Goal: Task Accomplishment & Management: Complete application form

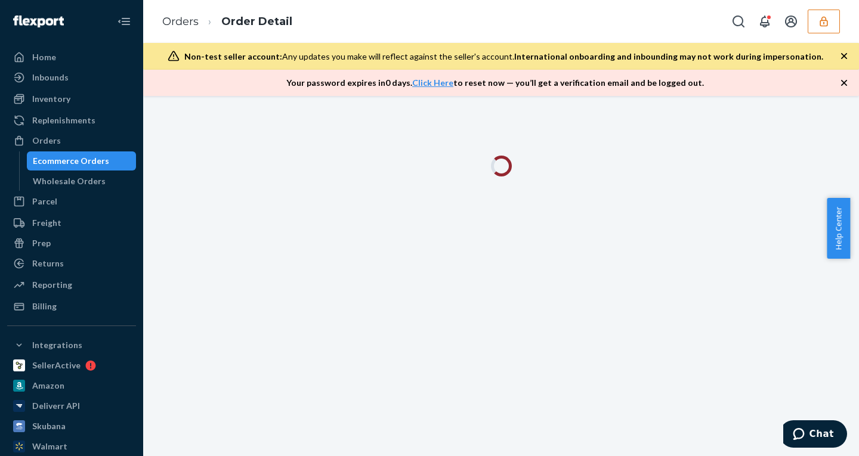
click at [826, 22] on icon "button" at bounding box center [824, 22] width 12 height 12
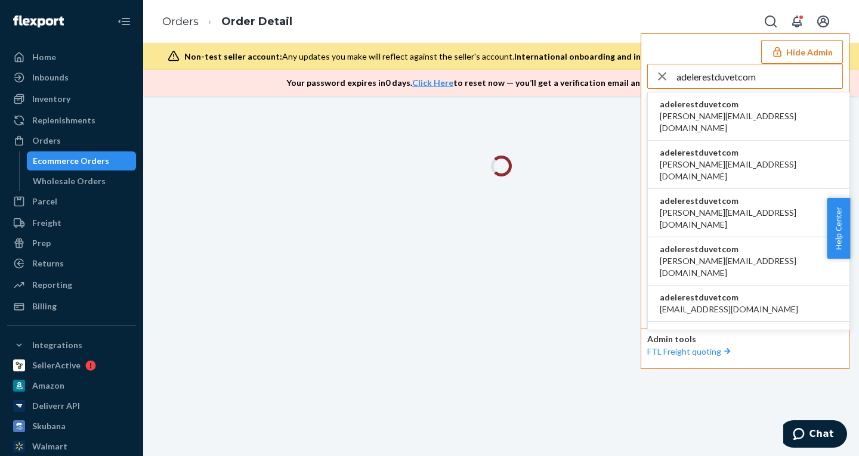
type input "adelerestduvetcom"
click at [723, 112] on span "[PERSON_NAME][EMAIL_ADDRESS][DOMAIN_NAME]" at bounding box center [749, 122] width 178 height 24
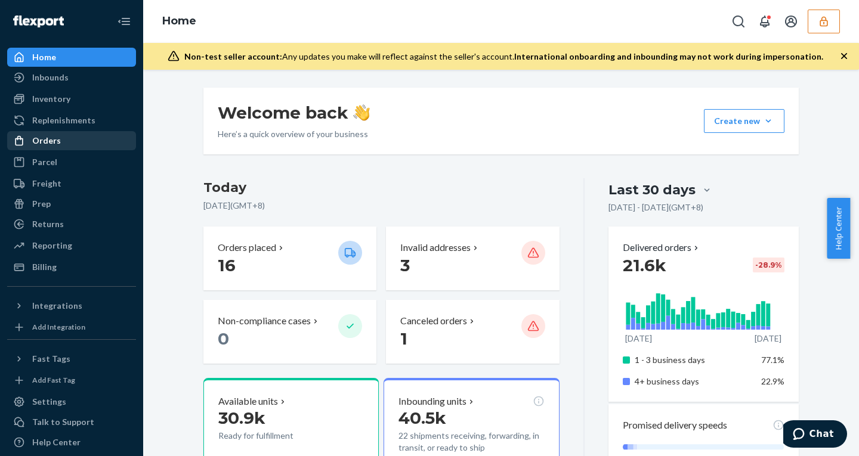
click at [47, 146] on div "Orders" at bounding box center [46, 141] width 29 height 12
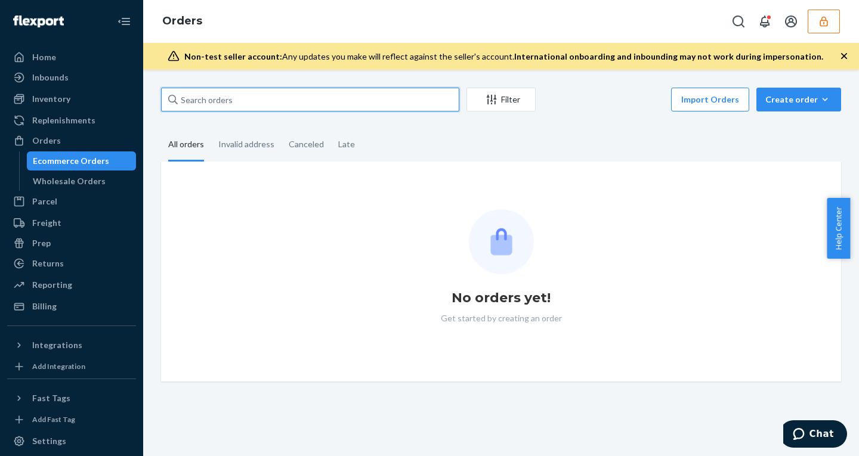
click at [264, 100] on input "text" at bounding box center [310, 100] width 298 height 24
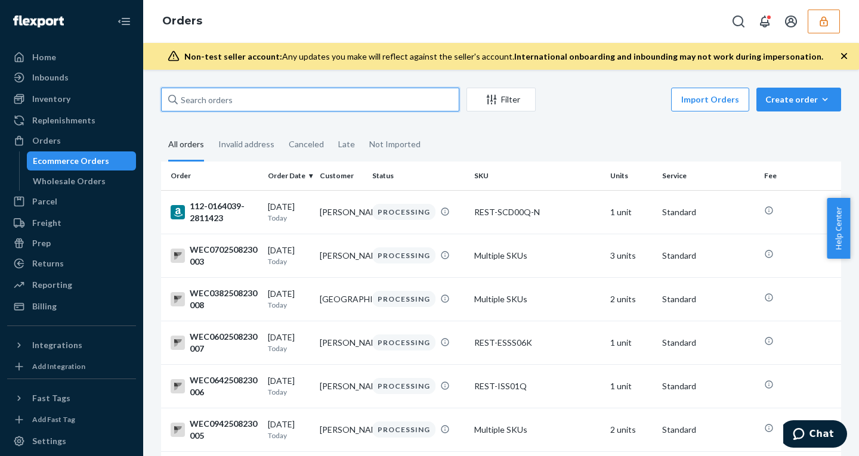
paste input "132224451"
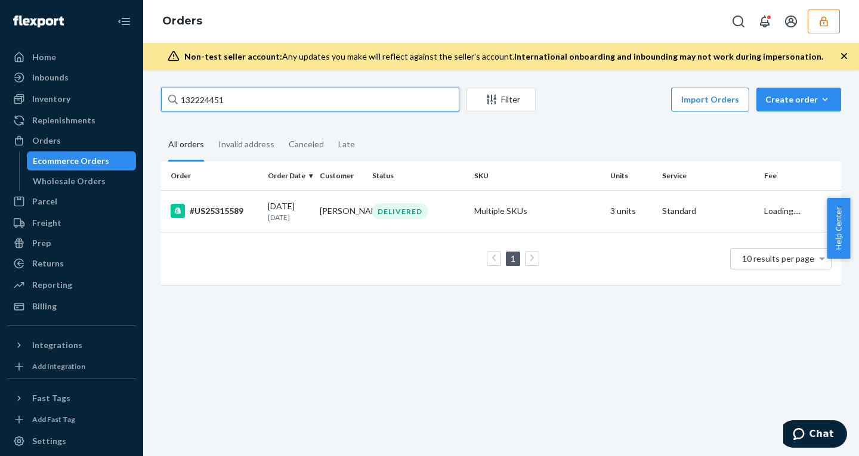
type input "132224451"
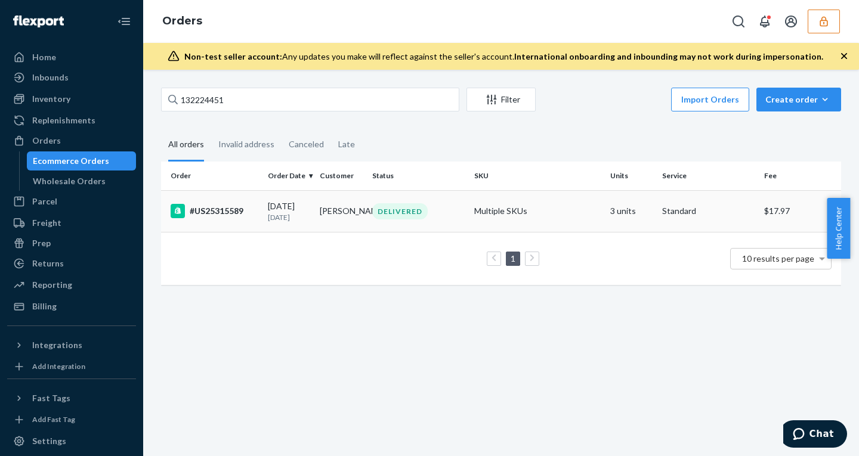
click at [392, 213] on div "DELIVERED" at bounding box center [399, 211] width 55 height 16
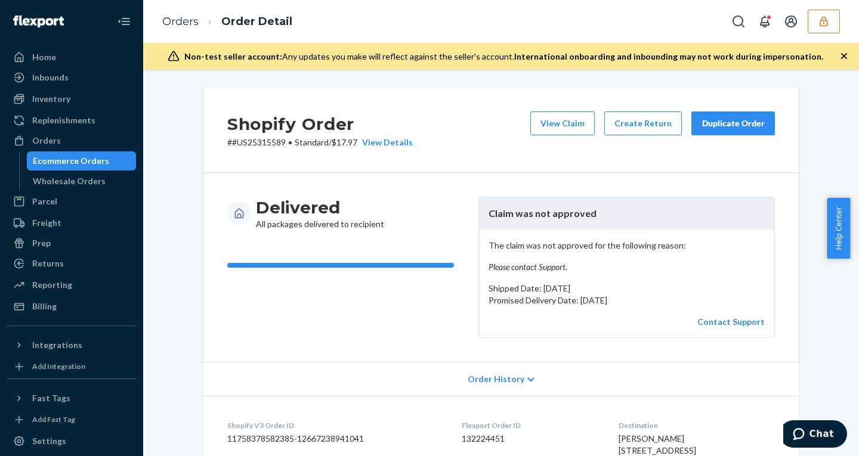
scroll to position [633, 0]
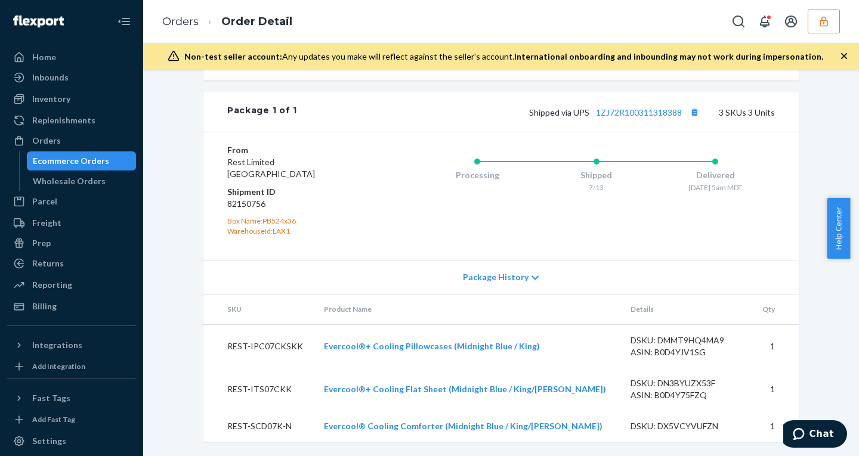
click at [509, 277] on span "Package History" at bounding box center [496, 277] width 66 height 12
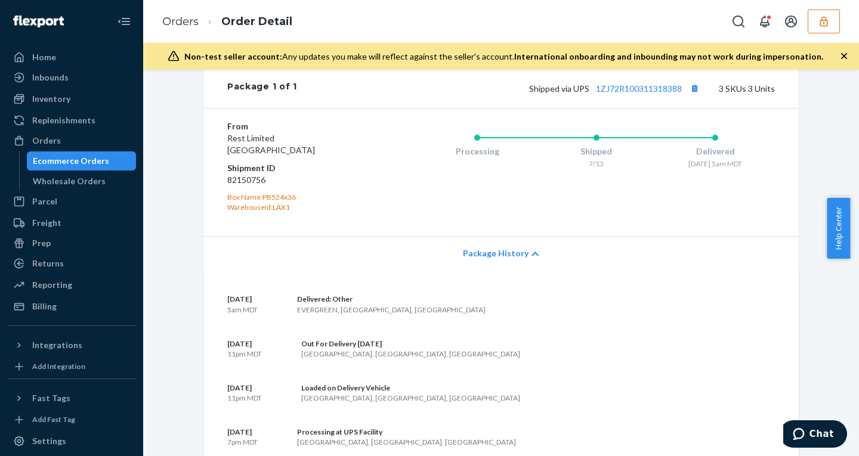
click at [509, 259] on span "Package History" at bounding box center [496, 253] width 66 height 12
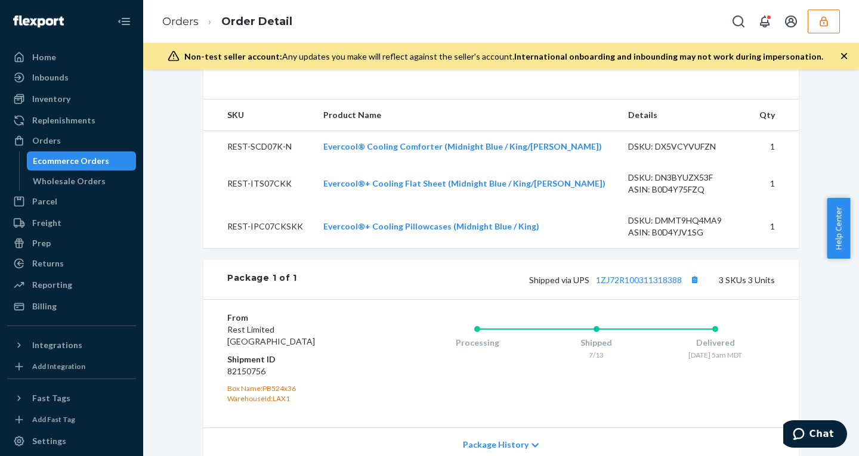
scroll to position [0, 0]
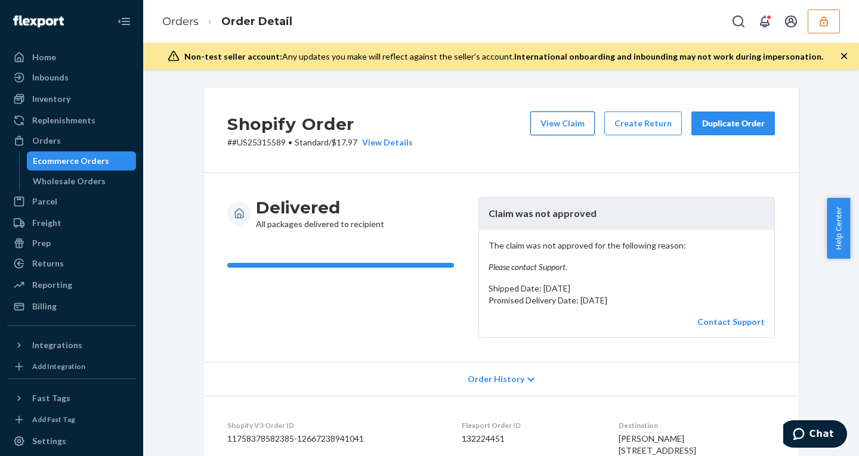
click at [562, 117] on button "View Claim" at bounding box center [562, 124] width 64 height 24
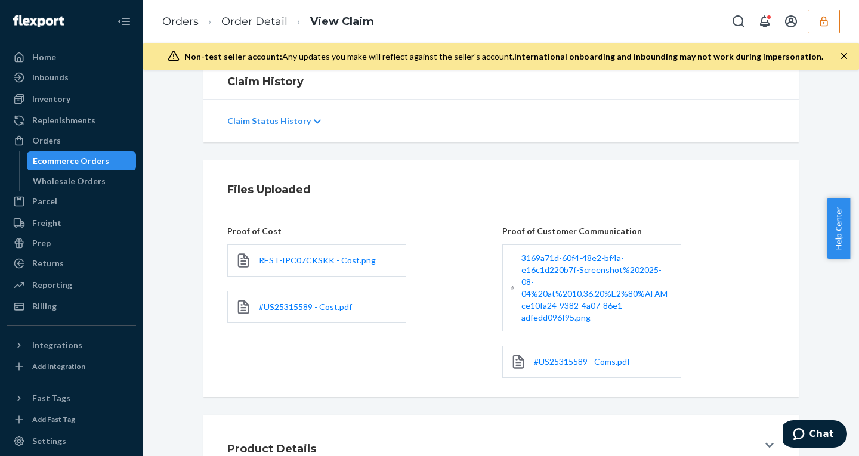
scroll to position [227, 0]
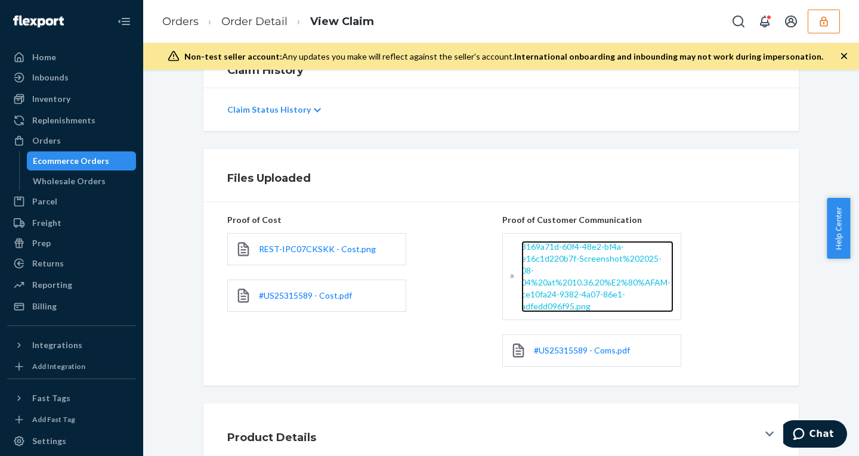
click at [557, 270] on span "3169a71d-60f4-48e2-bf4a-e16c1d220b7f-Screenshot%202025-08-04%20at%2010.36.20%E2…" at bounding box center [595, 277] width 149 height 70
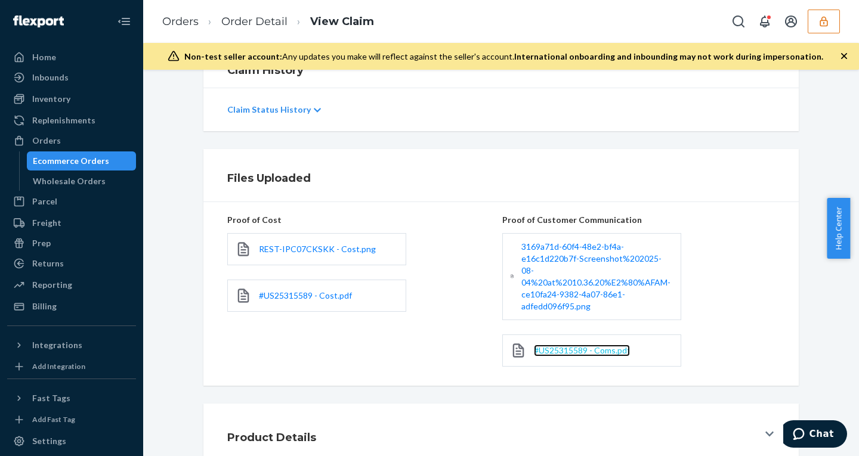
click at [580, 345] on span "#US25315589 - Coms.pdf" at bounding box center [582, 350] width 96 height 10
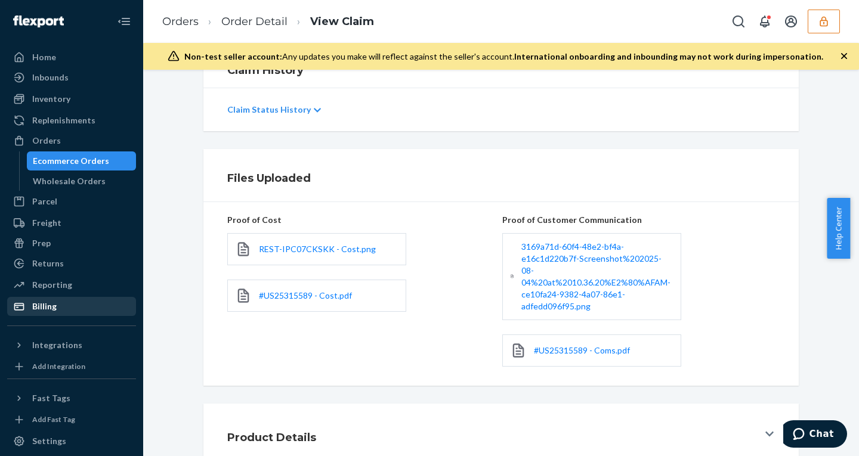
click at [48, 298] on div "Billing" at bounding box center [71, 306] width 126 height 17
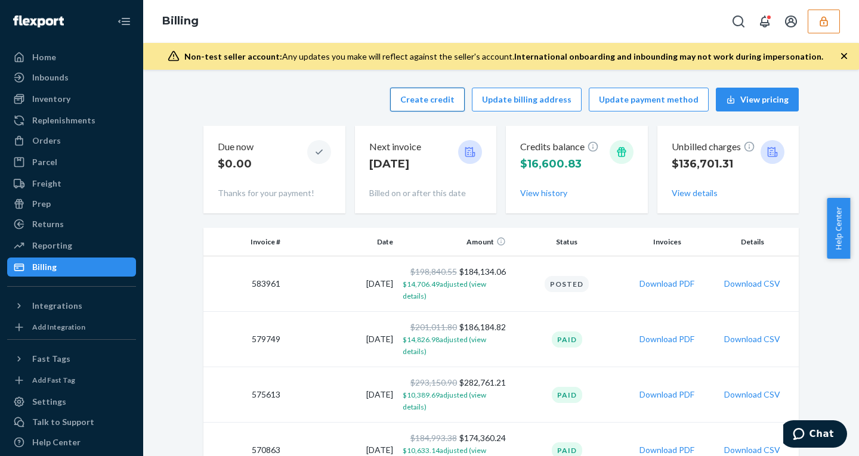
click at [427, 103] on button "Create credit" at bounding box center [427, 100] width 75 height 24
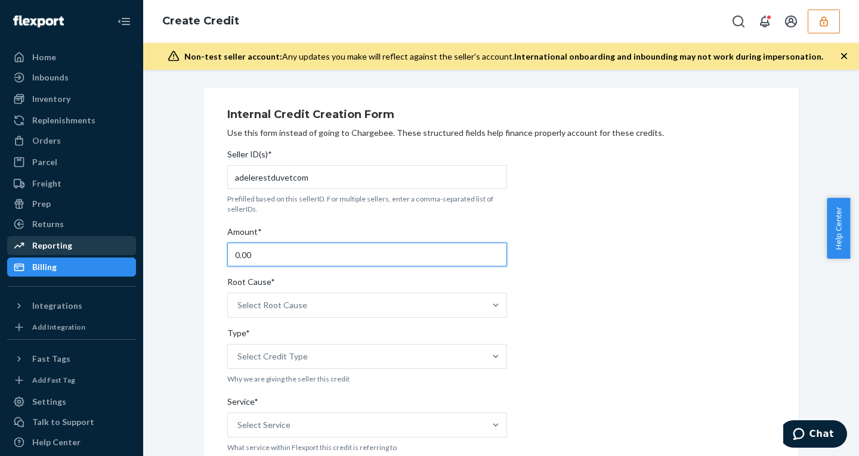
drag, startPoint x: 280, startPoint y: 248, endPoint x: 89, endPoint y: 250, distance: 190.8
click at [90, 249] on div "Home Inbounds Shipping Plans Problems Inventory Products Replenishments Orders …" at bounding box center [429, 228] width 859 height 456
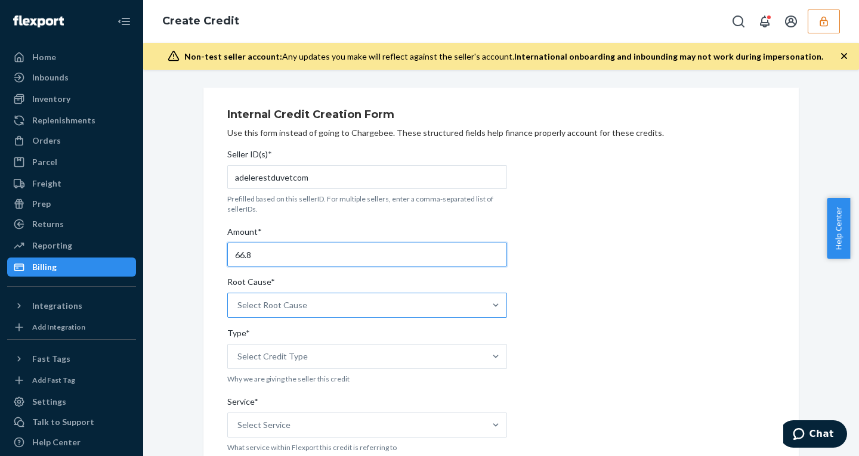
type input "66.8"
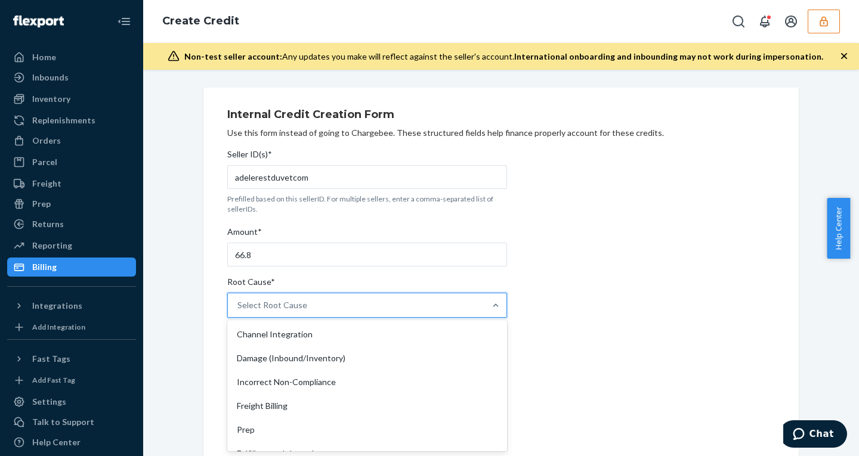
click at [291, 301] on div "Select Root Cause" at bounding box center [272, 305] width 70 height 12
click at [239, 301] on input "Root Cause* option Channel Integration focused, 1 of 29. 29 results available. …" at bounding box center [237, 305] width 1 height 12
type input "no"
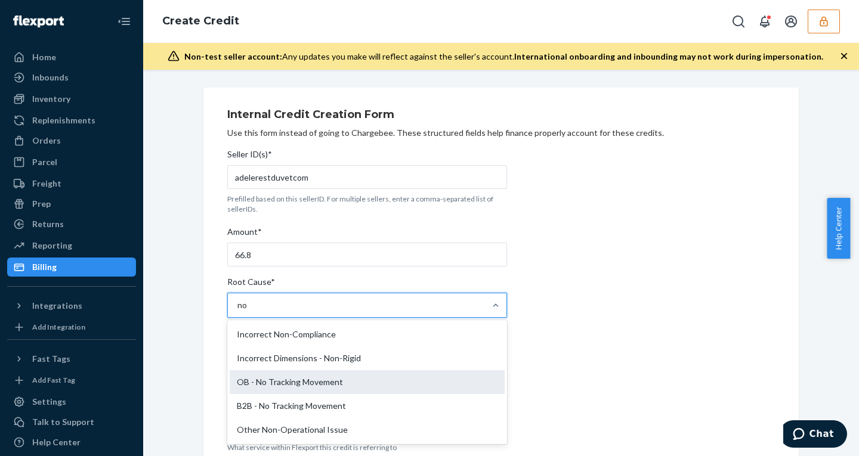
click at [287, 388] on div "OB - No Tracking Movement" at bounding box center [367, 382] width 275 height 24
click at [248, 311] on input "no" at bounding box center [242, 305] width 11 height 12
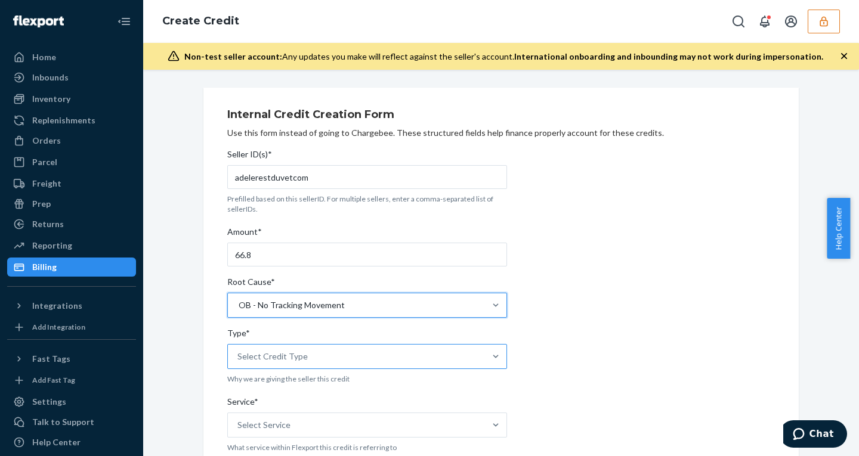
click at [271, 366] on div "Select Credit Type" at bounding box center [356, 357] width 257 height 24
click at [239, 363] on input "Type* Select Credit Type" at bounding box center [237, 357] width 1 height 12
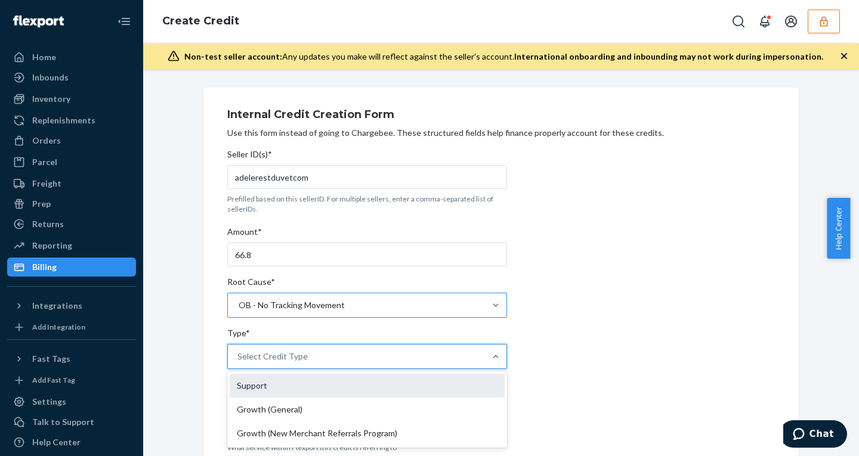
click at [253, 386] on div "Support" at bounding box center [367, 386] width 275 height 24
click at [239, 363] on input "Type* option Support focused, 1 of 3. 3 results available. Use Up and Down to c…" at bounding box center [237, 357] width 1 height 12
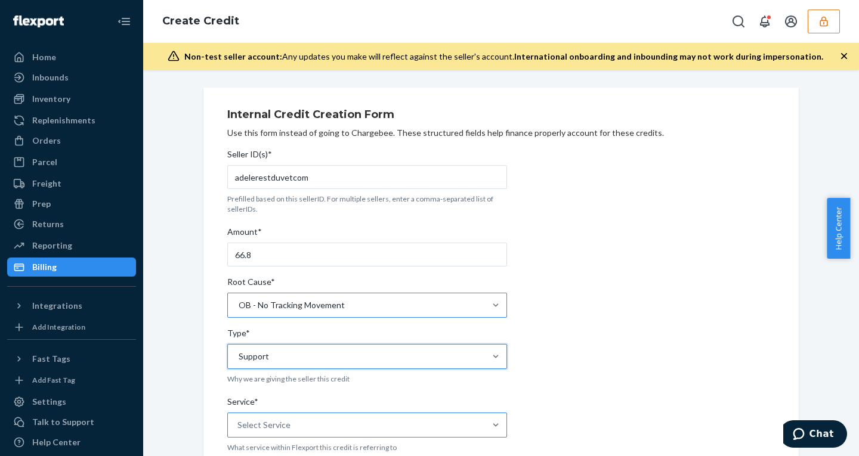
click at [290, 428] on div "Select Service" at bounding box center [356, 425] width 257 height 24
click at [239, 428] on input "Service* Select Service" at bounding box center [237, 425] width 1 height 12
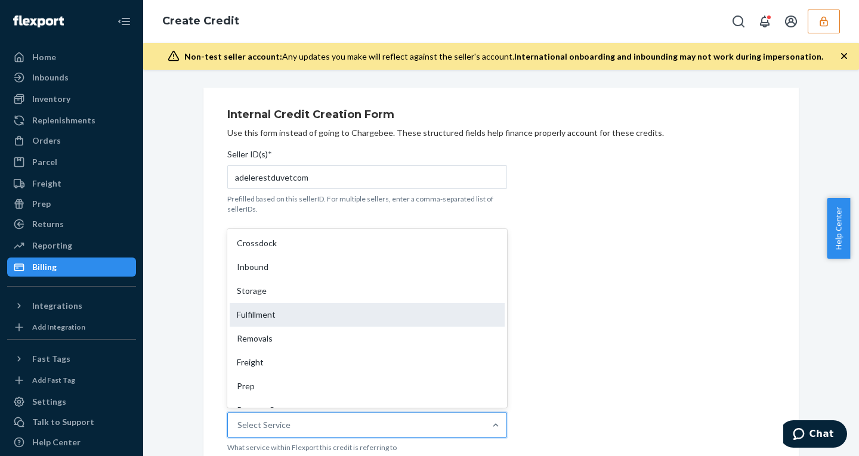
click at [281, 307] on div "Fulfillment" at bounding box center [367, 315] width 275 height 24
click at [239, 419] on input "Service* option Fulfillment focused, 4 of 10. 10 results available. Use Up and …" at bounding box center [237, 425] width 1 height 12
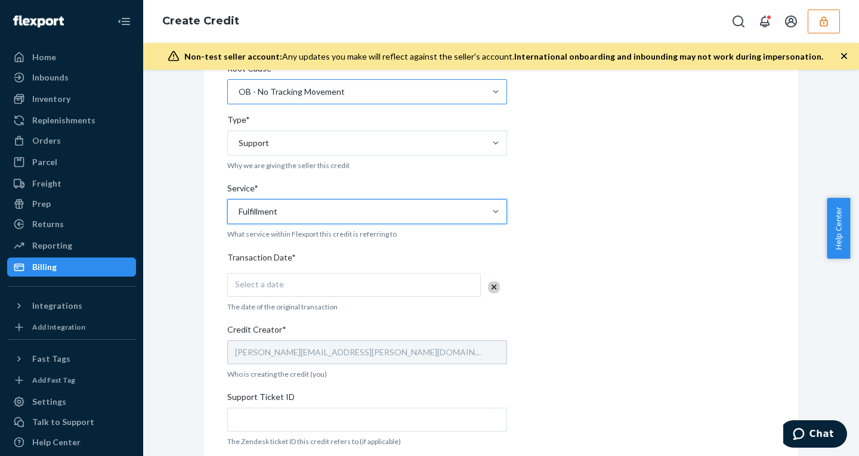
scroll to position [236, 0]
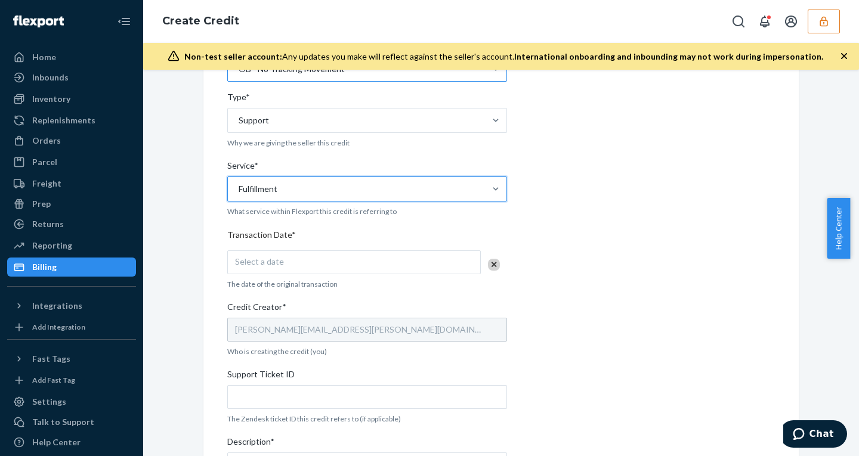
click at [269, 266] on span "Select a date" at bounding box center [259, 261] width 49 height 10
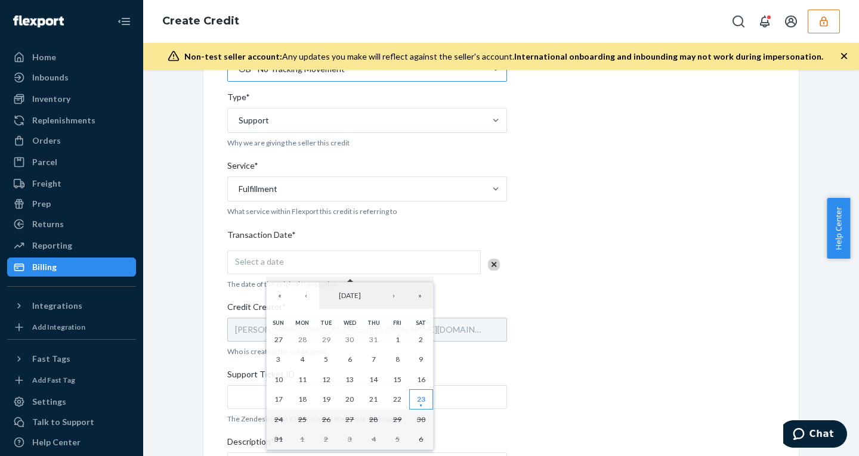
click at [418, 394] on button "23" at bounding box center [421, 399] width 24 height 20
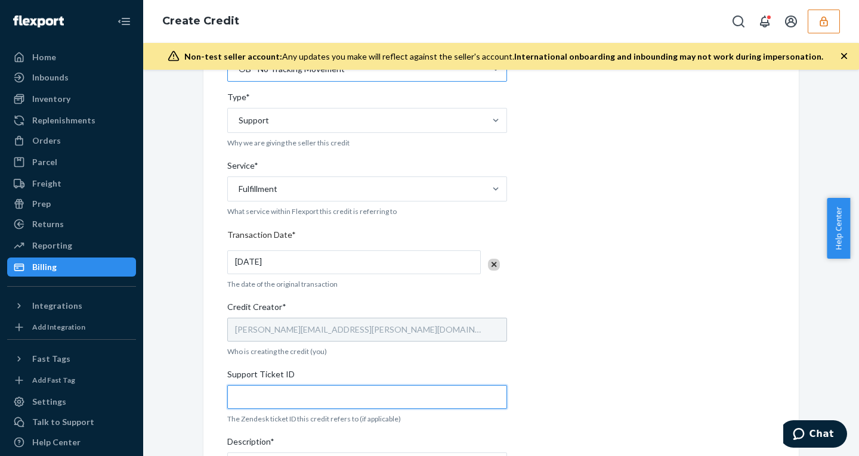
click at [296, 394] on input "Support Ticket ID" at bounding box center [367, 397] width 280 height 24
paste input "803992"
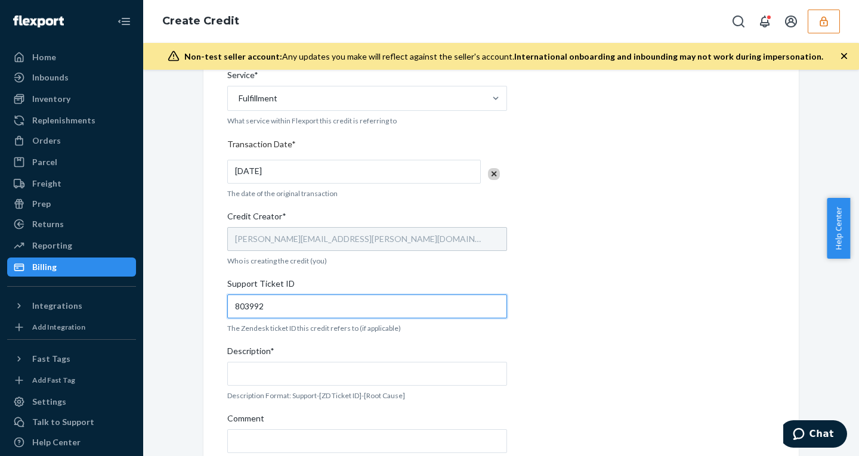
scroll to position [334, 0]
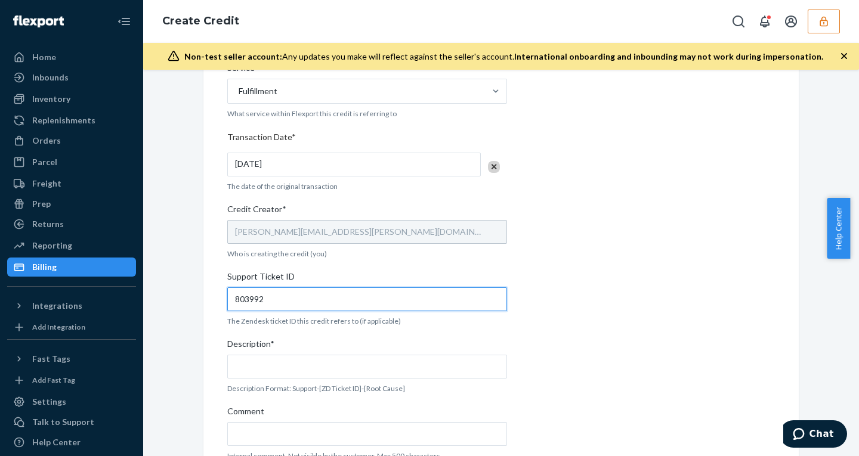
type input "803992"
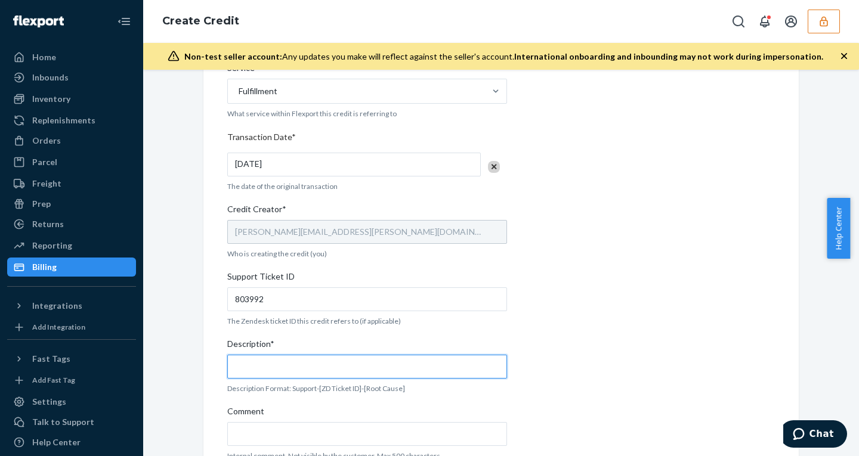
click at [256, 370] on input "Description*" at bounding box center [367, 367] width 280 height 24
paste input "803992"
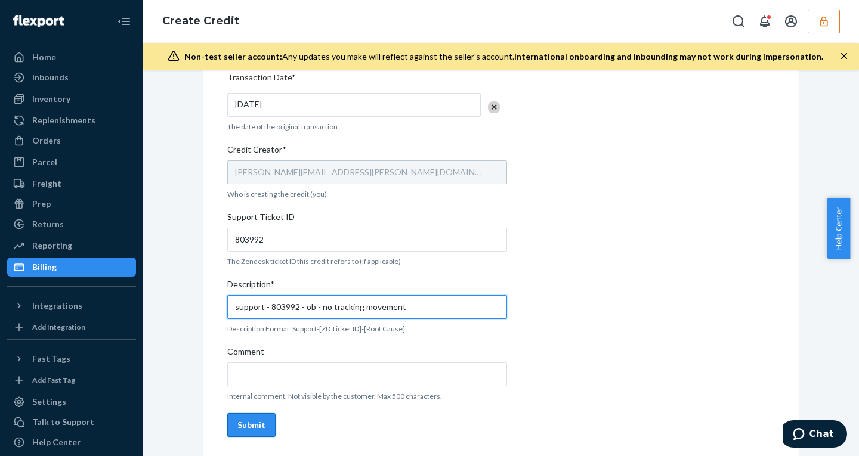
type input "support - 803992 - ob - no tracking movement"
click at [246, 426] on div "Submit" at bounding box center [251, 425] width 28 height 12
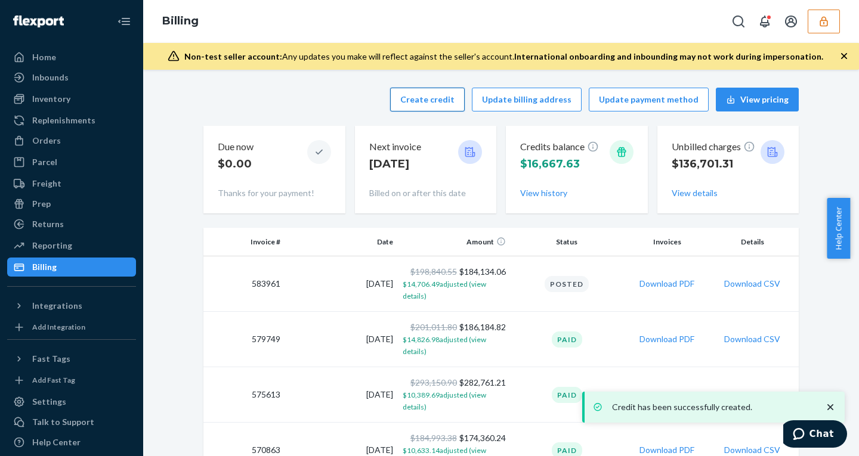
click at [429, 95] on button "Create credit" at bounding box center [427, 100] width 75 height 24
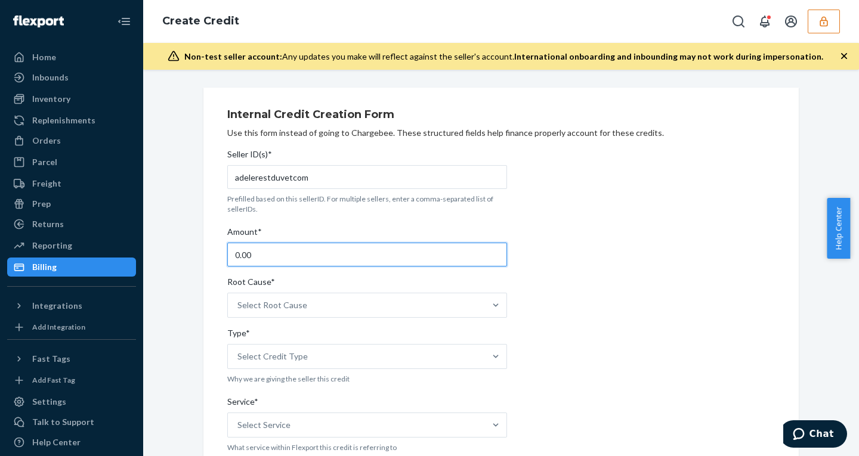
drag, startPoint x: 271, startPoint y: 256, endPoint x: 0, endPoint y: 255, distance: 271.3
click at [0, 255] on div "Home Inbounds Shipping Plans Problems Inventory Products Replenishments Orders …" at bounding box center [429, 228] width 859 height 456
type input "98"
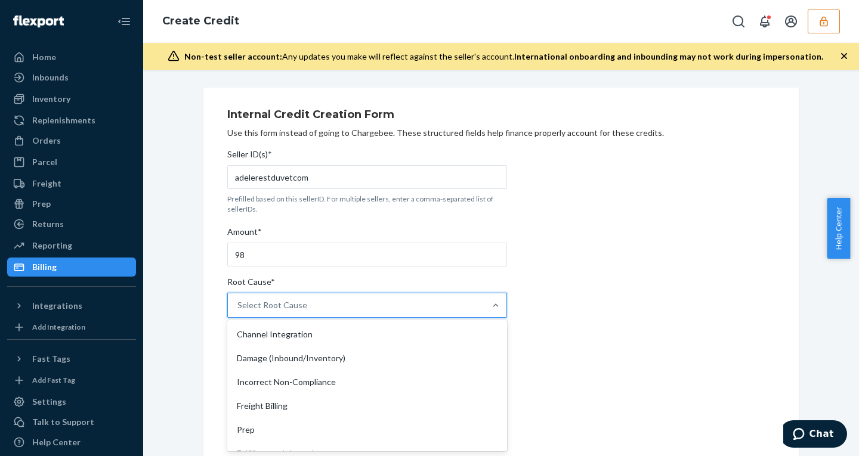
click at [279, 308] on div "Select Root Cause" at bounding box center [272, 305] width 70 height 12
click at [239, 308] on input "Root Cause* option Channel Integration focused, 1 of 29. 29 results available. …" at bounding box center [237, 305] width 1 height 12
type input "no"
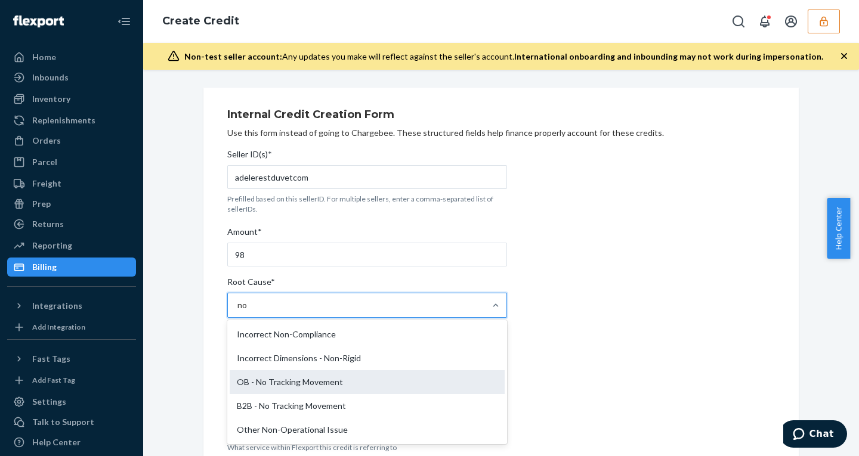
click at [289, 382] on div "OB - No Tracking Movement" at bounding box center [367, 382] width 275 height 24
click at [248, 311] on input "no" at bounding box center [242, 305] width 11 height 12
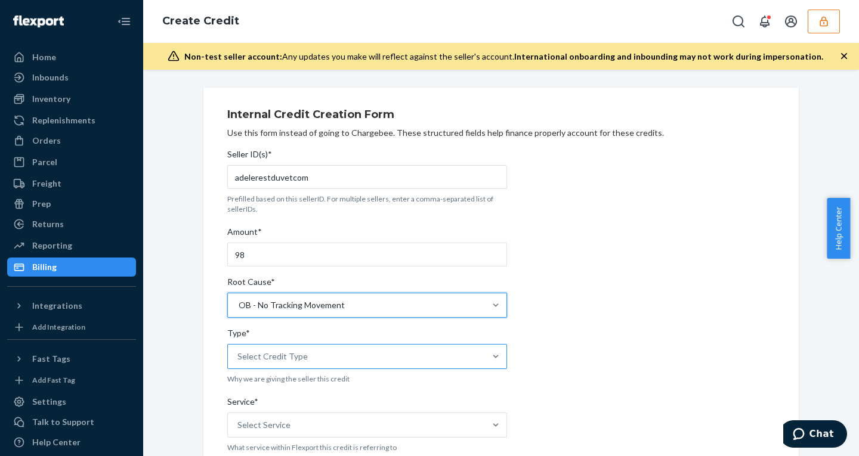
click at [278, 355] on div "Select Credit Type" at bounding box center [272, 357] width 70 height 12
click at [239, 355] on input "Type* Select Credit Type" at bounding box center [237, 357] width 1 height 12
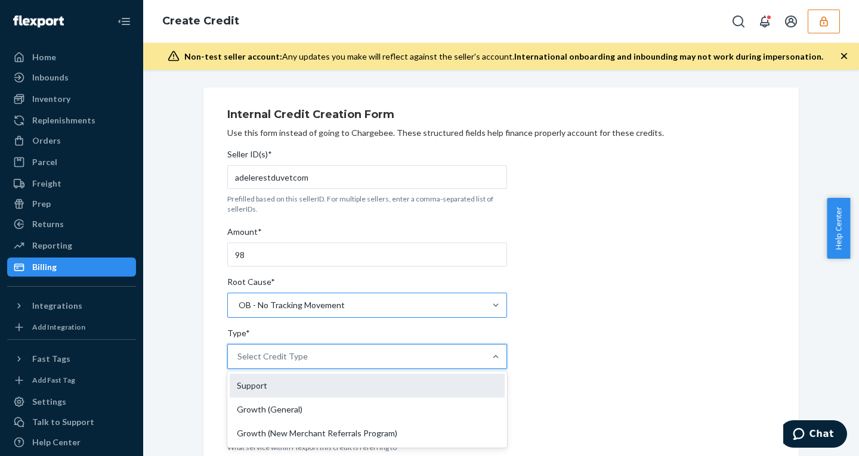
click at [264, 386] on div "Support" at bounding box center [367, 386] width 275 height 24
click at [239, 363] on input "Type* option Support focused, 1 of 3. 3 results available. Use Up and Down to c…" at bounding box center [237, 357] width 1 height 12
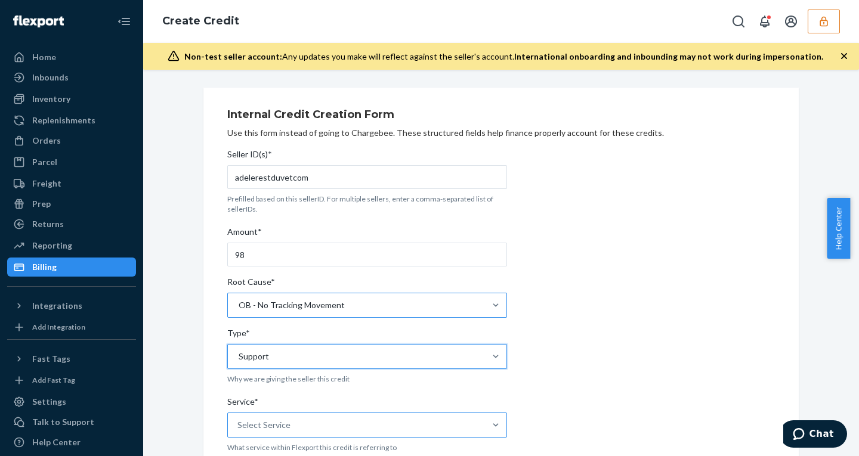
click at [351, 430] on div "Select Service" at bounding box center [356, 425] width 257 height 24
click at [239, 430] on input "Service* Select Service" at bounding box center [237, 425] width 1 height 12
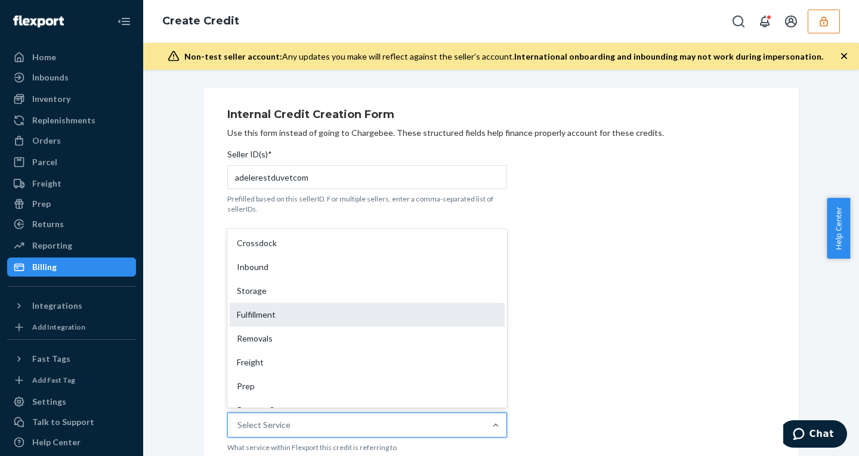
click at [271, 306] on div "Fulfillment" at bounding box center [367, 315] width 275 height 24
click at [239, 419] on input "Service* option Fulfillment focused, 4 of 10. 10 results available. Use Up and …" at bounding box center [237, 425] width 1 height 12
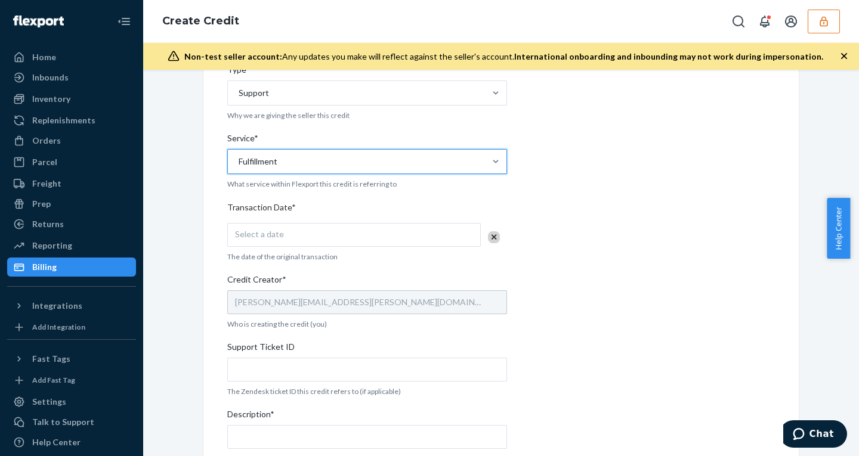
scroll to position [350, 0]
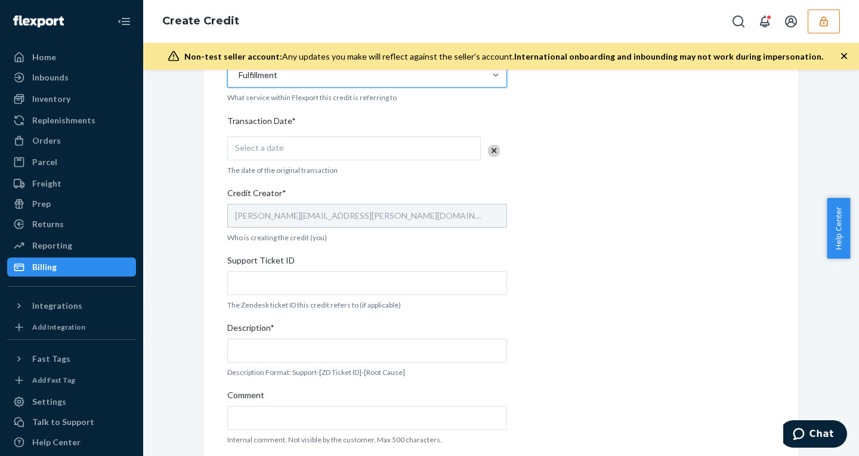
click at [311, 146] on div "Select a date" at bounding box center [353, 149] width 253 height 24
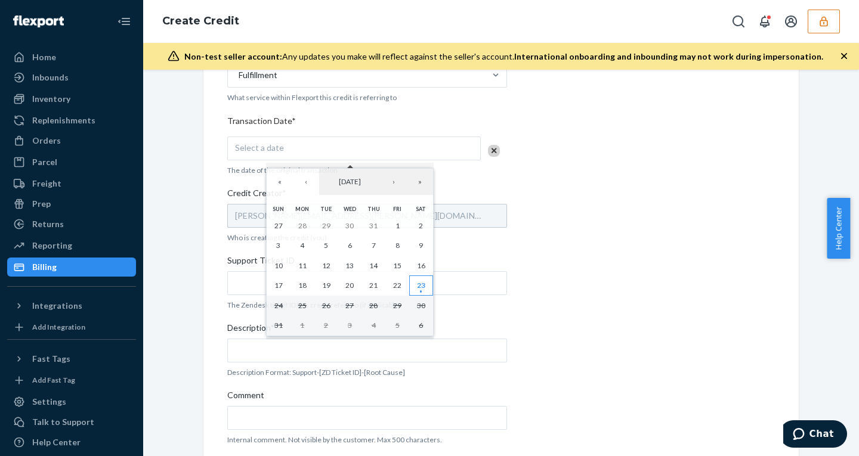
click at [419, 286] on abbr "23" at bounding box center [421, 285] width 8 height 9
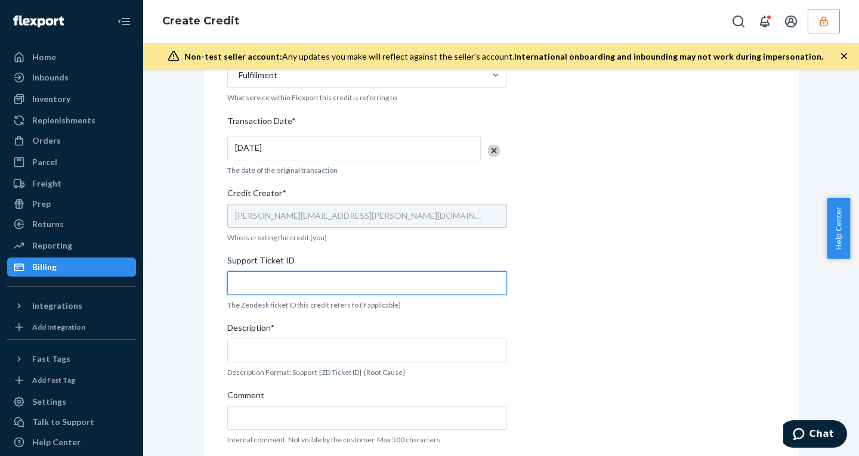
click at [277, 286] on input "Support Ticket ID" at bounding box center [367, 283] width 280 height 24
paste input "803993"
type input "803993"
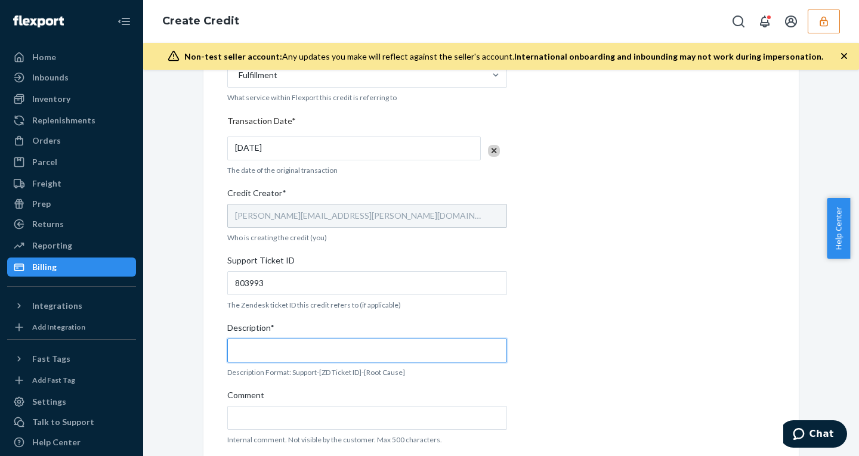
click at [275, 355] on input "Description*" at bounding box center [367, 351] width 280 height 24
paste input "803993"
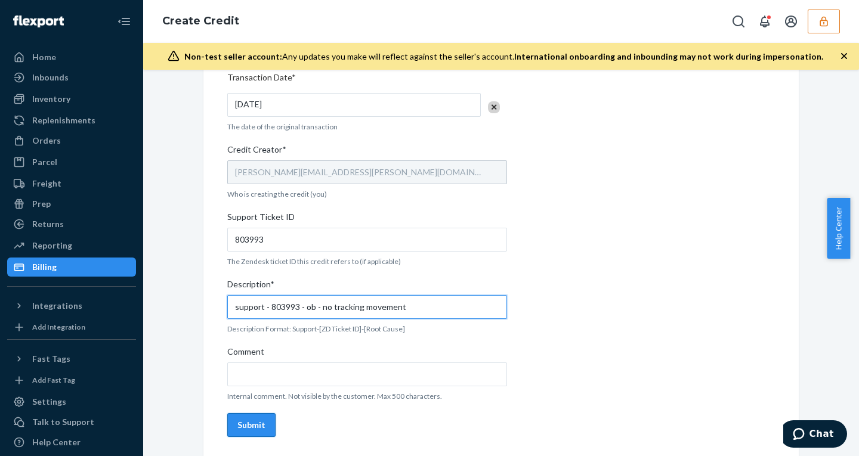
type input "support - 803993 - ob - no tracking movement"
click at [255, 432] on button "Submit" at bounding box center [251, 425] width 48 height 24
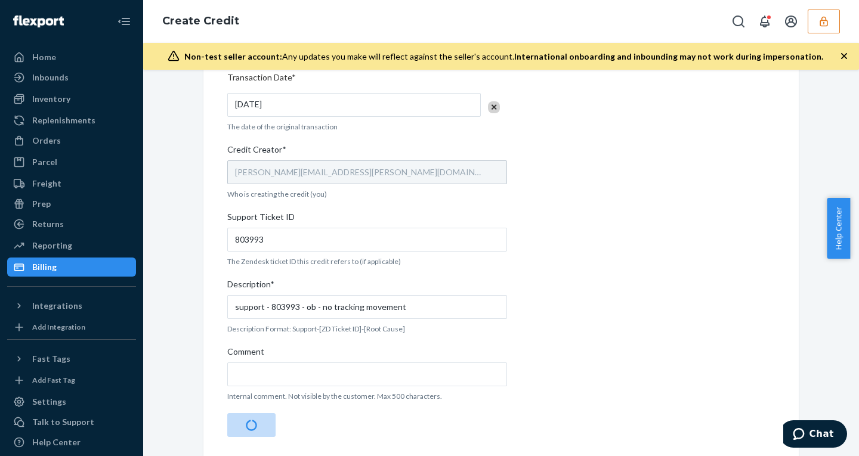
scroll to position [0, 0]
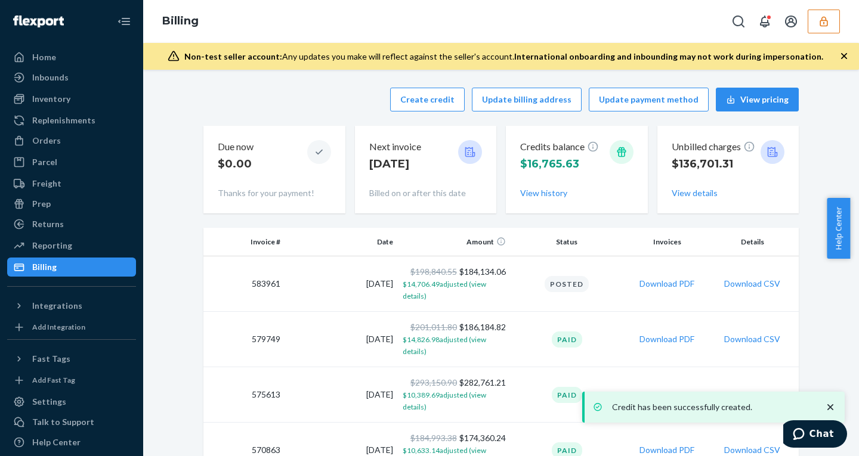
click at [822, 20] on icon "button" at bounding box center [823, 21] width 8 height 10
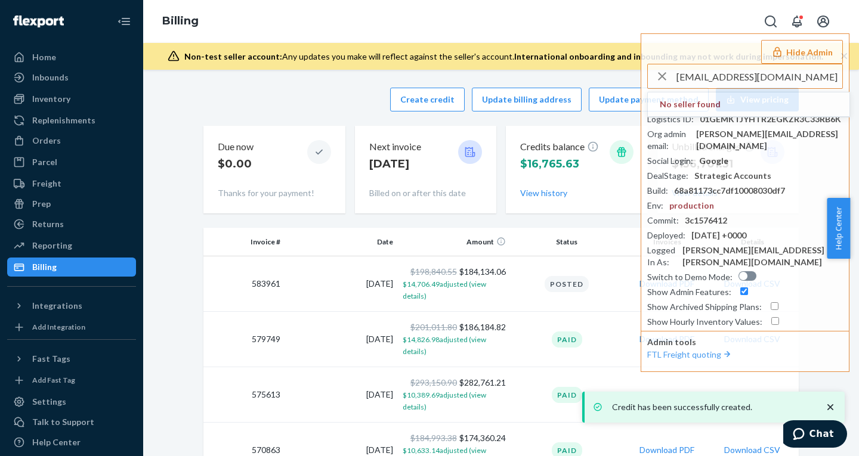
drag, startPoint x: 712, startPoint y: 72, endPoint x: 527, endPoint y: 72, distance: 184.9
click at [531, 72] on div "Billing Hide Admin contact@modretro.com No seller found Seller ID : adelerestdu…" at bounding box center [501, 228] width 716 height 456
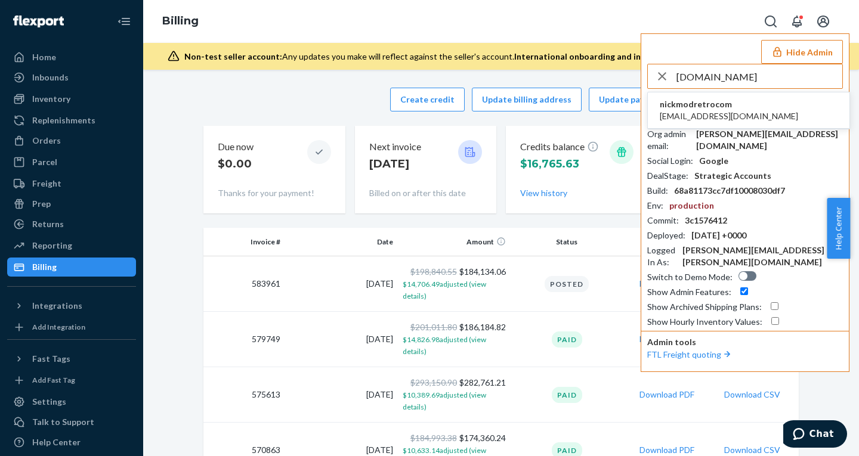
type input "modretro.com"
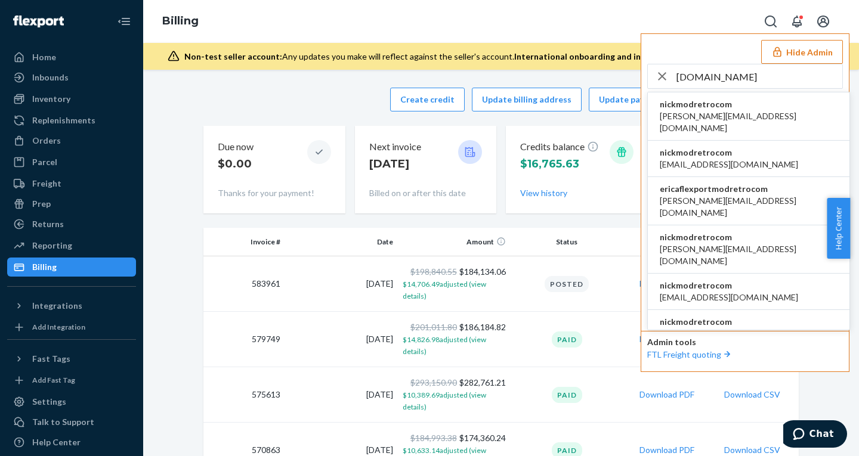
click at [694, 101] on span "nickmodretrocom" at bounding box center [749, 104] width 178 height 12
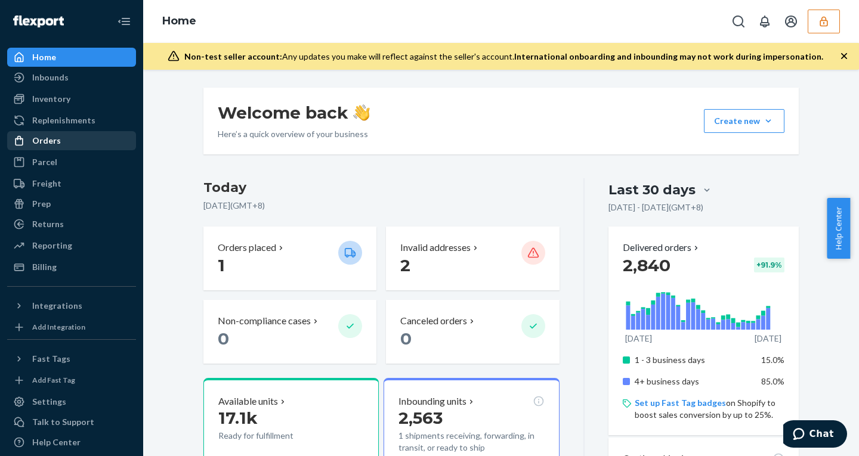
click at [42, 146] on div "Orders" at bounding box center [46, 141] width 29 height 12
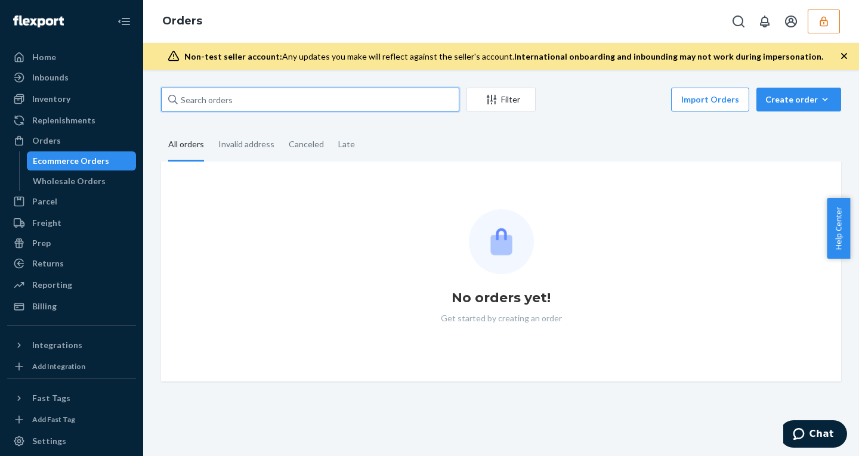
click at [247, 106] on input "text" at bounding box center [310, 100] width 298 height 24
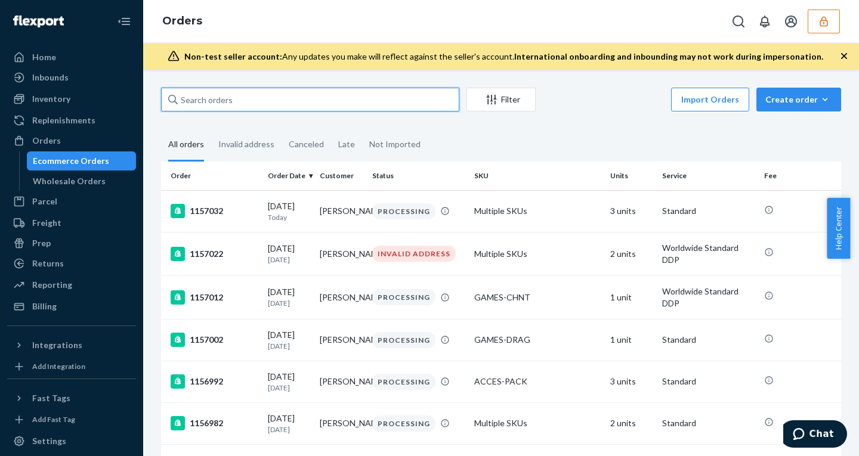
paste input "1131422"
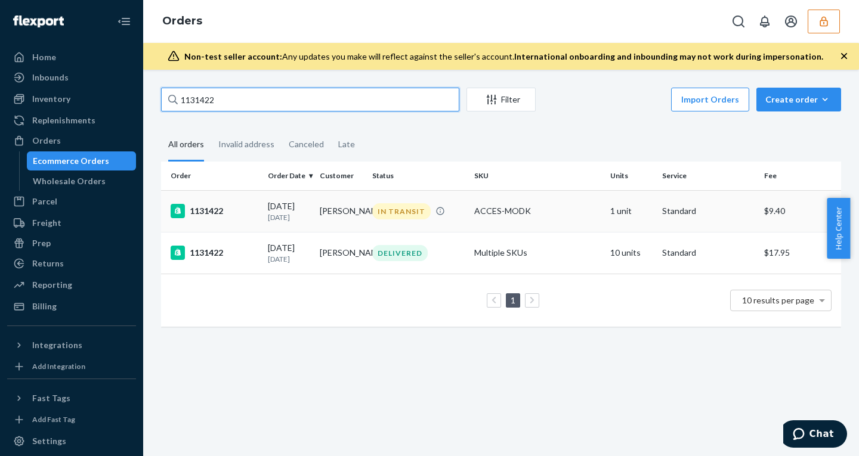
type input "1131422"
click at [265, 213] on td "07/18/2025 1 month ago" at bounding box center [289, 211] width 52 height 42
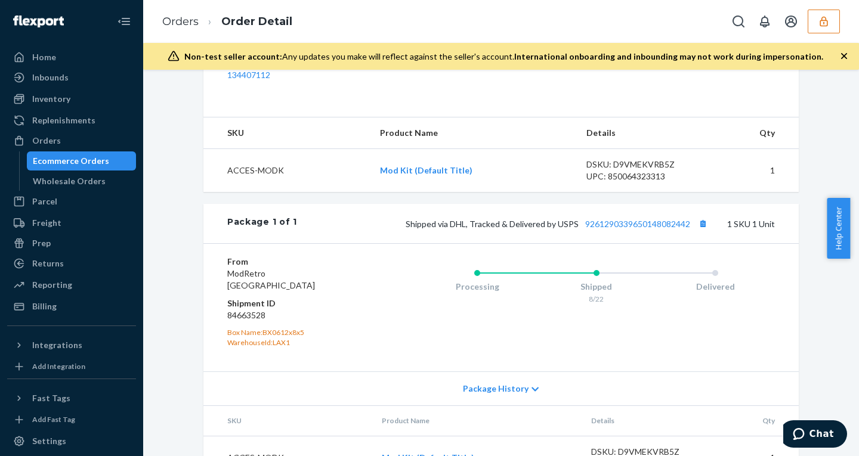
scroll to position [512, 0]
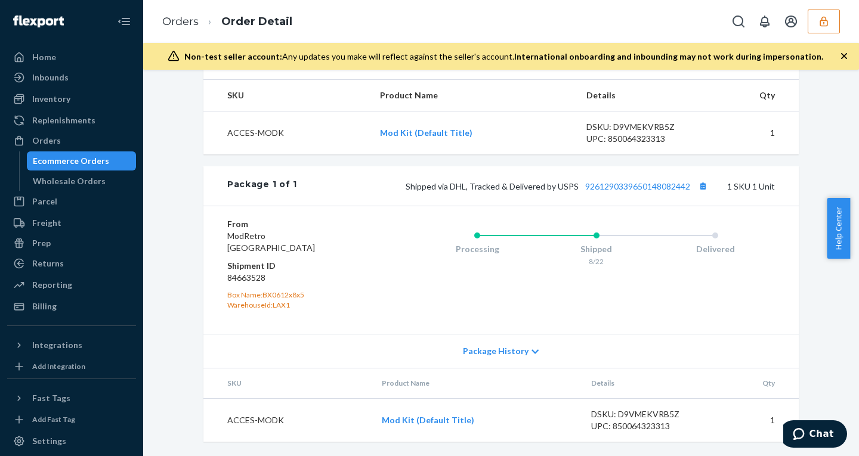
click at [85, 162] on div "Ecommerce Orders" at bounding box center [71, 161] width 76 height 12
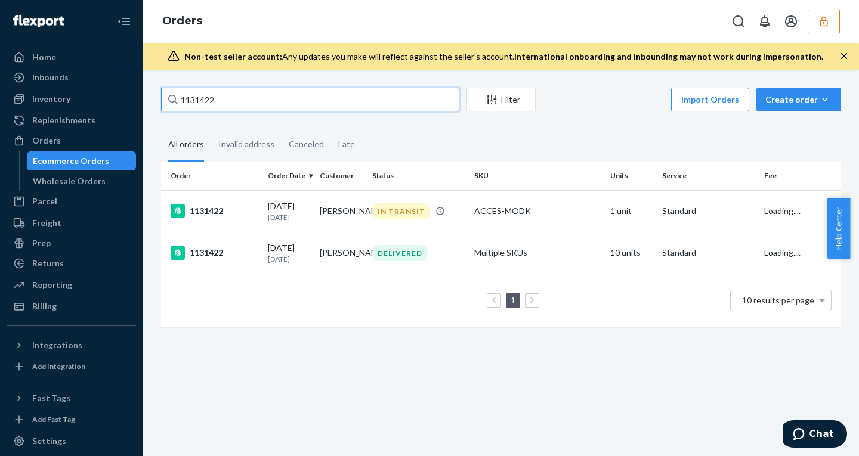
drag, startPoint x: 232, startPoint y: 104, endPoint x: 5, endPoint y: 81, distance: 227.7
click at [10, 81] on div "Home Inbounds Shipping Plans Problems Inventory Products Replenishments Orders …" at bounding box center [429, 228] width 859 height 456
paste input "113175"
type input "1131752"
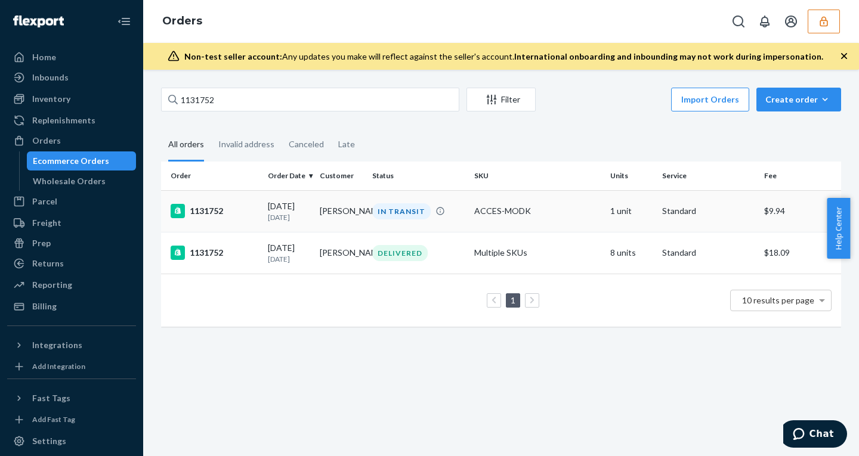
click at [259, 211] on td "1131752" at bounding box center [212, 211] width 102 height 42
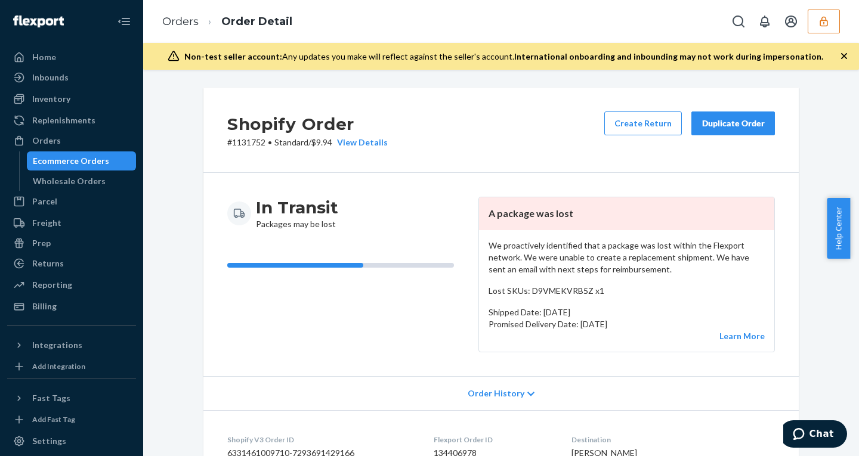
click at [318, 142] on p "# 1131752 • Standard / $9.94 View Details" at bounding box center [307, 143] width 160 height 12
copy p "9.94"
click at [57, 309] on div "Billing" at bounding box center [71, 306] width 126 height 17
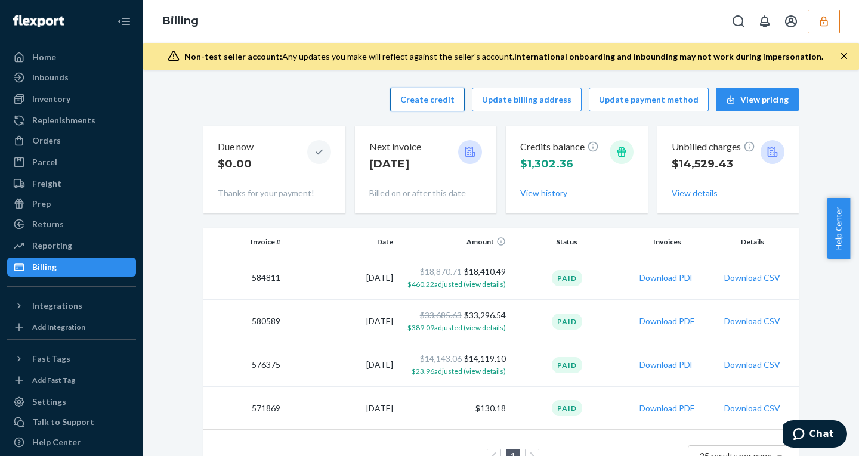
click at [419, 100] on button "Create credit" at bounding box center [427, 100] width 75 height 24
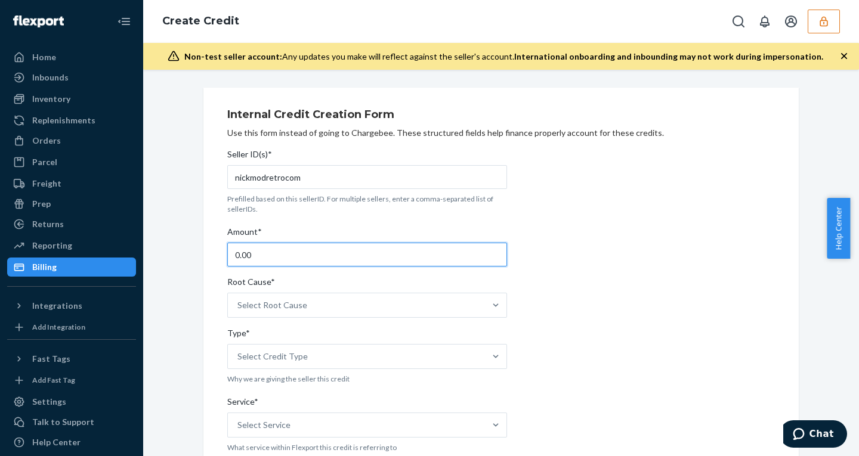
drag, startPoint x: 255, startPoint y: 254, endPoint x: 135, endPoint y: 254, distance: 120.5
click at [136, 254] on div "Home Inbounds Shipping Plans Problems Inventory Products Replenishments Orders …" at bounding box center [429, 228] width 859 height 456
paste input "15.94"
type input "15.94"
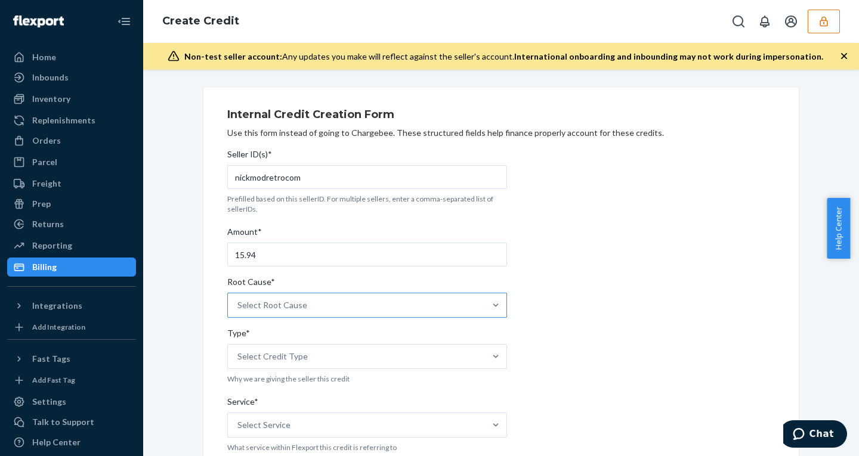
click at [295, 300] on div "Select Root Cause" at bounding box center [272, 305] width 70 height 12
click at [239, 300] on input "Root Cause* Select Root Cause" at bounding box center [237, 305] width 1 height 12
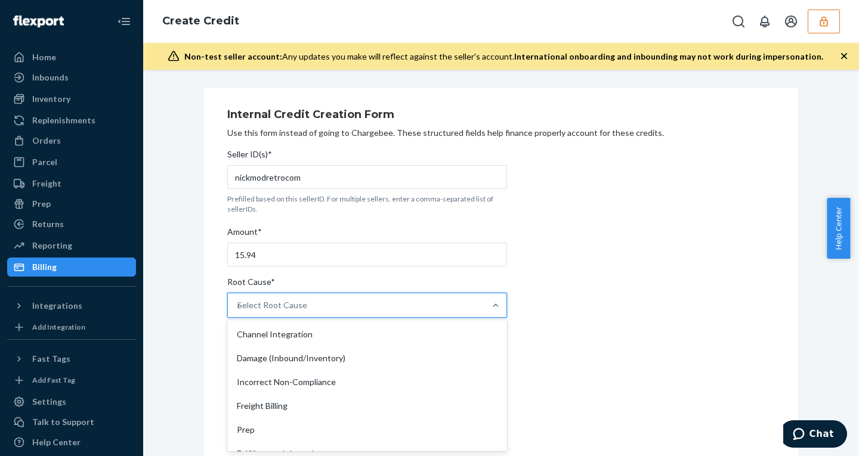
type input "no"
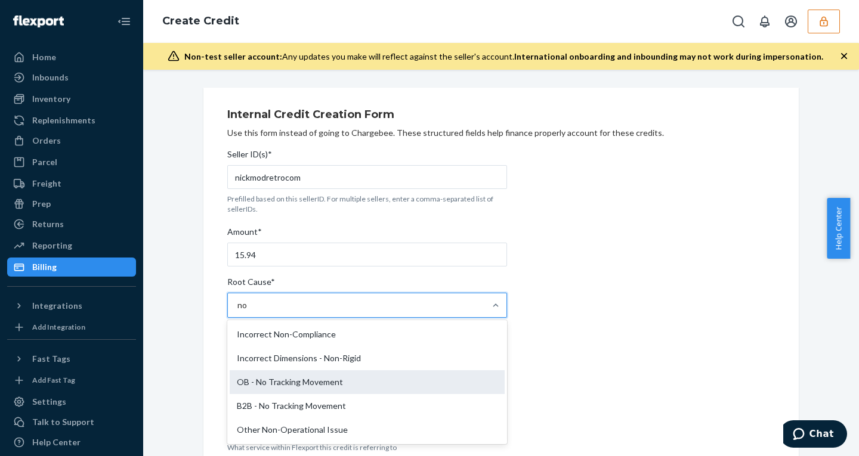
click at [307, 379] on div "OB - No Tracking Movement" at bounding box center [367, 382] width 275 height 24
click at [248, 311] on input "no" at bounding box center [242, 305] width 11 height 12
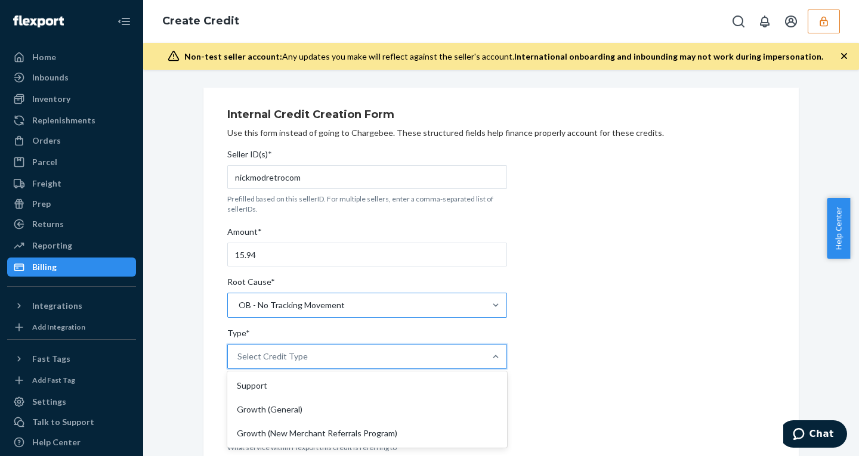
click at [278, 363] on div "Select Credit Type" at bounding box center [356, 357] width 257 height 24
click at [239, 363] on input "Type* option Support focused, 1 of 3. 3 results available. Use Up and Down to c…" at bounding box center [237, 357] width 1 height 12
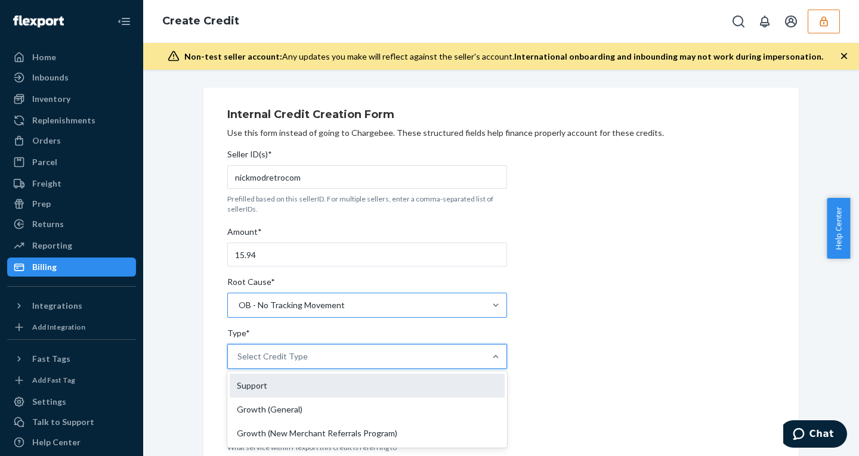
click at [269, 385] on div "Support" at bounding box center [367, 386] width 275 height 24
click at [239, 363] on input "Type* option Support focused, 1 of 3. 3 results available. Use Up and Down to c…" at bounding box center [237, 357] width 1 height 12
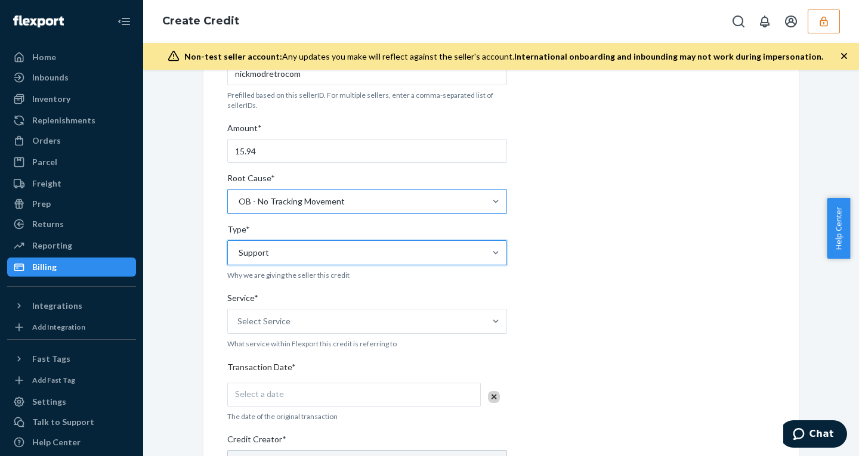
scroll to position [110, 0]
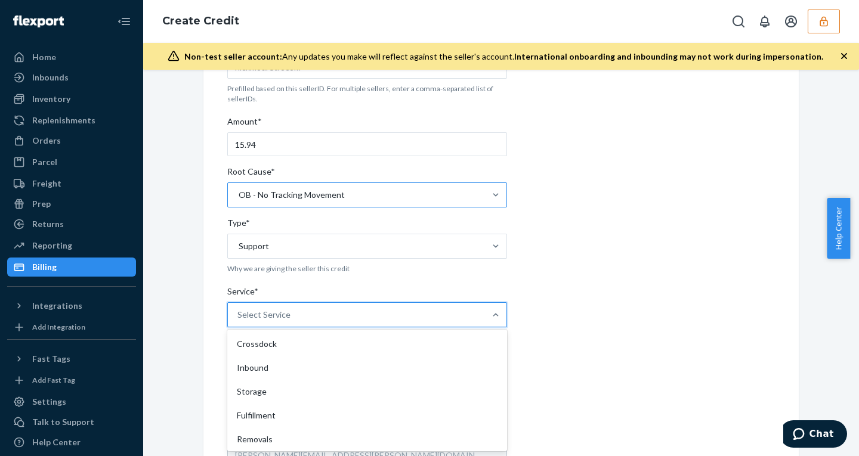
click at [289, 314] on div "Select Service" at bounding box center [356, 315] width 257 height 24
click at [239, 314] on input "Service* option Crossdock focused, 1 of 10. 10 results available. Use Up and Do…" at bounding box center [237, 315] width 1 height 12
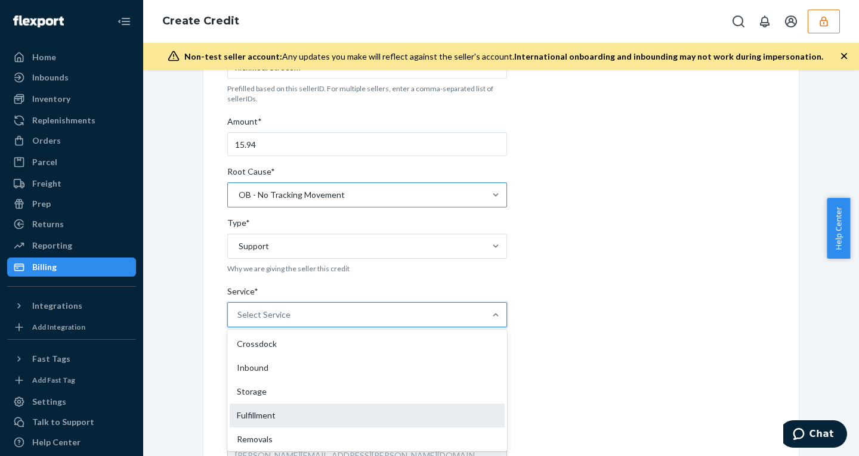
click at [266, 407] on div "Fulfillment" at bounding box center [367, 416] width 275 height 24
click at [239, 321] on input "Service* option Fulfillment focused, 4 of 10. 10 results available. Use Up and …" at bounding box center [237, 315] width 1 height 12
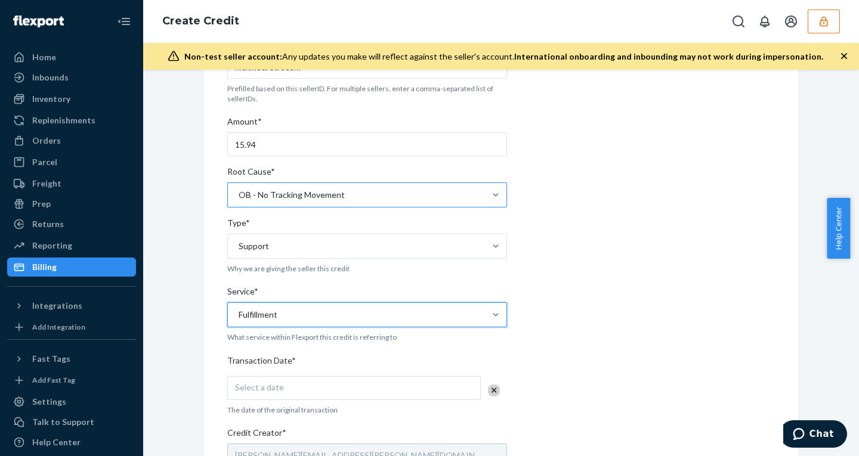
click at [279, 387] on div "Select a date" at bounding box center [353, 388] width 253 height 24
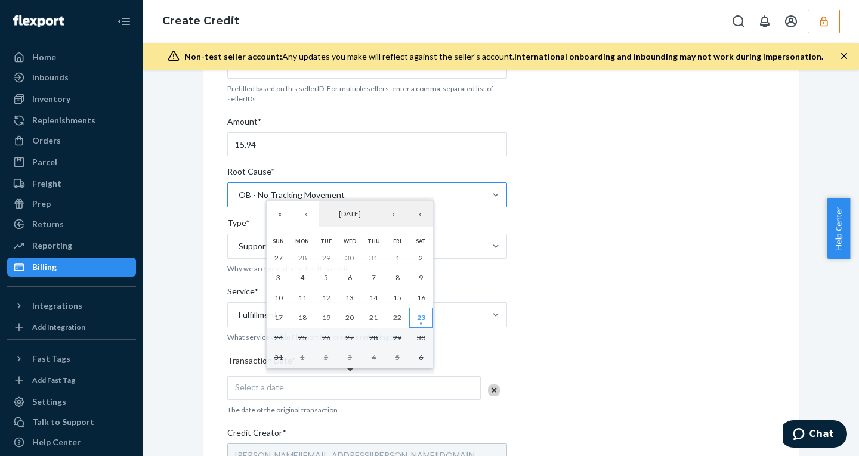
click at [423, 317] on abbr "23" at bounding box center [421, 317] width 8 height 9
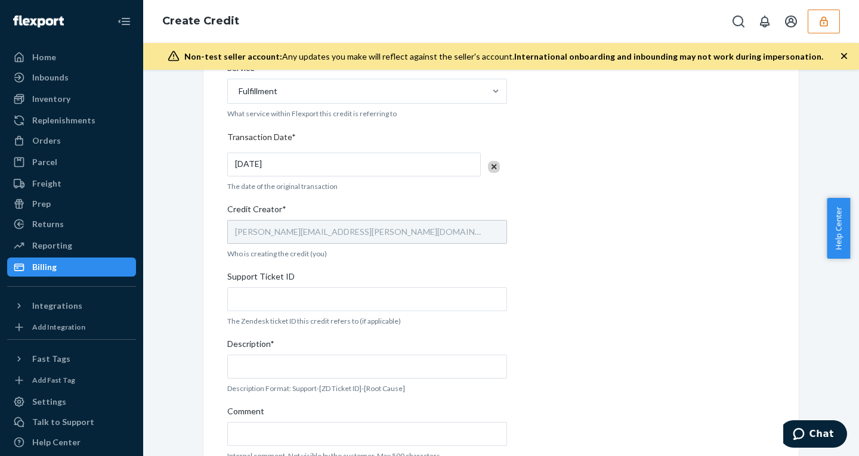
scroll to position [354, 0]
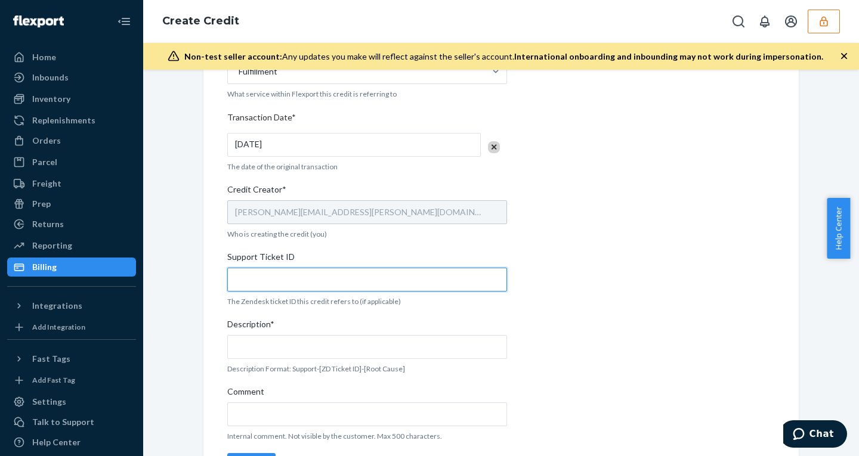
click at [311, 280] on input "Support Ticket ID" at bounding box center [367, 280] width 280 height 24
paste input "803971"
type input "803971"
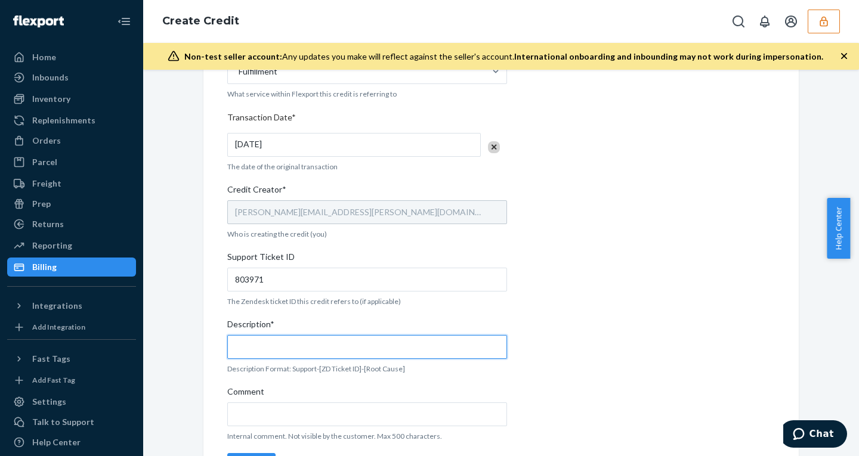
click at [276, 355] on input "Description*" at bounding box center [367, 347] width 280 height 24
paste input "803971"
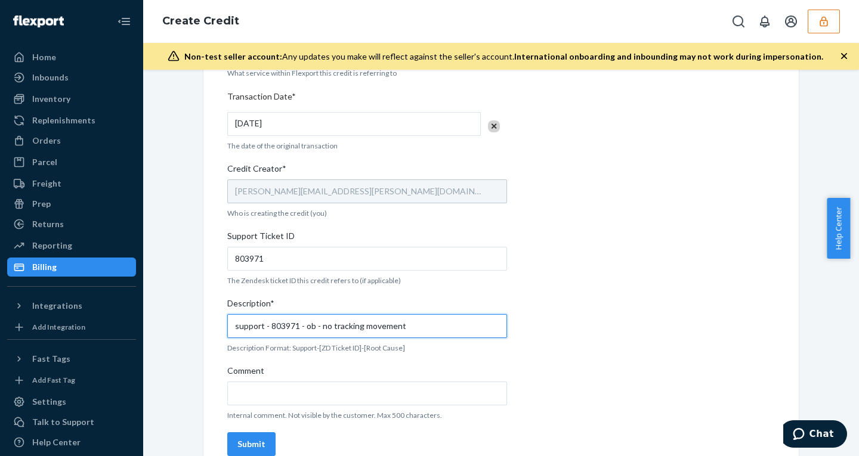
scroll to position [394, 0]
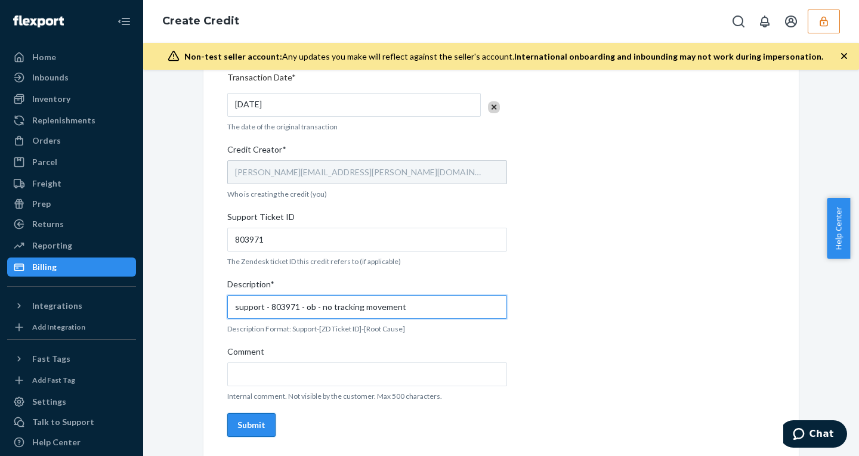
type input "support - 803971 - ob - no tracking movement"
click at [253, 425] on div "Submit" at bounding box center [251, 425] width 28 height 12
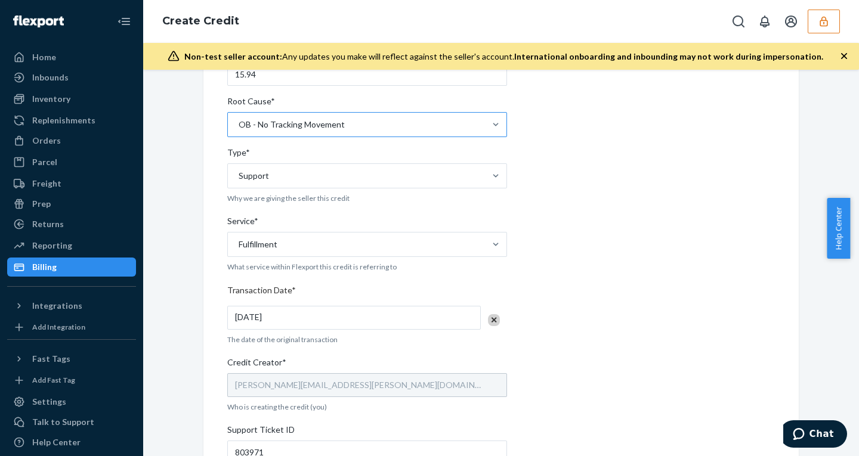
scroll to position [0, 0]
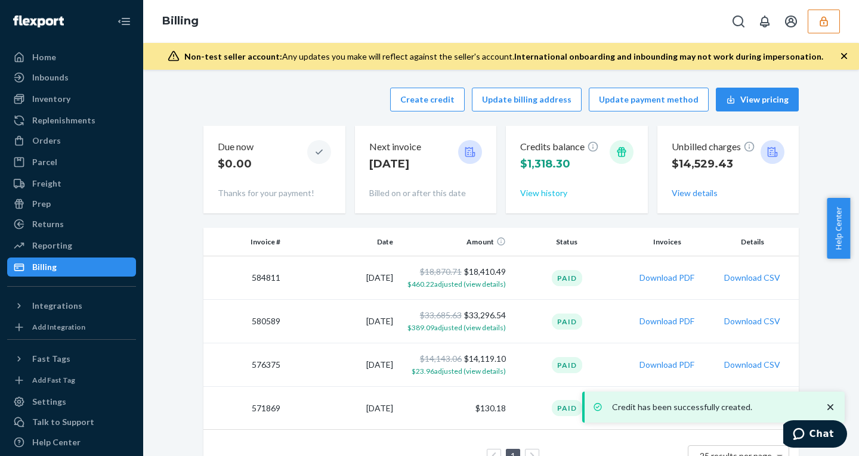
click at [537, 194] on button "View history" at bounding box center [543, 193] width 47 height 12
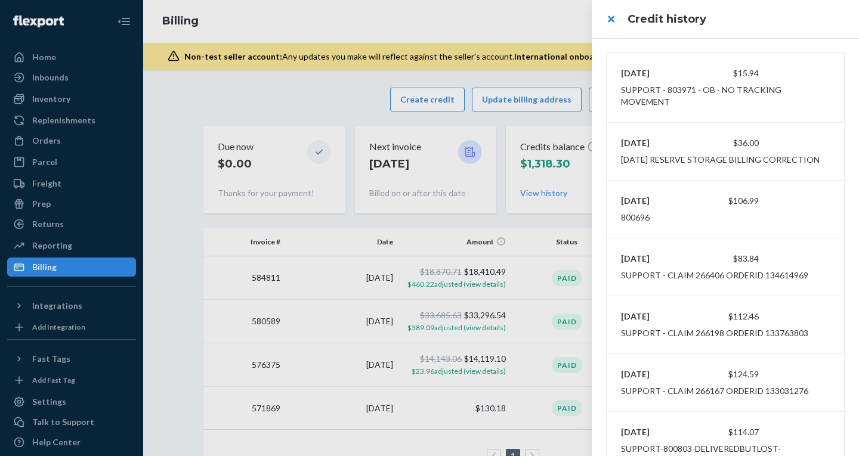
click at [52, 138] on div at bounding box center [429, 228] width 859 height 456
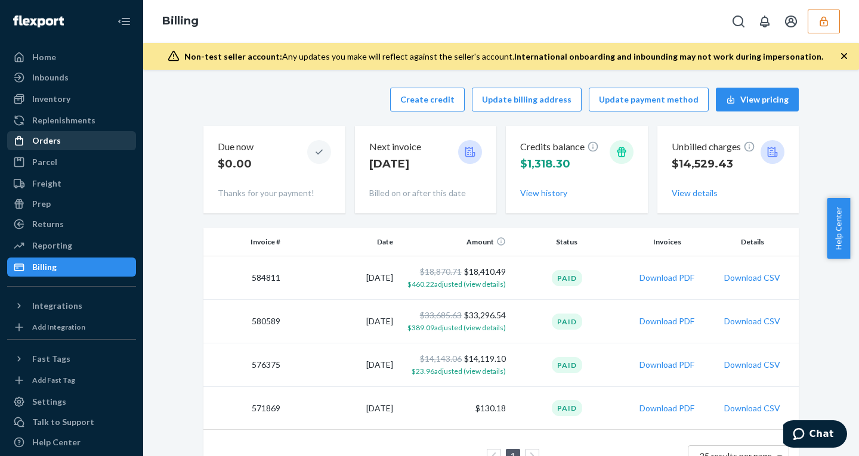
click at [51, 141] on div "Orders" at bounding box center [46, 141] width 29 height 12
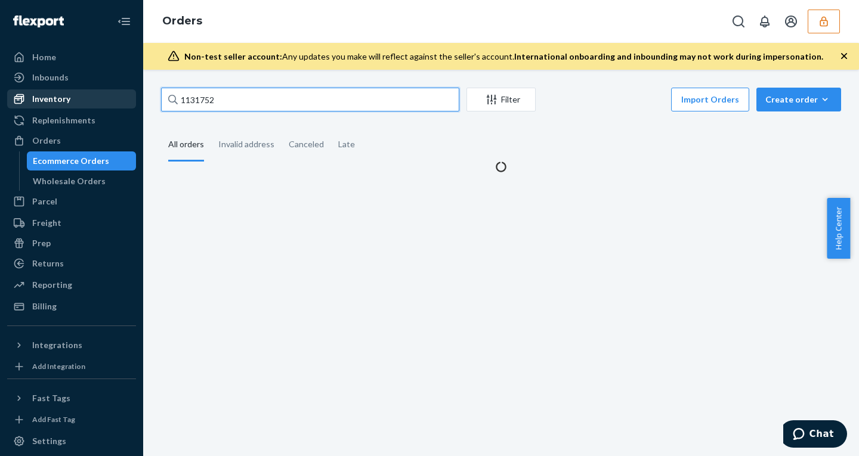
drag, startPoint x: 236, startPoint y: 105, endPoint x: 106, endPoint y: 100, distance: 130.1
click at [106, 100] on div "Home Inbounds Shipping Plans Problems Inventory Products Replenishments Orders …" at bounding box center [429, 228] width 859 height 456
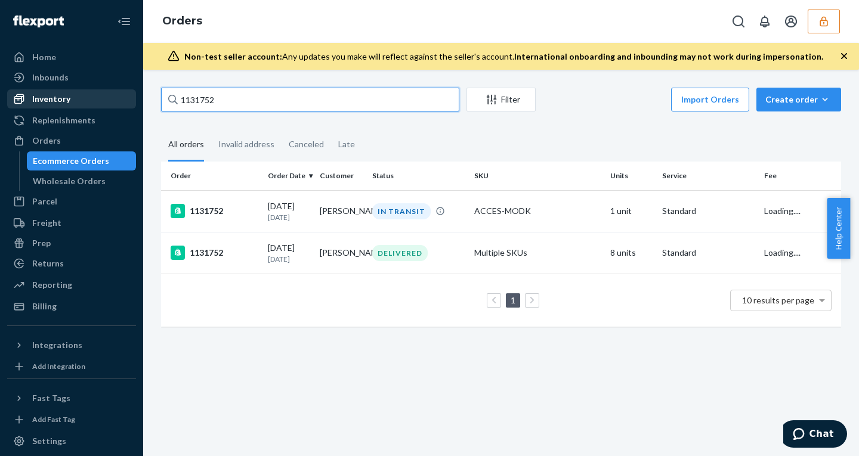
paste input "567"
type input "1135672"
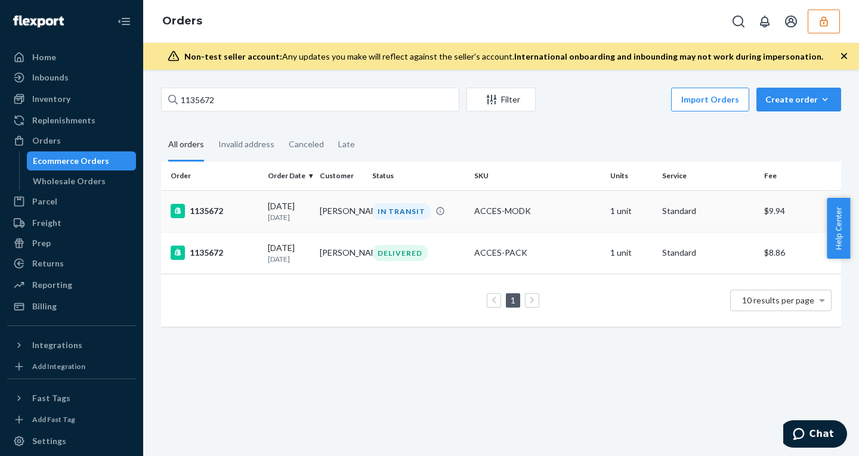
click at [283, 209] on div "07/24/2025 1 month ago" at bounding box center [289, 211] width 42 height 22
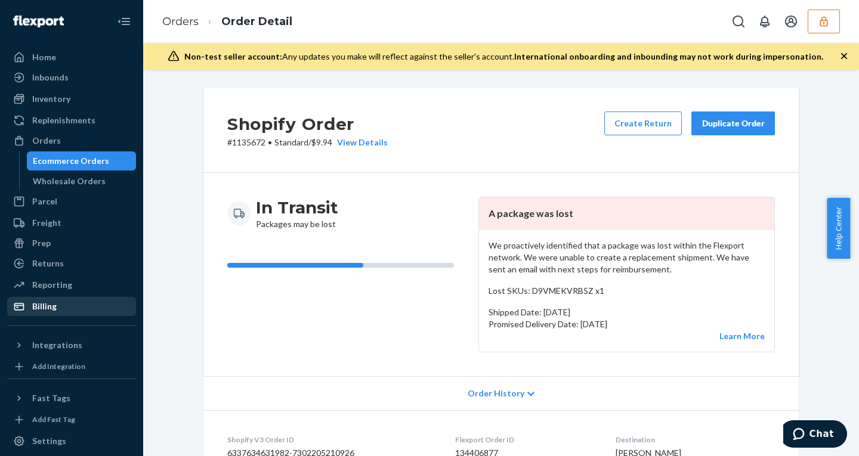
click at [47, 307] on div "Billing" at bounding box center [44, 307] width 24 height 12
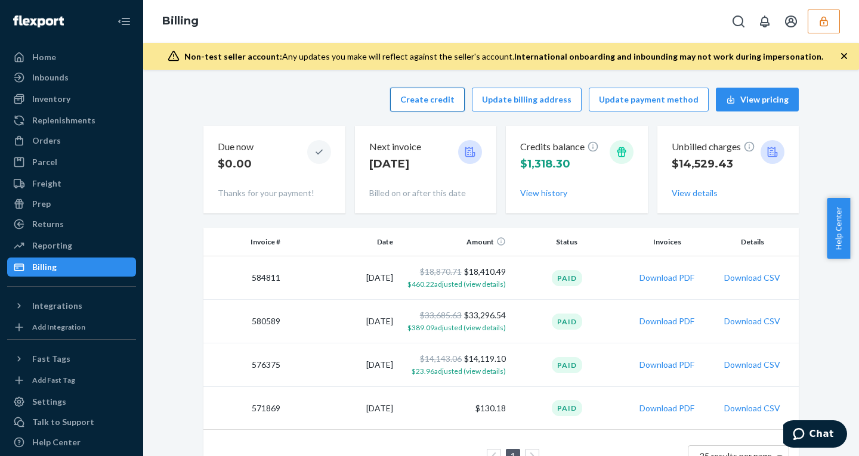
click at [425, 97] on button "Create credit" at bounding box center [427, 100] width 75 height 24
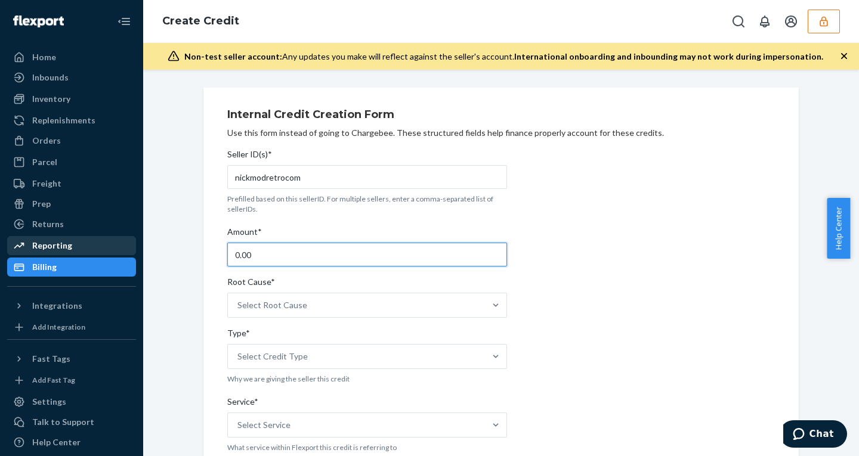
drag, startPoint x: 265, startPoint y: 258, endPoint x: 113, endPoint y: 248, distance: 153.0
click at [114, 248] on div "Home Inbounds Shipping Plans Problems Inventory Products Replenishments Orders …" at bounding box center [429, 228] width 859 height 456
paste input "15.94"
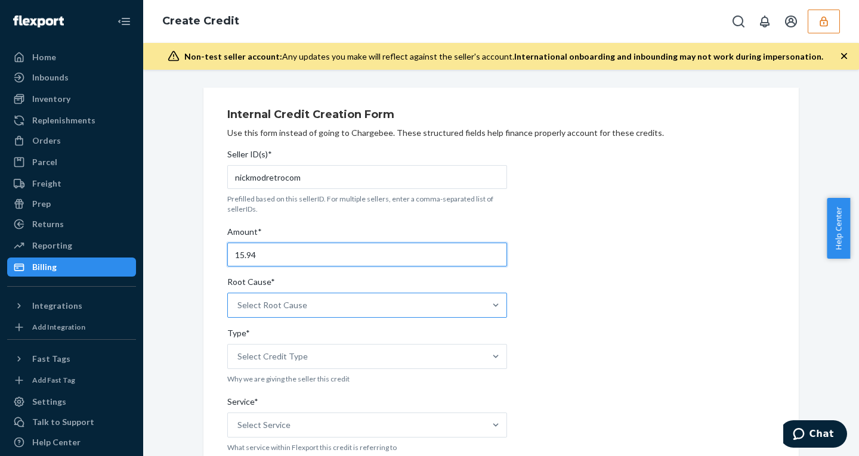
type input "15.94"
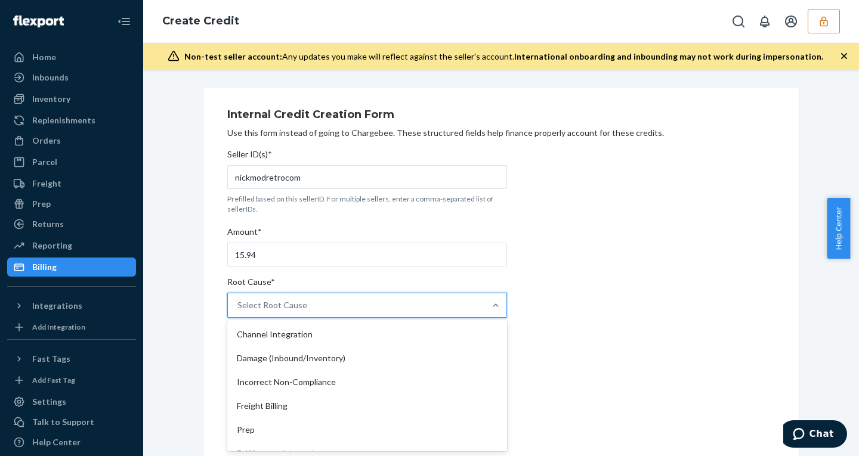
click at [287, 303] on div "Select Root Cause" at bounding box center [272, 305] width 70 height 12
click at [239, 303] on input "Root Cause* option Channel Integration focused, 1 of 29. 29 results available. …" at bounding box center [237, 305] width 1 height 12
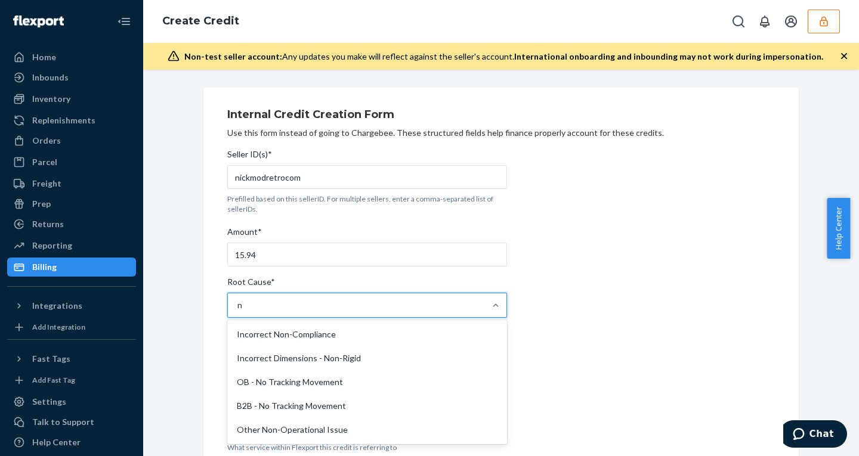
type input "no"
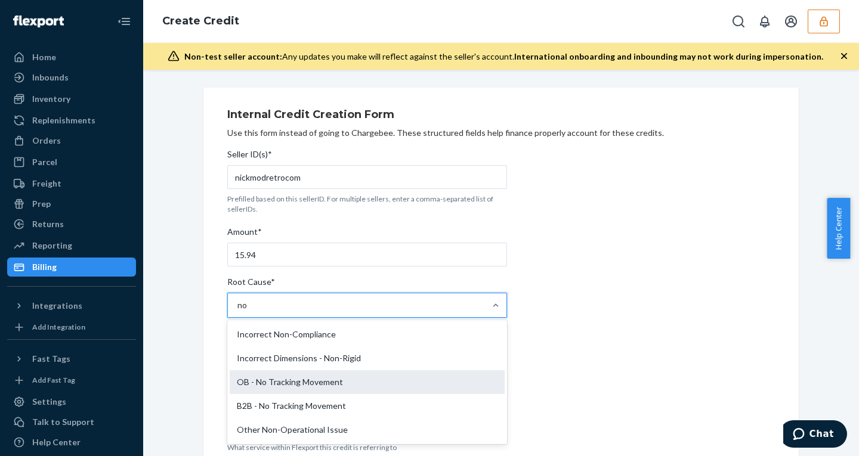
click at [292, 381] on div "OB - No Tracking Movement" at bounding box center [367, 382] width 275 height 24
click at [248, 311] on input "no" at bounding box center [242, 305] width 11 height 12
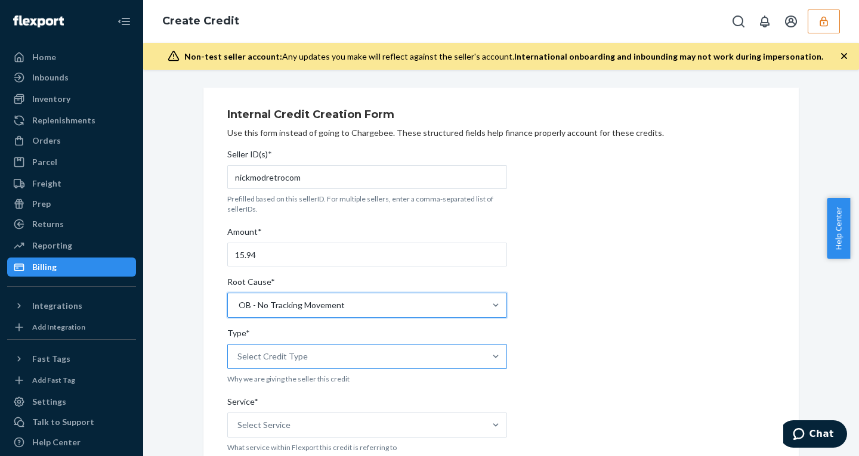
click at [290, 354] on div "Select Credit Type" at bounding box center [272, 357] width 70 height 12
click at [239, 354] on input "Type* Select Credit Type" at bounding box center [237, 357] width 1 height 12
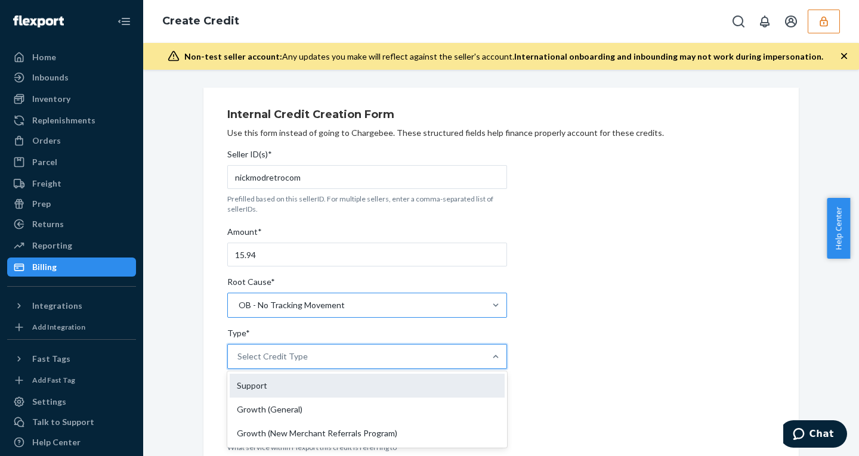
click at [268, 387] on div "Support" at bounding box center [367, 386] width 275 height 24
click at [239, 363] on input "Type* option Support focused, 1 of 3. 3 results available. Use Up and Down to c…" at bounding box center [237, 357] width 1 height 12
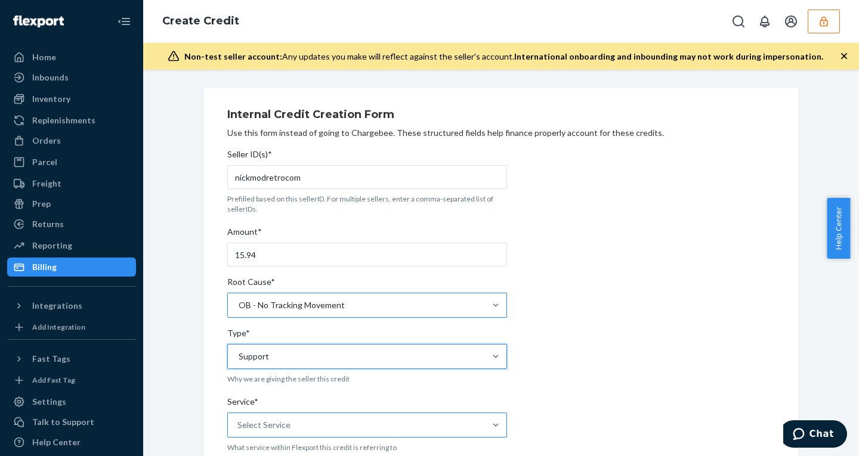
click at [317, 423] on div "Select Service" at bounding box center [356, 425] width 257 height 24
click at [239, 423] on input "Service* Select Service" at bounding box center [237, 425] width 1 height 12
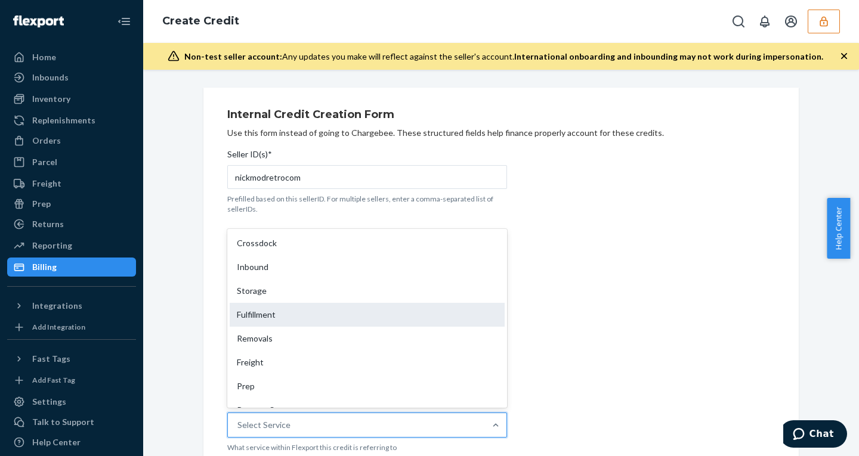
click at [266, 312] on div "Fulfillment" at bounding box center [367, 315] width 275 height 24
click at [239, 419] on input "Service* option Fulfillment focused, 4 of 10. 10 results available. Use Up and …" at bounding box center [237, 425] width 1 height 12
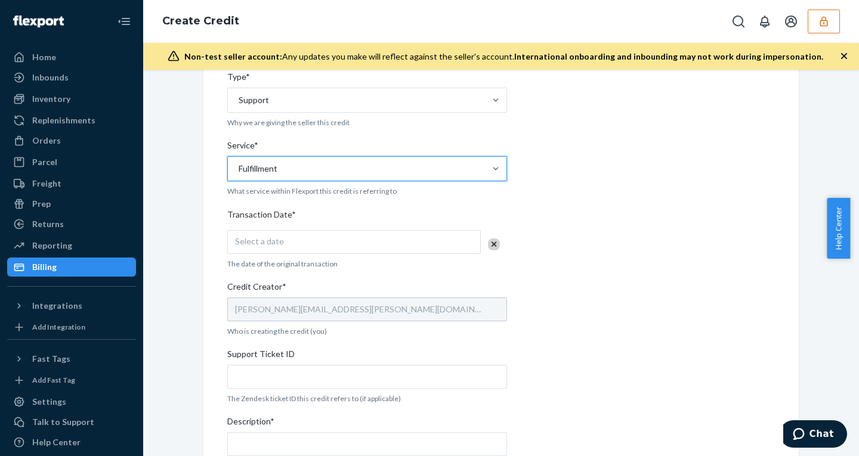
scroll to position [311, 0]
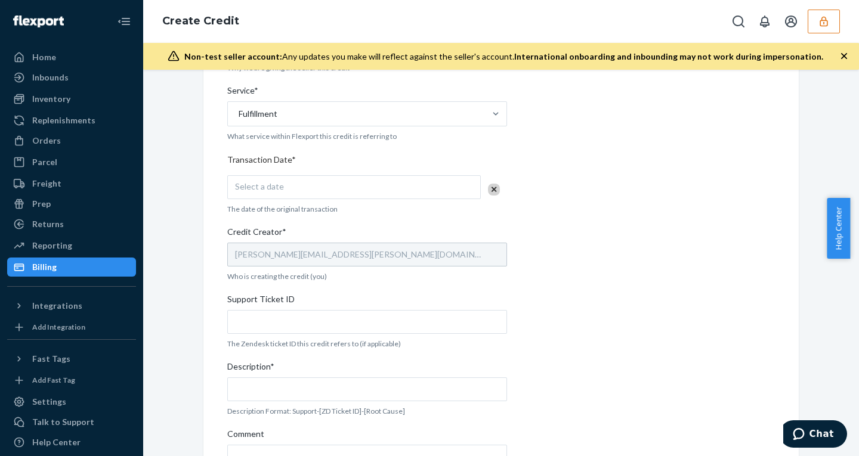
click at [290, 188] on div "Select a date" at bounding box center [353, 187] width 253 height 24
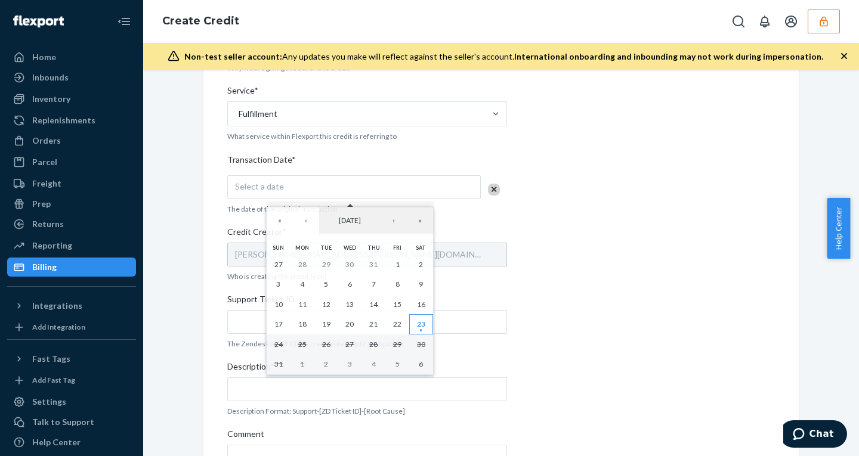
click at [417, 321] on abbr "23" at bounding box center [421, 324] width 8 height 9
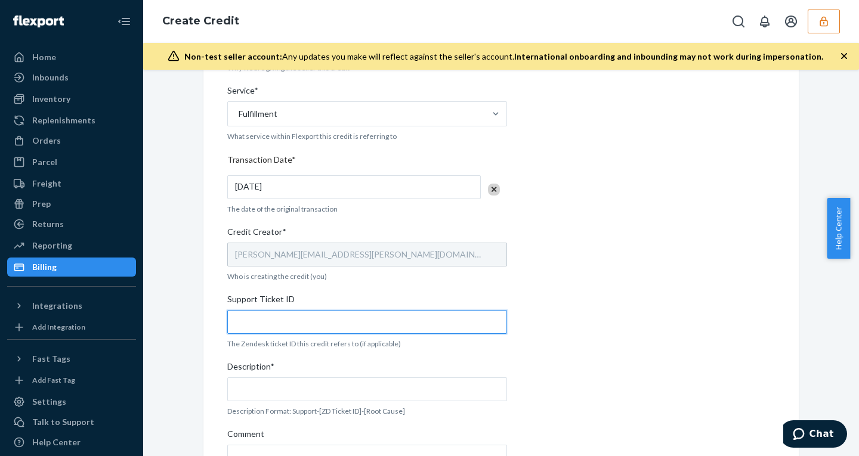
click at [270, 325] on input "Support Ticket ID" at bounding box center [367, 322] width 280 height 24
paste input "803968"
type input "803968"
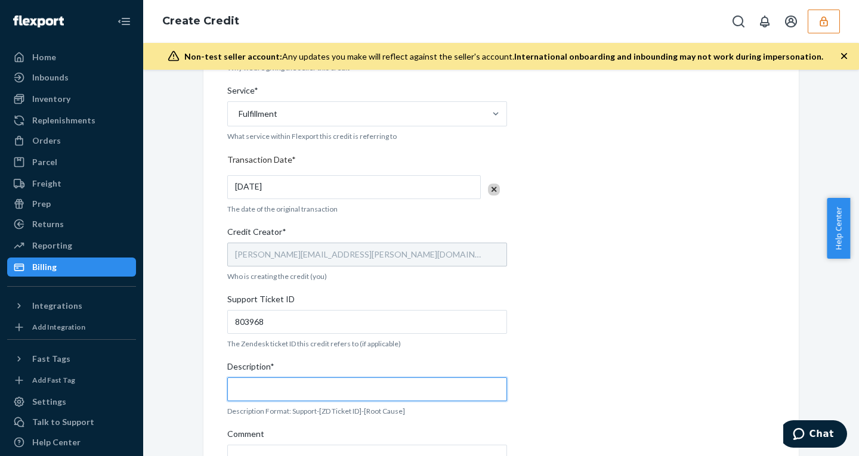
click at [273, 381] on input "Description*" at bounding box center [367, 389] width 280 height 24
click at [295, 388] on input "support -" at bounding box center [367, 389] width 280 height 24
paste input "803968"
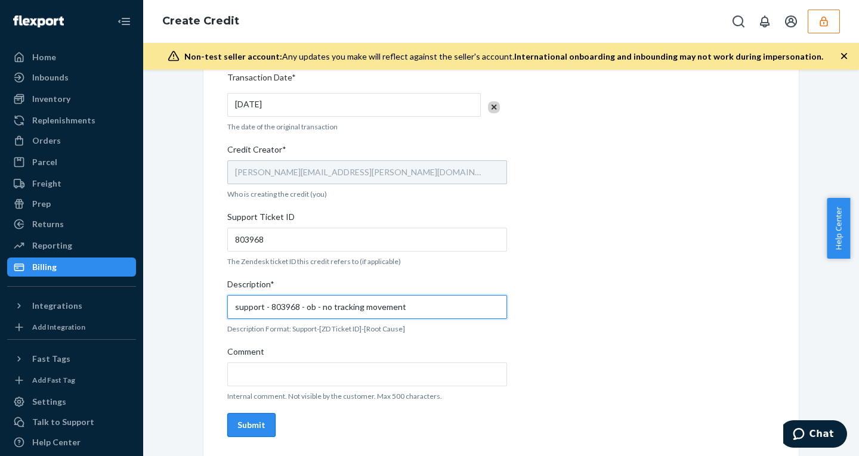
type input "support - 803968 - ob - no tracking movement"
click at [244, 426] on div "Submit" at bounding box center [251, 425] width 28 height 12
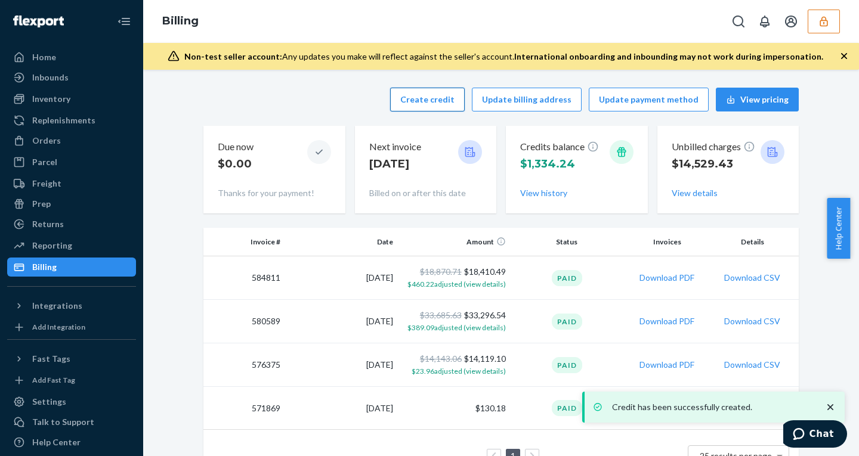
click at [420, 92] on button "Create credit" at bounding box center [427, 100] width 75 height 24
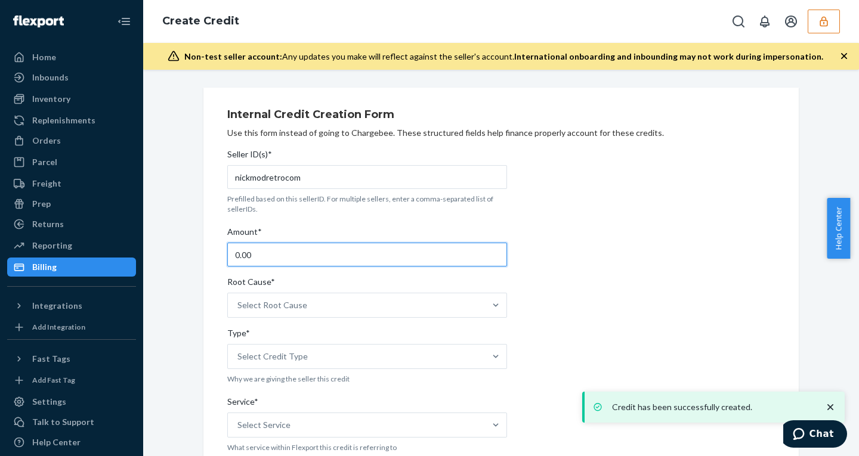
drag, startPoint x: 251, startPoint y: 258, endPoint x: 105, endPoint y: 260, distance: 146.1
click at [112, 258] on div "Home Inbounds Shipping Plans Problems Inventory Products Replenishments Orders …" at bounding box center [429, 228] width 859 height 456
type input "6"
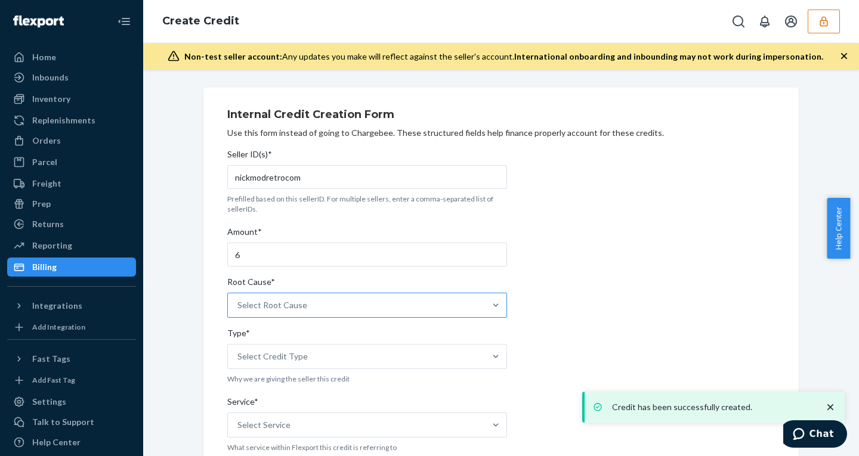
click at [324, 311] on div "Select Root Cause" at bounding box center [356, 305] width 257 height 24
click at [239, 311] on input "Root Cause* Select Root Cause" at bounding box center [237, 305] width 1 height 12
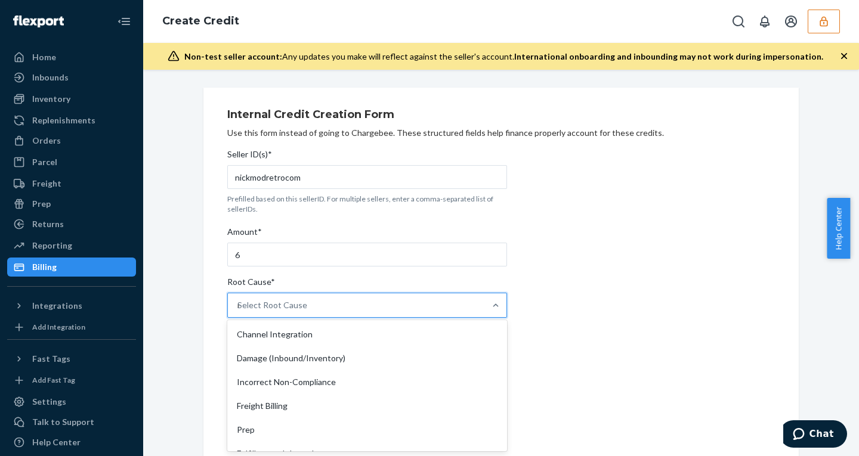
type input "no"
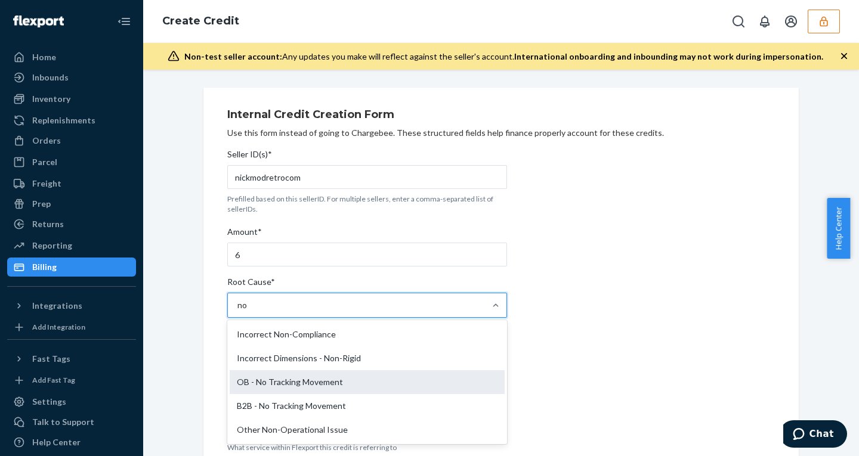
click at [291, 387] on div "OB - No Tracking Movement" at bounding box center [367, 382] width 275 height 24
click at [248, 311] on input "no" at bounding box center [242, 305] width 11 height 12
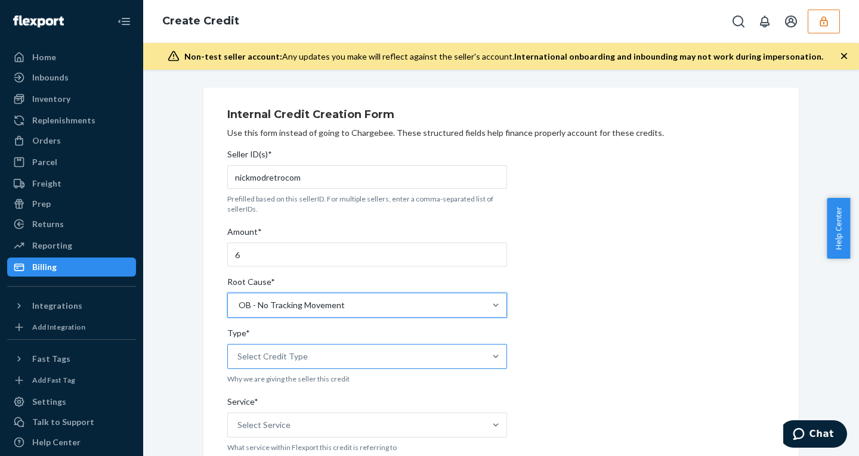
click at [292, 360] on div "Select Credit Type" at bounding box center [272, 357] width 70 height 12
click at [239, 360] on input "Type* Select Credit Type" at bounding box center [237, 357] width 1 height 12
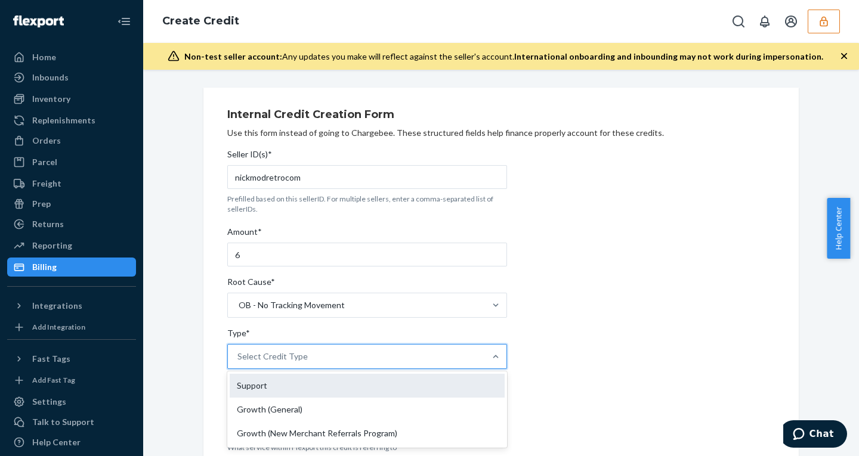
click at [282, 385] on div "Support" at bounding box center [367, 386] width 275 height 24
click at [239, 363] on input "Type* option Support focused, 1 of 3. 3 results available. Use Up and Down to c…" at bounding box center [237, 357] width 1 height 12
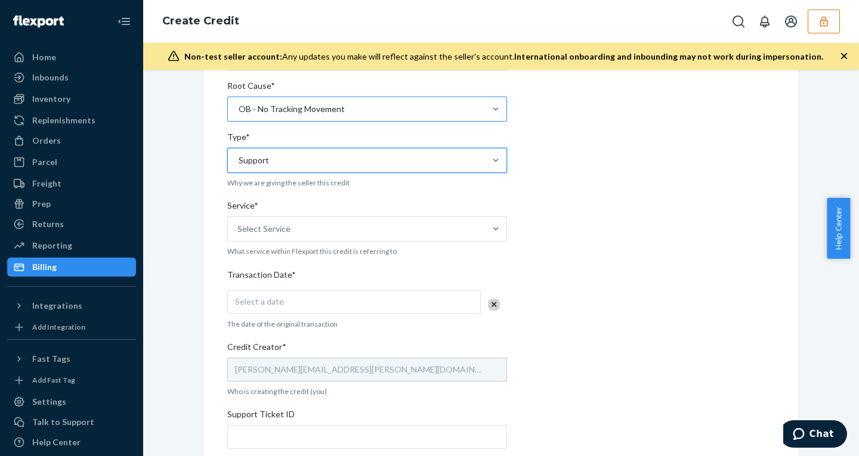
scroll to position [256, 0]
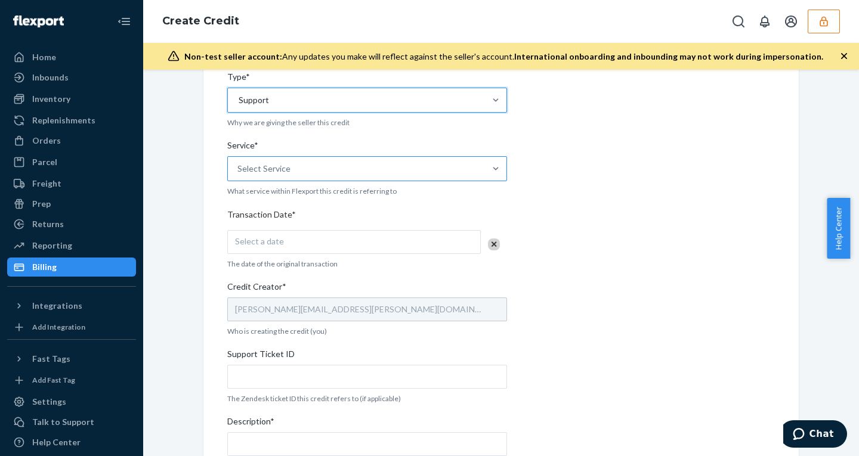
click at [298, 167] on div "Select Service" at bounding box center [356, 169] width 257 height 24
click at [239, 167] on input "Service* Select Service" at bounding box center [237, 169] width 1 height 12
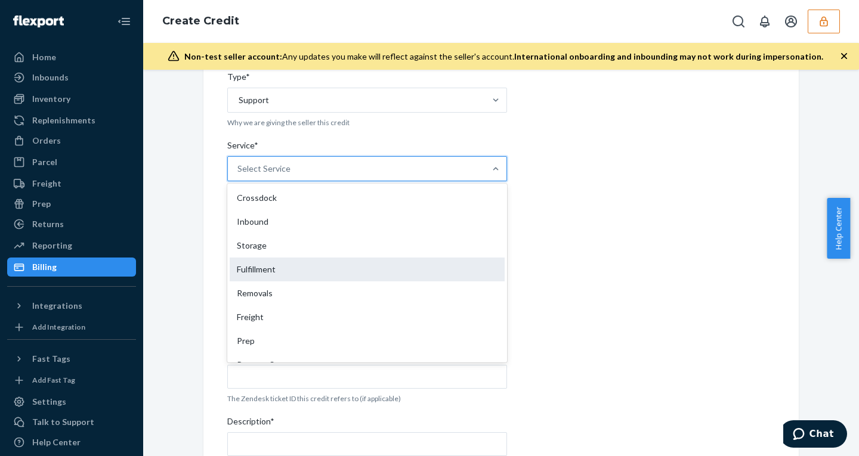
click at [270, 271] on div "Fulfillment" at bounding box center [367, 270] width 275 height 24
click at [239, 175] on input "Service* option Fulfillment focused, 4 of 10. 10 results available. Use Up and …" at bounding box center [237, 169] width 1 height 12
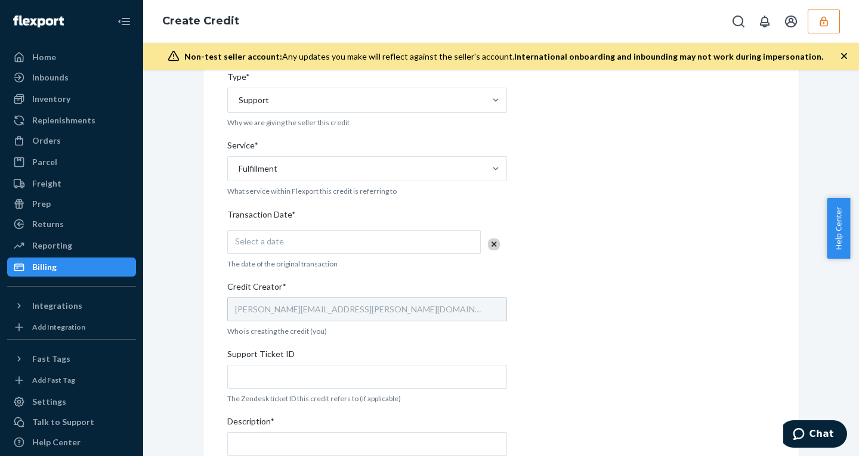
click at [265, 243] on span "Select a date" at bounding box center [259, 241] width 49 height 10
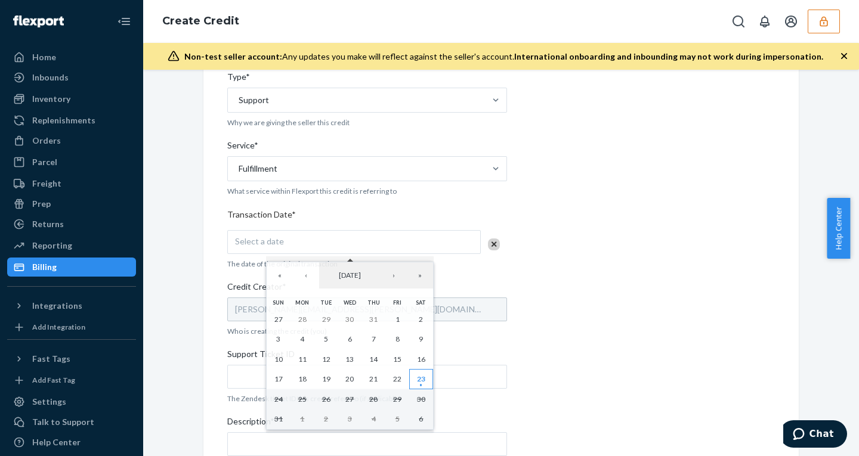
click at [415, 378] on button "23" at bounding box center [421, 379] width 24 height 20
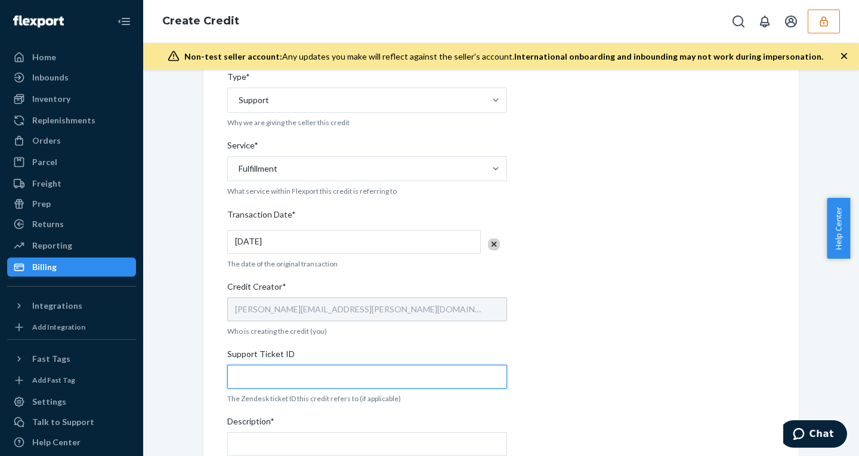
click at [274, 370] on input "Support Ticket ID" at bounding box center [367, 377] width 280 height 24
paste input "803974"
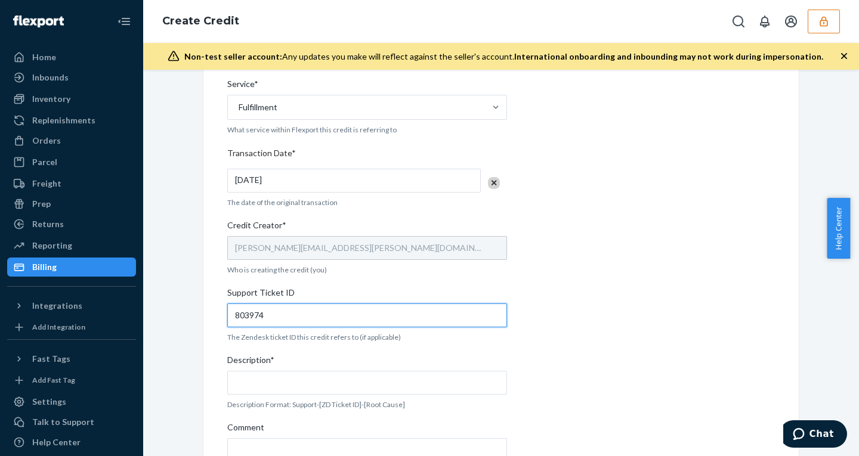
scroll to position [323, 0]
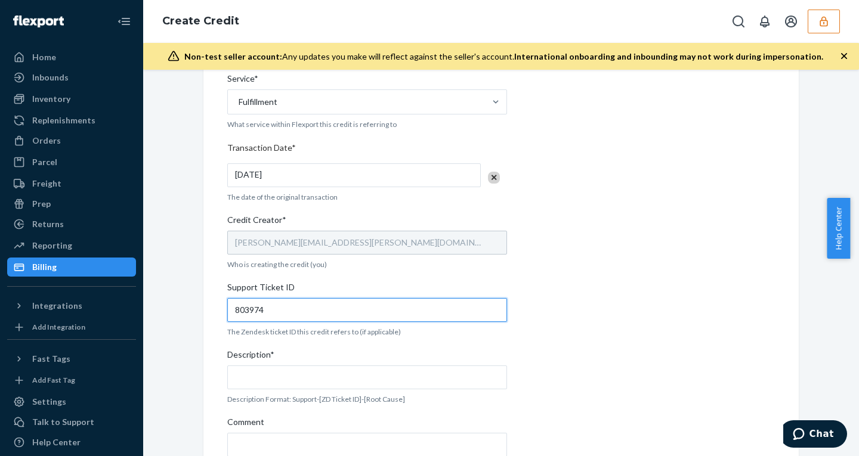
type input "803974"
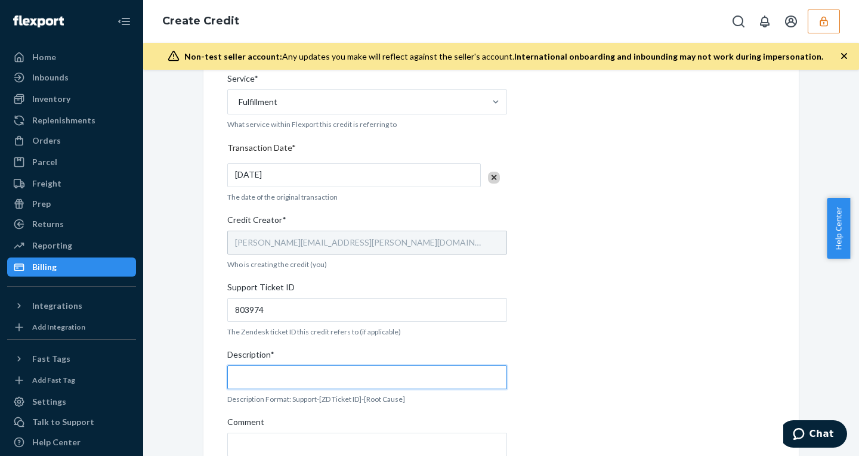
click at [253, 381] on input "Description*" at bounding box center [367, 378] width 280 height 24
paste input "803974"
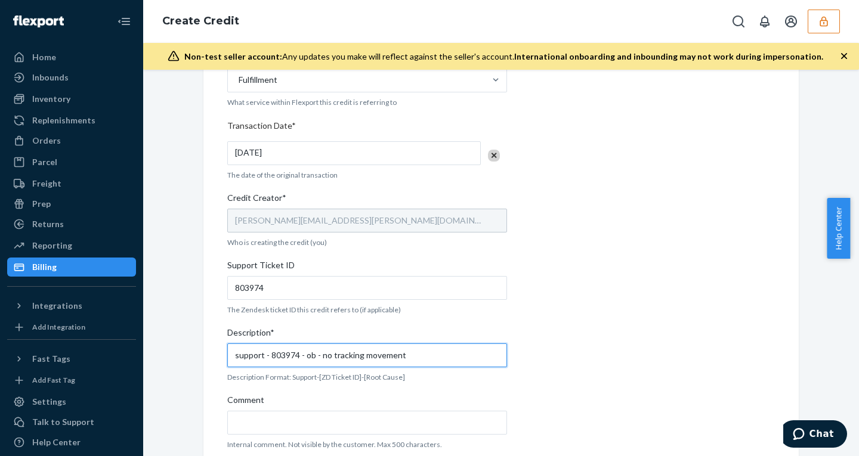
scroll to position [394, 0]
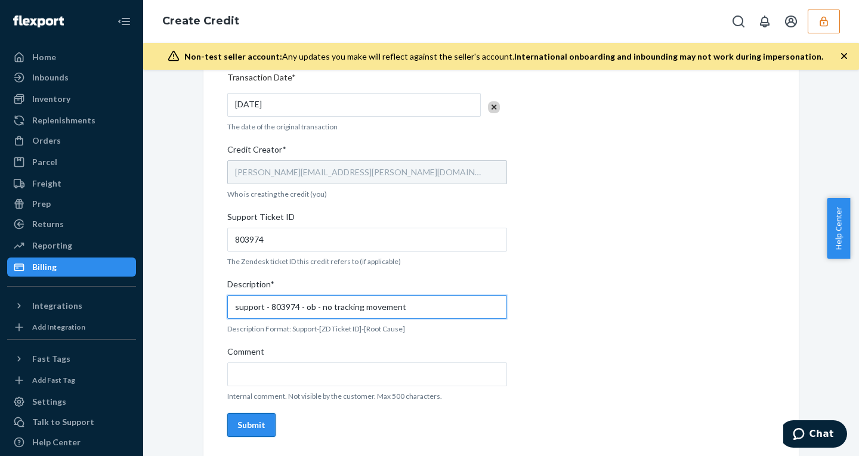
type input "support - 803974 - ob - no tracking movement"
click at [237, 420] on div "Submit" at bounding box center [251, 425] width 28 height 12
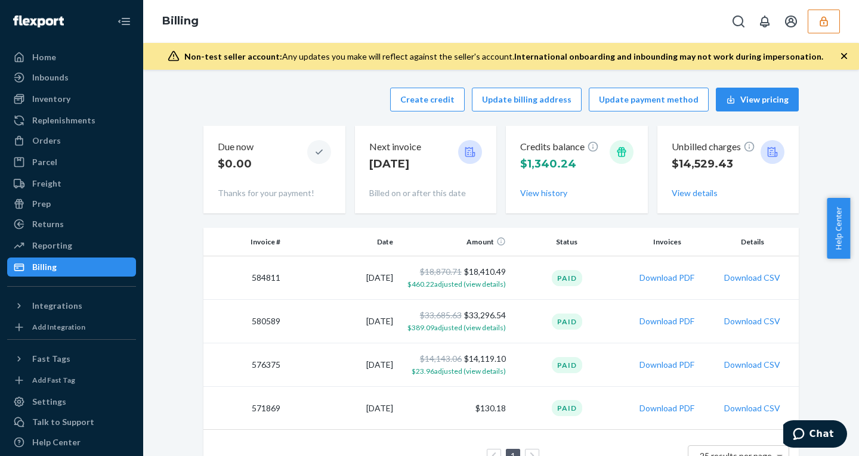
click at [828, 76] on div "Create credit Update billing address Update payment method View pricing Due now…" at bounding box center [501, 263] width 716 height 386
click at [849, 18] on div "Billing" at bounding box center [501, 21] width 716 height 43
click at [826, 20] on icon "button" at bounding box center [823, 21] width 8 height 10
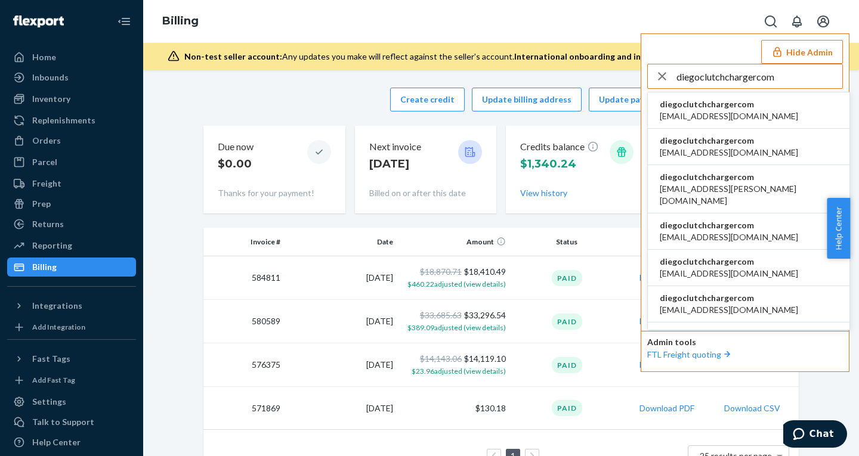
type input "diegoclutchchargercom"
click at [731, 102] on span "diegoclutchchargercom" at bounding box center [729, 104] width 138 height 12
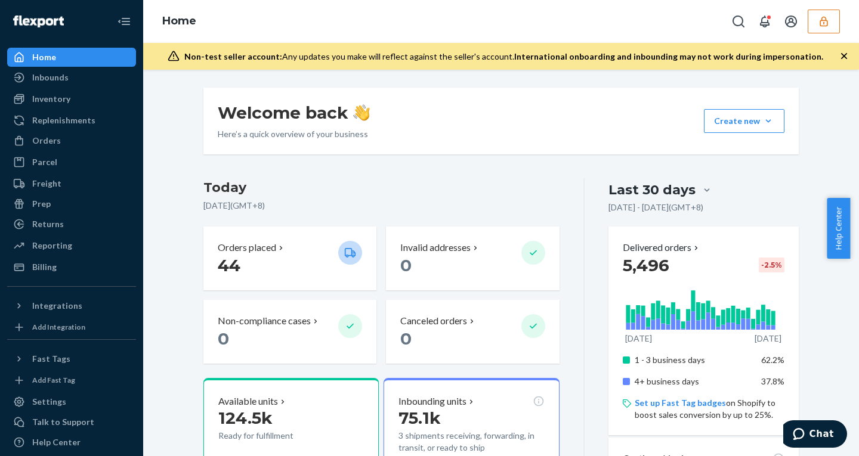
click at [818, 29] on button "button" at bounding box center [823, 22] width 32 height 24
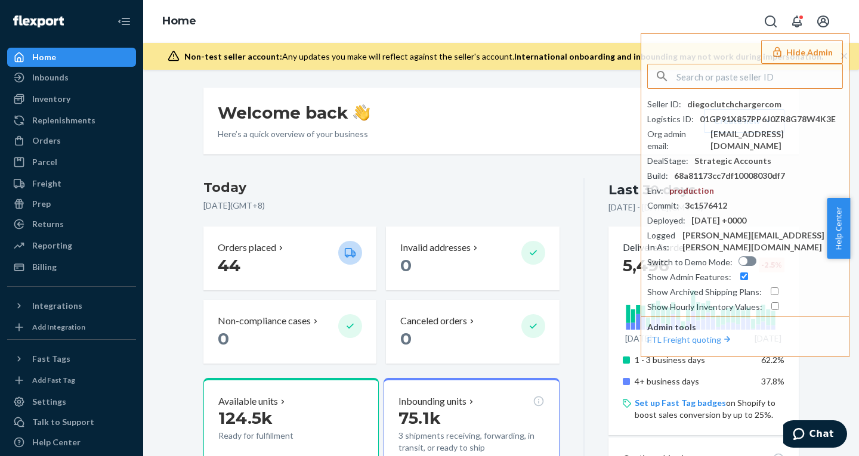
click at [787, 49] on button "Hide Admin" at bounding box center [802, 52] width 82 height 24
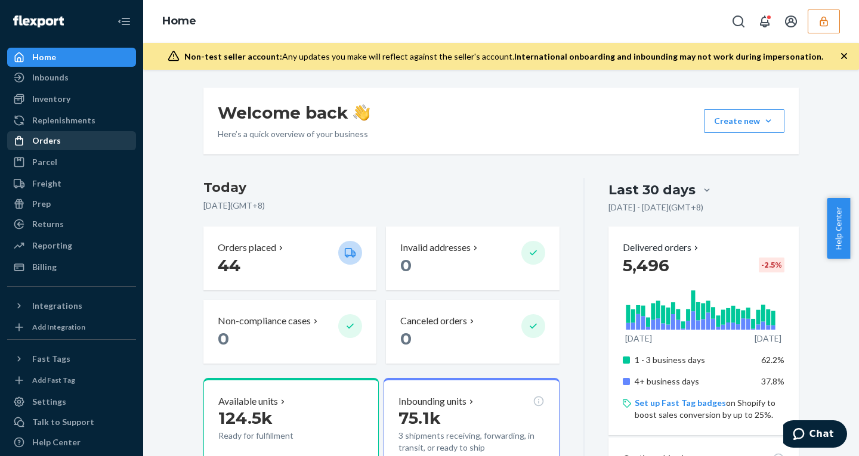
click at [53, 137] on div "Orders" at bounding box center [46, 141] width 29 height 12
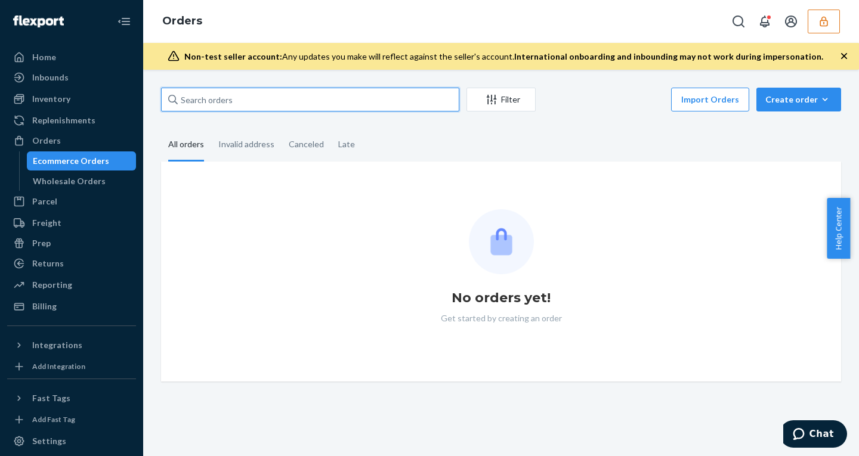
click at [237, 104] on input "text" at bounding box center [310, 100] width 298 height 24
paste input "131975163"
type input "131975163"
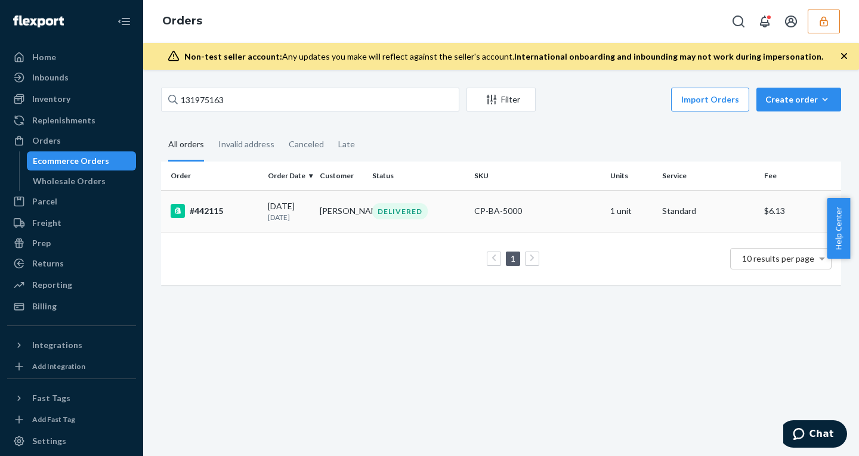
click at [316, 203] on td "Pam harper" at bounding box center [341, 211] width 52 height 42
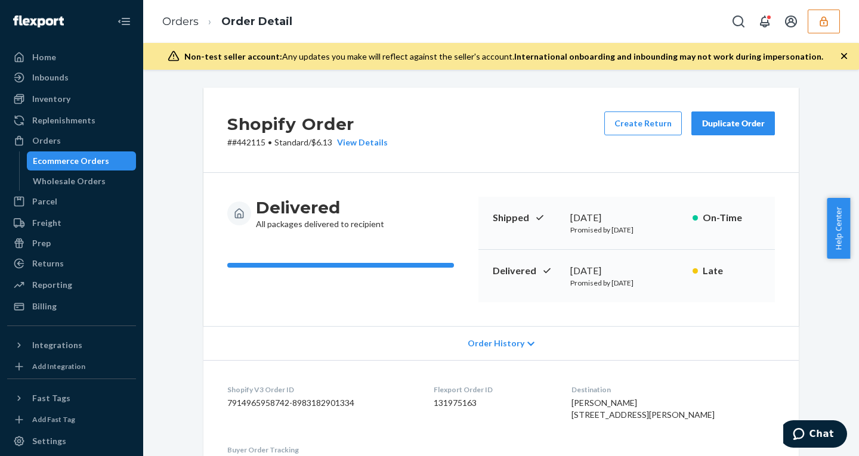
click at [492, 347] on span "Order History" at bounding box center [496, 344] width 57 height 12
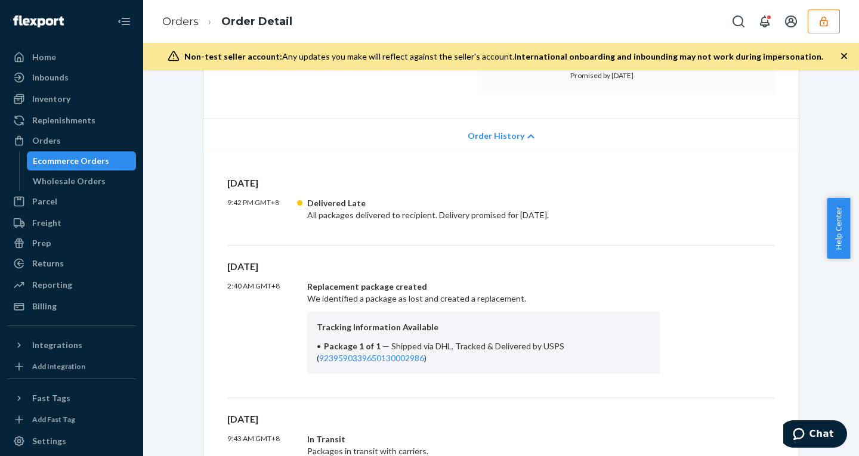
scroll to position [225, 0]
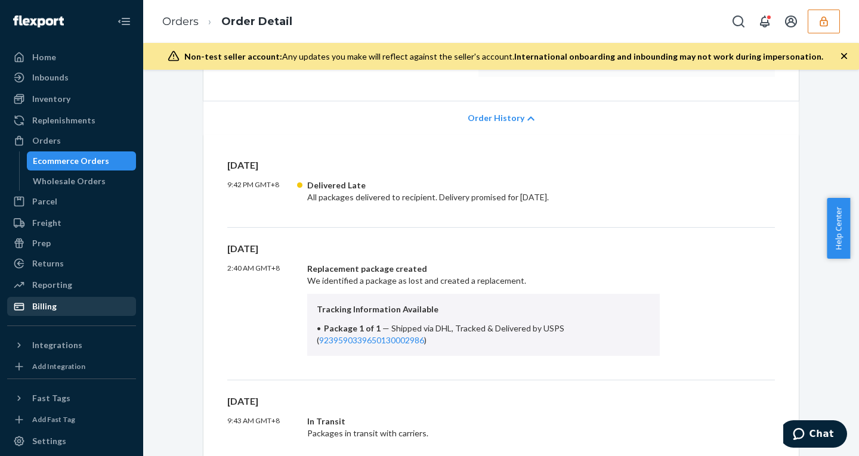
click at [53, 301] on div "Billing" at bounding box center [44, 307] width 24 height 12
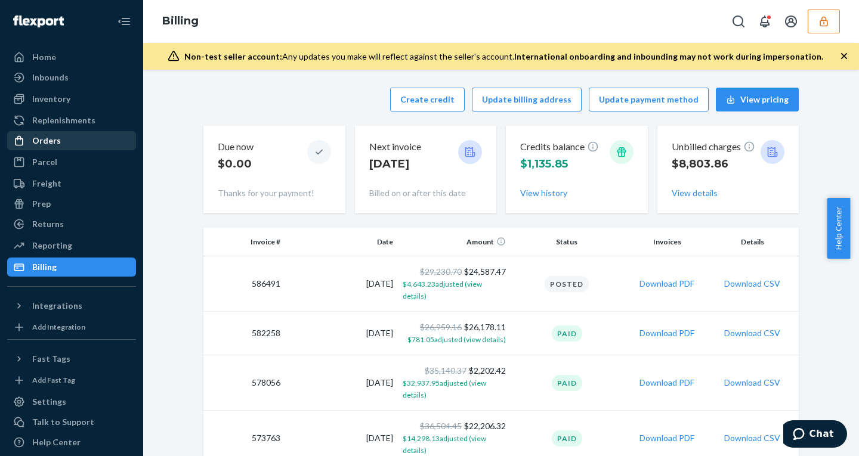
click at [75, 139] on div "Orders" at bounding box center [71, 140] width 126 height 17
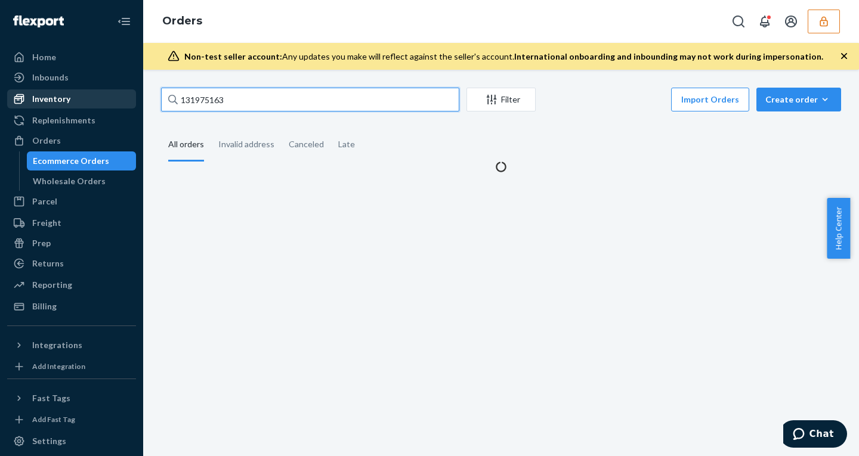
drag, startPoint x: 261, startPoint y: 100, endPoint x: 7, endPoint y: 100, distance: 254.0
click at [16, 100] on div "Home Inbounds Shipping Plans Problems Inventory Products Replenishments Orders …" at bounding box center [429, 228] width 859 height 456
paste input "4090840"
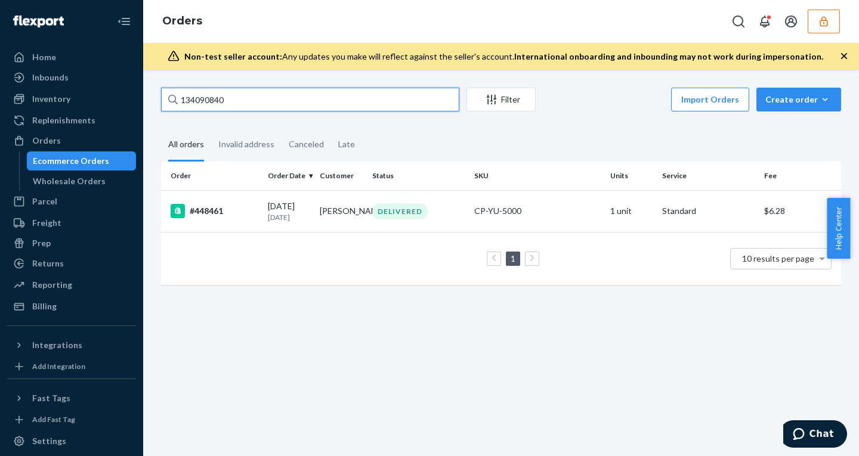
type input "134090840"
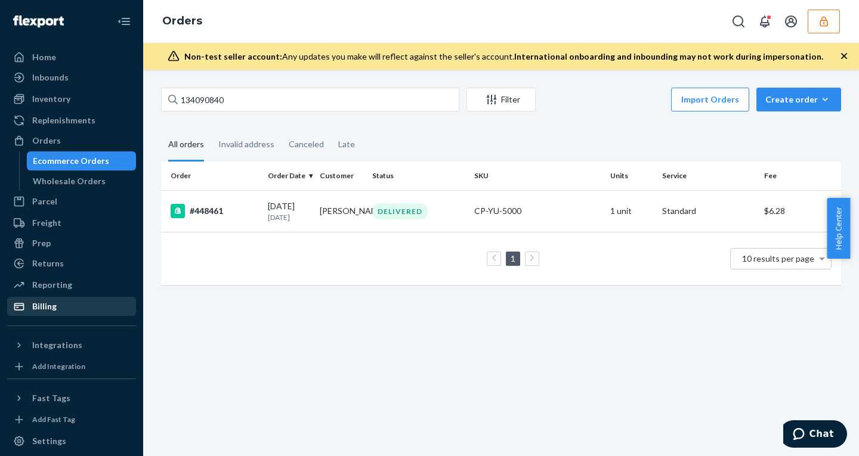
click at [61, 309] on div "Billing" at bounding box center [71, 306] width 126 height 17
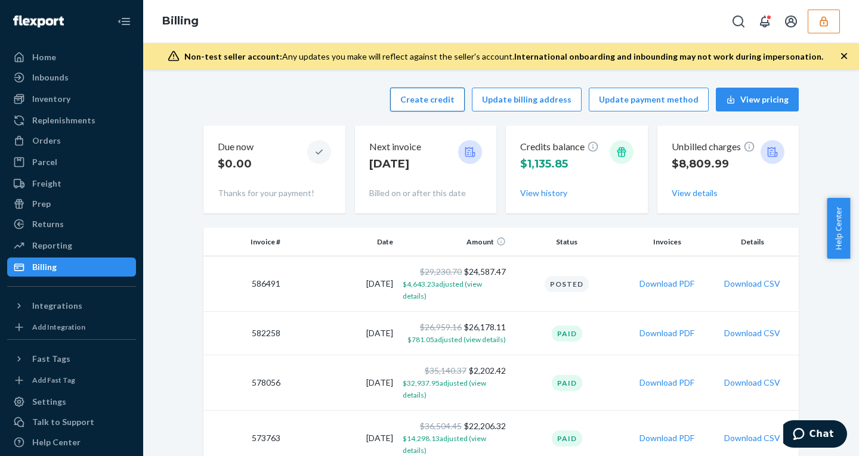
click at [447, 107] on button "Create credit" at bounding box center [427, 100] width 75 height 24
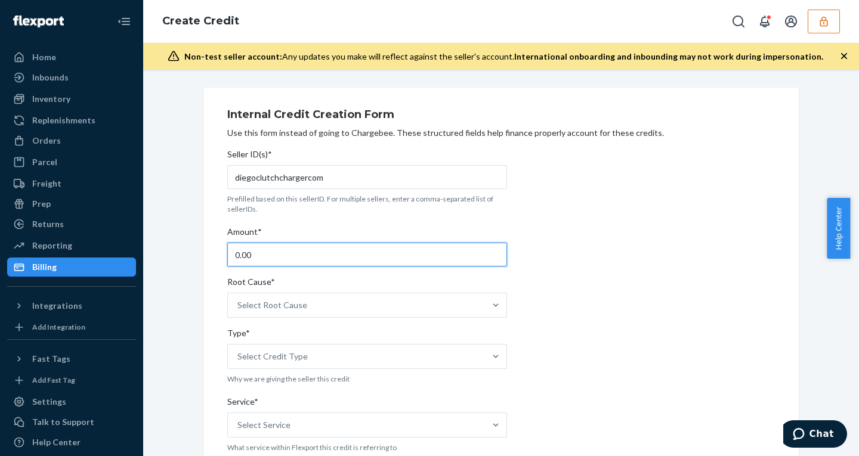
click at [227, 256] on input "0.00" at bounding box center [367, 255] width 280 height 24
type input "20.00"
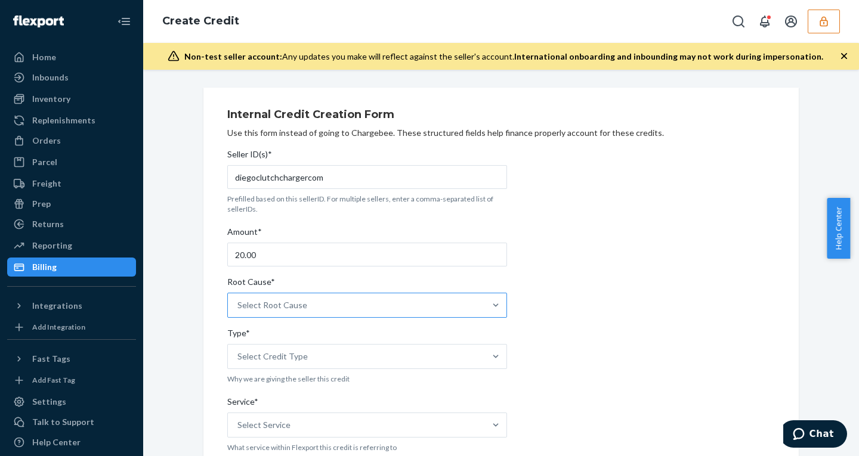
click at [310, 315] on div "Select Root Cause" at bounding box center [356, 305] width 257 height 24
click at [239, 311] on input "Root Cause* Select Root Cause" at bounding box center [237, 305] width 1 height 12
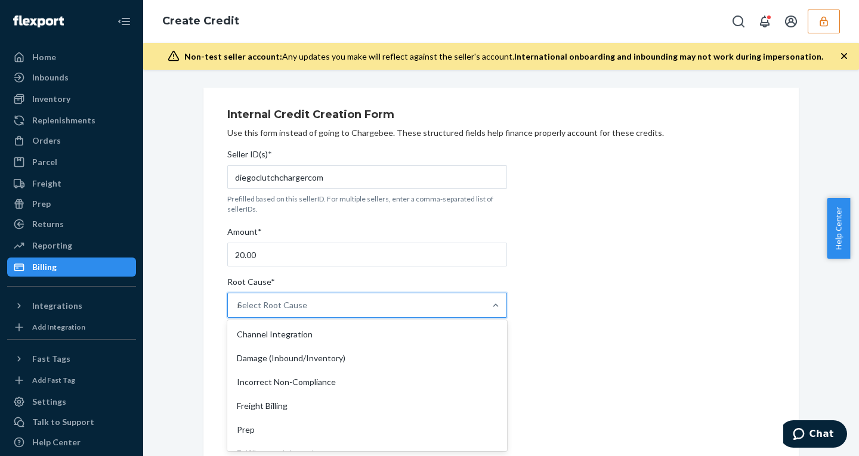
type input "no"
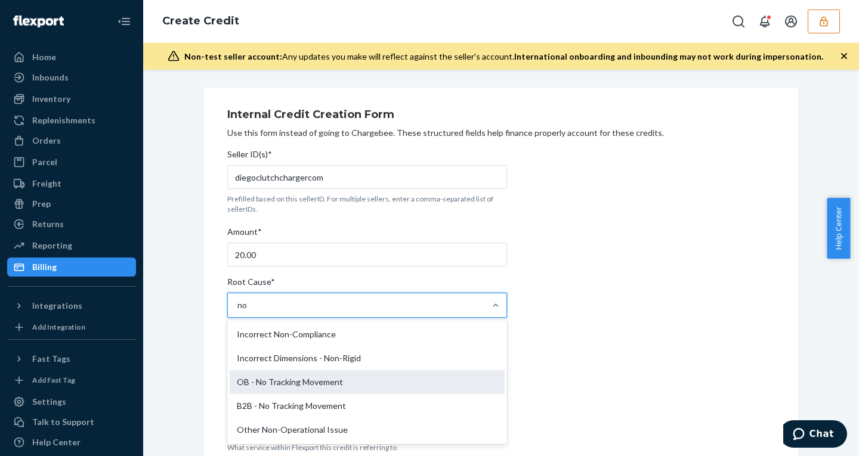
click at [294, 387] on div "OB - No Tracking Movement" at bounding box center [367, 382] width 275 height 24
click at [248, 311] on input "no" at bounding box center [242, 305] width 11 height 12
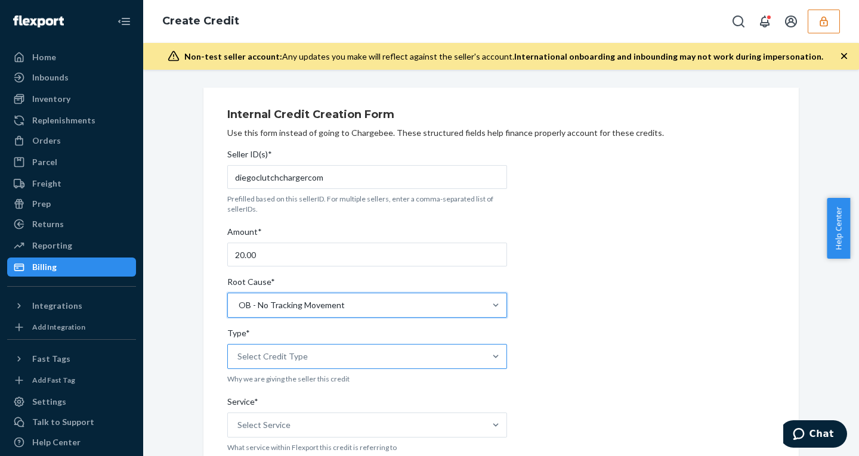
click at [271, 360] on div "Select Credit Type" at bounding box center [272, 357] width 70 height 12
click at [239, 360] on input "Type* Select Credit Type" at bounding box center [237, 357] width 1 height 12
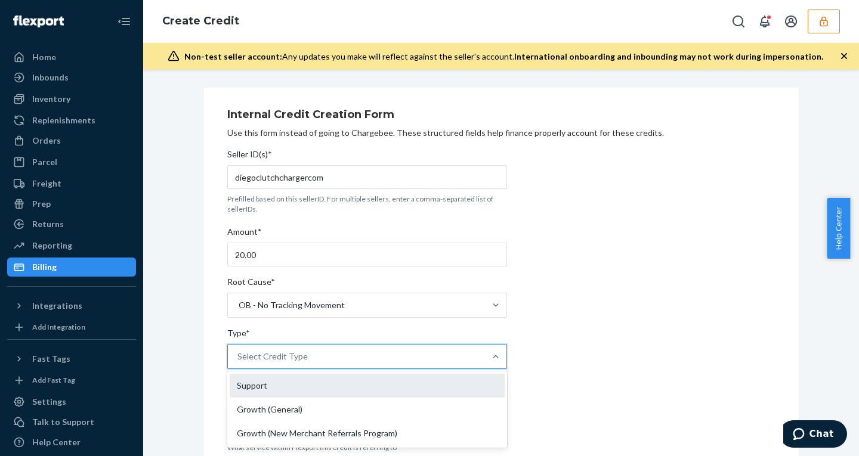
click at [268, 381] on div "Support" at bounding box center [367, 386] width 275 height 24
click at [239, 363] on input "Type* option Support focused, 1 of 3. 3 results available. Use Up and Down to c…" at bounding box center [237, 357] width 1 height 12
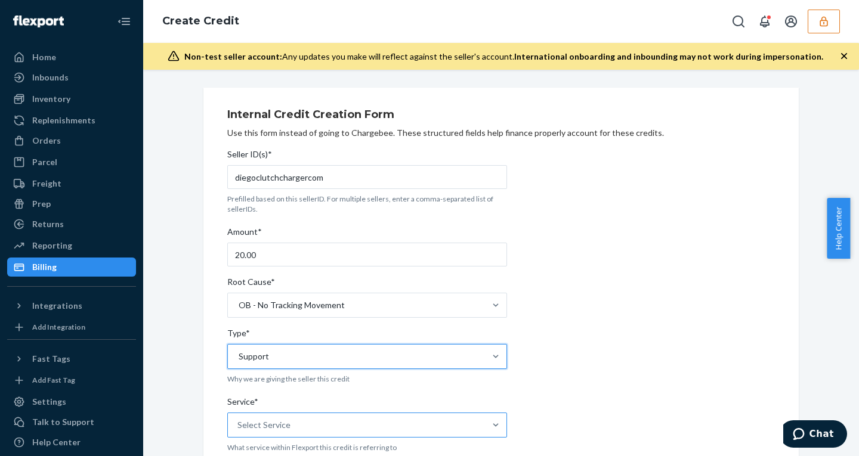
click at [325, 424] on div "Select Service" at bounding box center [356, 425] width 257 height 24
click at [239, 424] on input "Service* Select Service" at bounding box center [237, 425] width 1 height 12
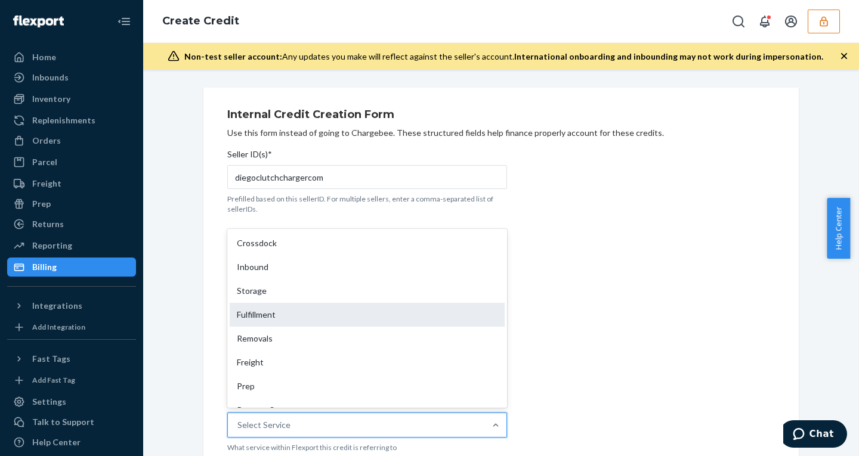
click at [274, 312] on div "Fulfillment" at bounding box center [367, 315] width 275 height 24
click at [239, 419] on input "Service* option Fulfillment focused, 4 of 10. 10 results available. Use Up and …" at bounding box center [237, 425] width 1 height 12
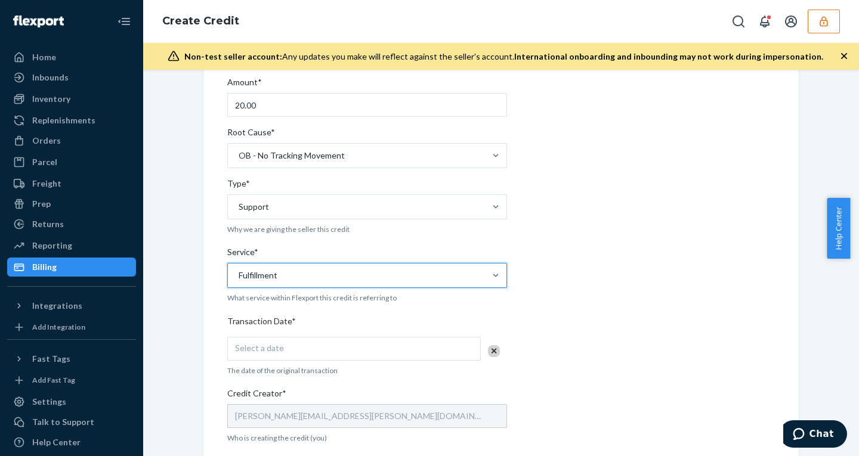
scroll to position [221, 0]
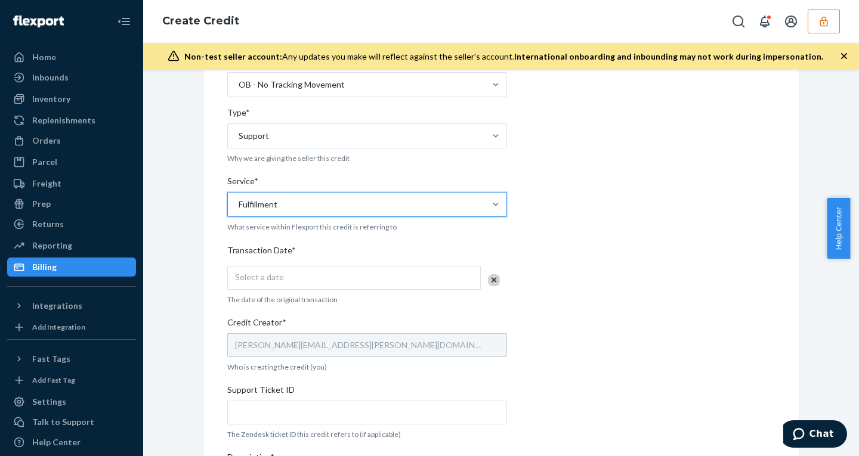
click at [273, 278] on span "Select a date" at bounding box center [259, 277] width 49 height 10
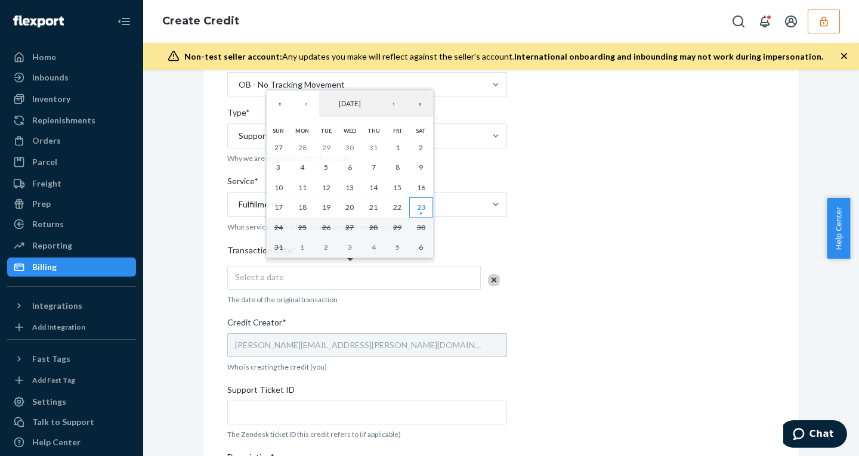
click at [420, 209] on abbr "23" at bounding box center [421, 207] width 8 height 9
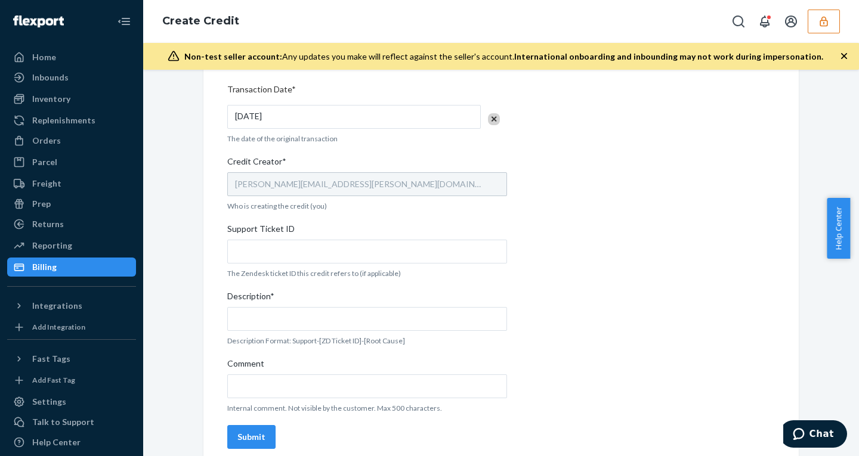
scroll to position [388, 0]
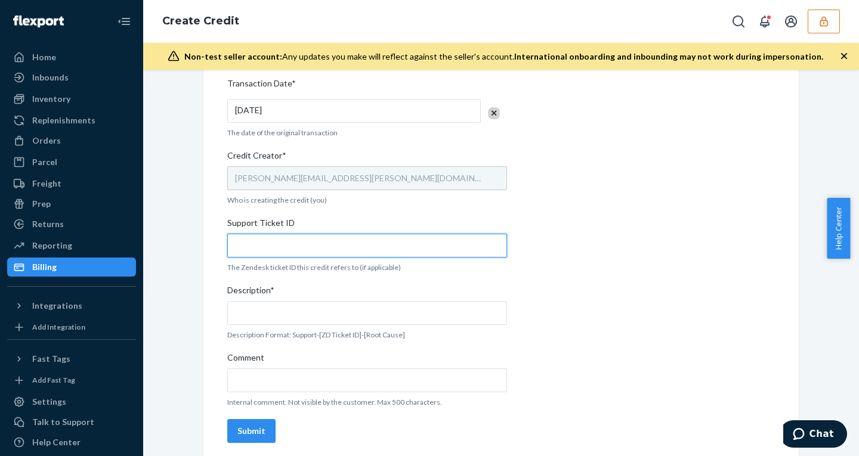
click at [281, 246] on input "Support Ticket ID" at bounding box center [367, 246] width 280 height 24
paste input "803935"
type input "803935"
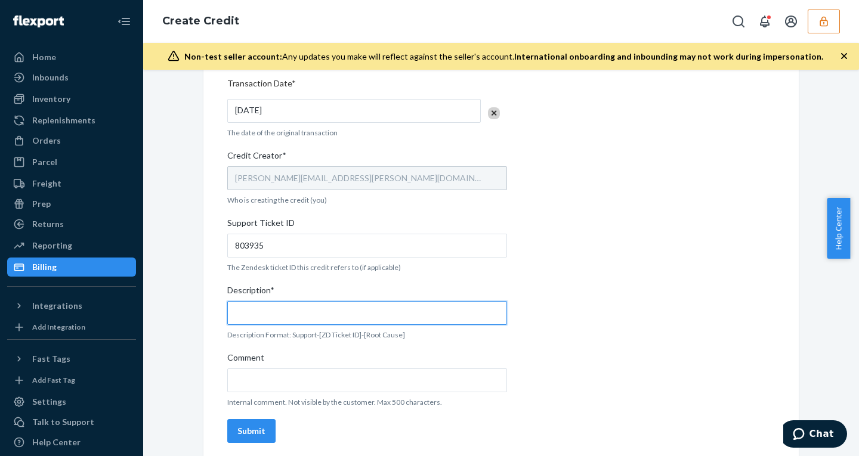
click at [278, 309] on input "Description*" at bounding box center [367, 313] width 280 height 24
paste input "803935"
type input "support - 803935 - ob - no tracking movement"
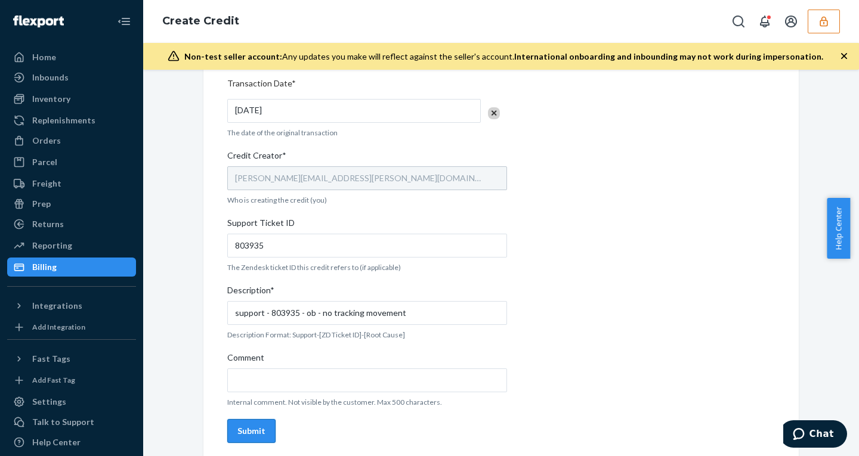
click at [250, 422] on button "Submit" at bounding box center [251, 431] width 48 height 24
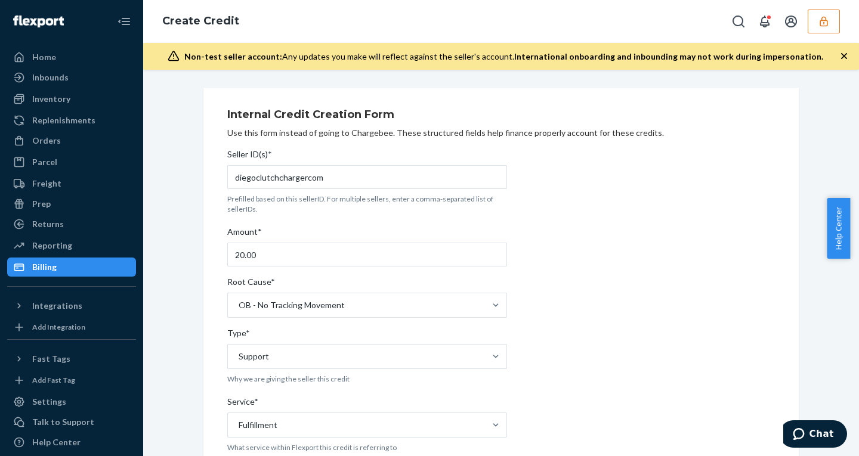
scroll to position [394, 0]
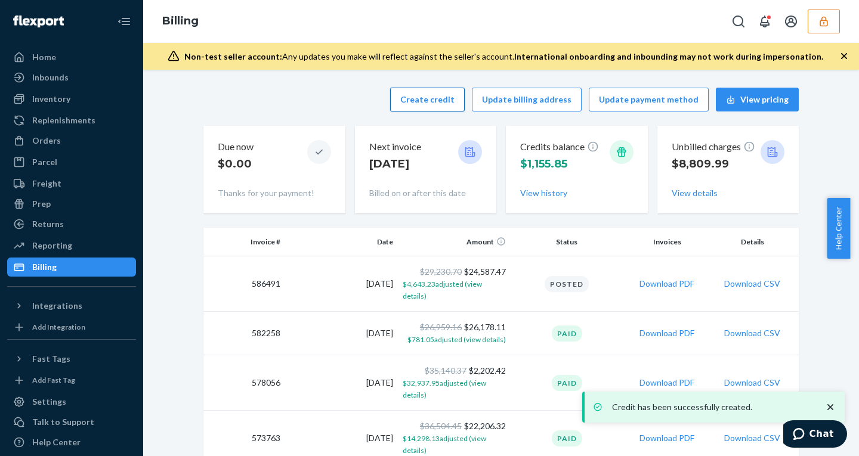
click at [447, 92] on button "Create credit" at bounding box center [427, 100] width 75 height 24
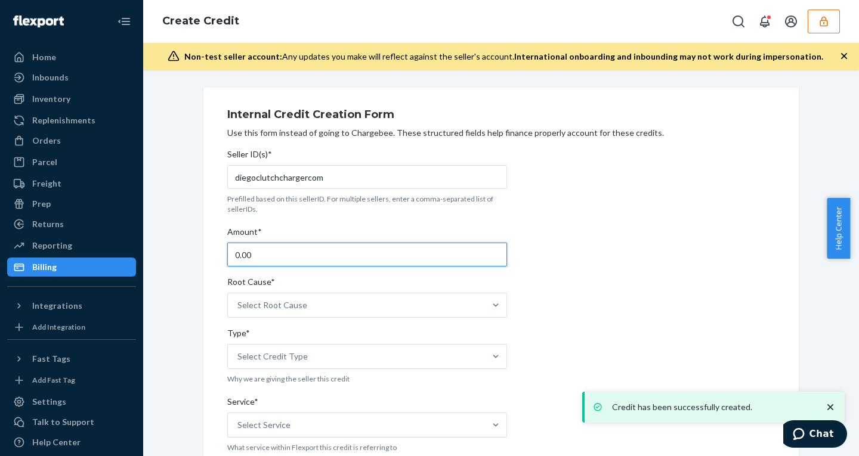
click at [227, 253] on input "0.00" at bounding box center [367, 255] width 280 height 24
type input "20.00"
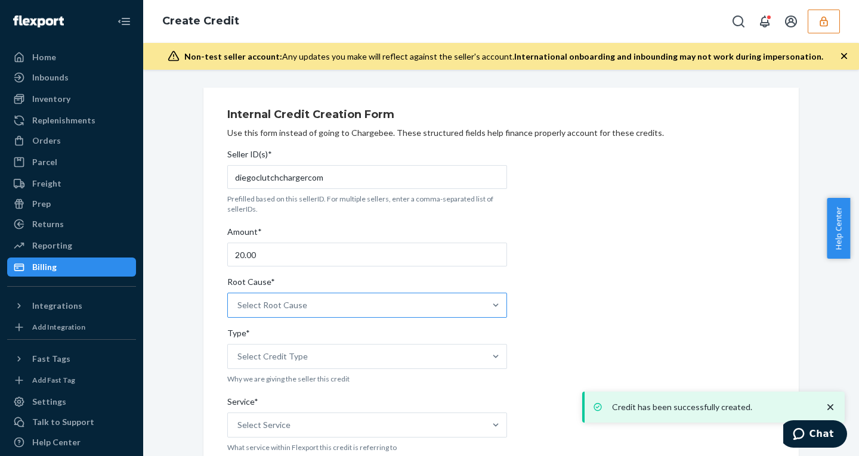
click at [305, 307] on div "Select Root Cause" at bounding box center [356, 305] width 257 height 24
click at [239, 307] on input "Root Cause* Select Root Cause" at bounding box center [237, 305] width 1 height 12
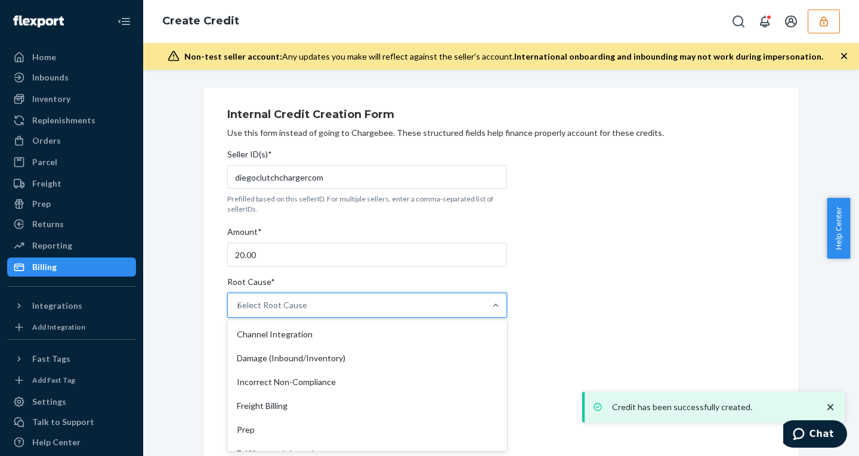
type input "no"
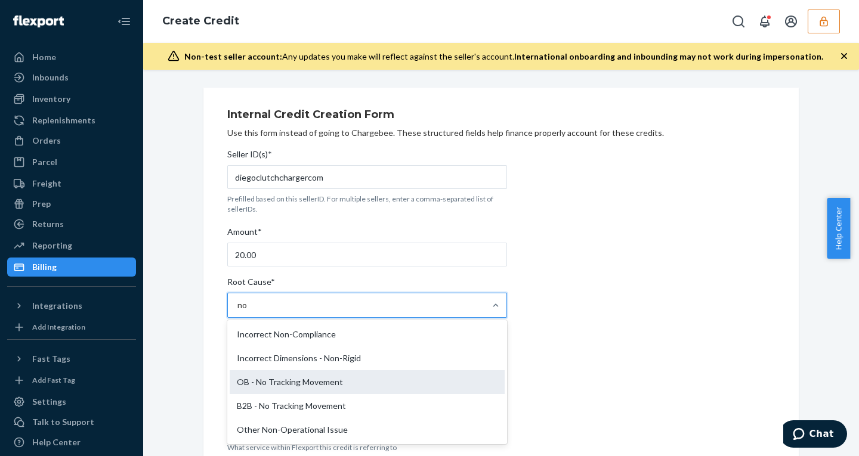
click at [286, 382] on div "OB - No Tracking Movement" at bounding box center [367, 382] width 275 height 24
click at [248, 311] on input "no" at bounding box center [242, 305] width 11 height 12
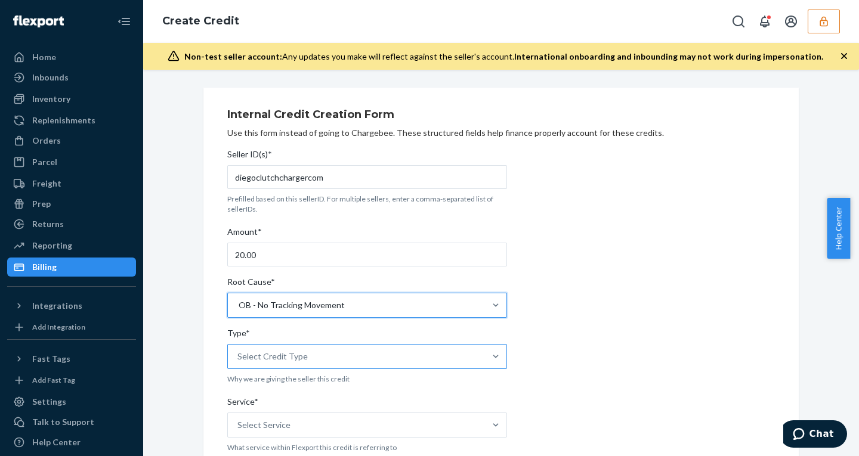
click at [273, 366] on div "Select Credit Type" at bounding box center [356, 357] width 257 height 24
click at [239, 363] on input "Type* Select Credit Type" at bounding box center [237, 357] width 1 height 12
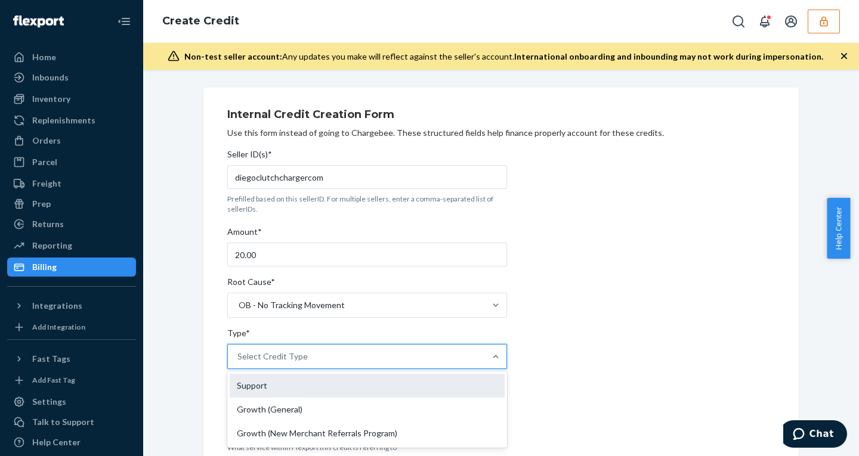
click at [249, 390] on div "Support" at bounding box center [367, 386] width 275 height 24
click at [239, 363] on input "Type* option Support focused, 1 of 3. 3 results available. Use Up and Down to c…" at bounding box center [237, 357] width 1 height 12
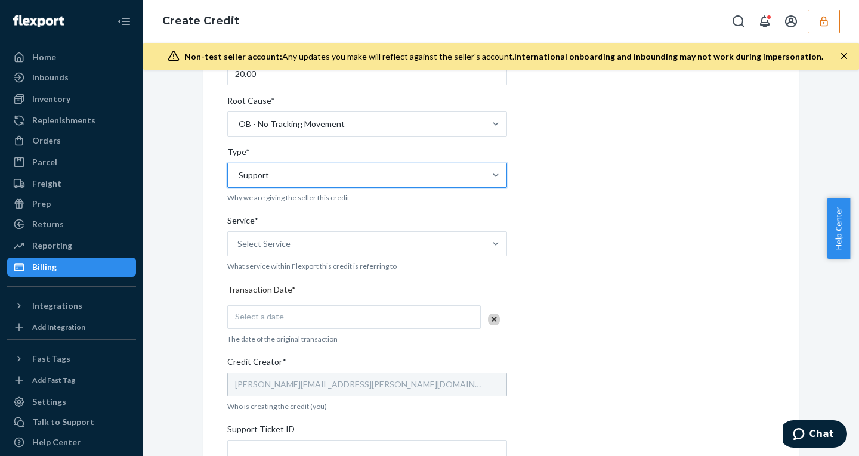
scroll to position [234, 0]
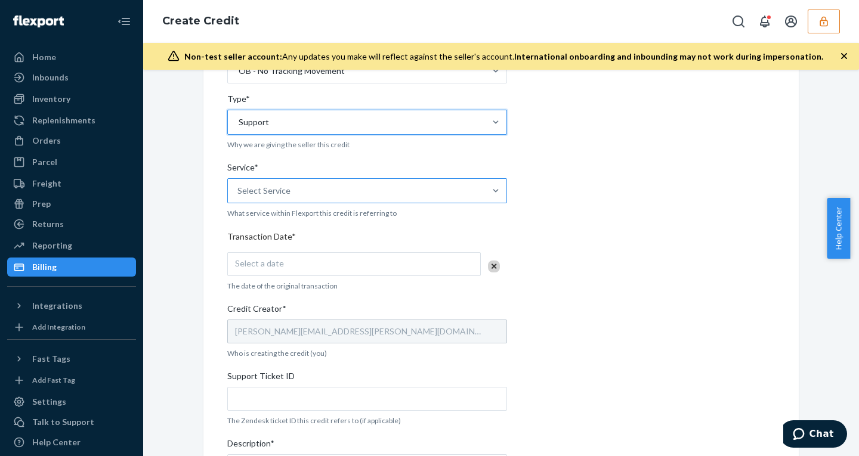
click at [276, 193] on div "Select Service" at bounding box center [263, 191] width 53 height 12
click at [239, 193] on input "Service* Select Service" at bounding box center [237, 191] width 1 height 12
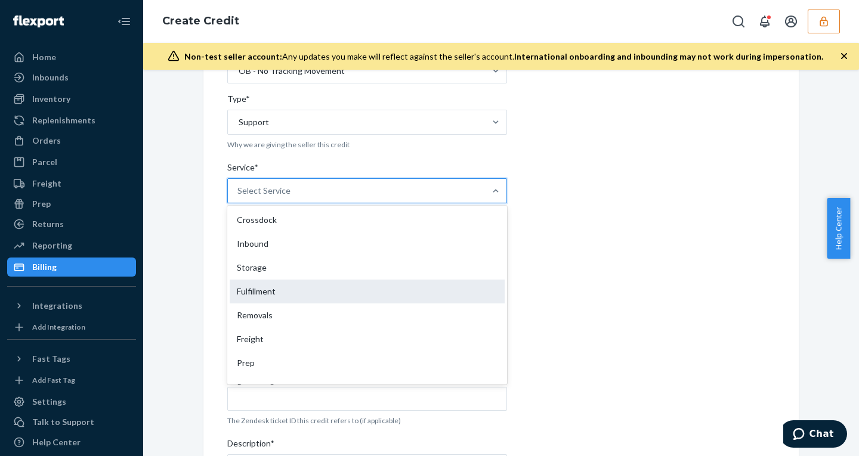
click at [270, 289] on div "Fulfillment" at bounding box center [367, 292] width 275 height 24
click at [239, 197] on input "Service* option Fulfillment focused, 4 of 10. 10 results available. Use Up and …" at bounding box center [237, 191] width 1 height 12
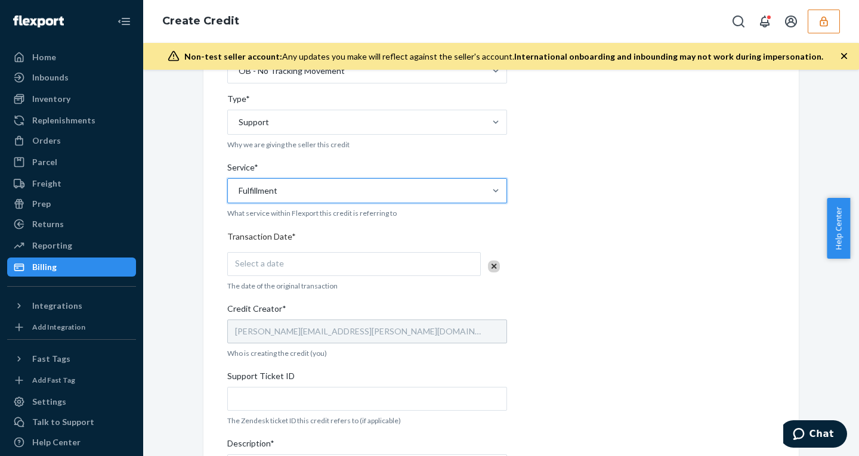
click at [277, 262] on div "Select a date" at bounding box center [353, 264] width 253 height 24
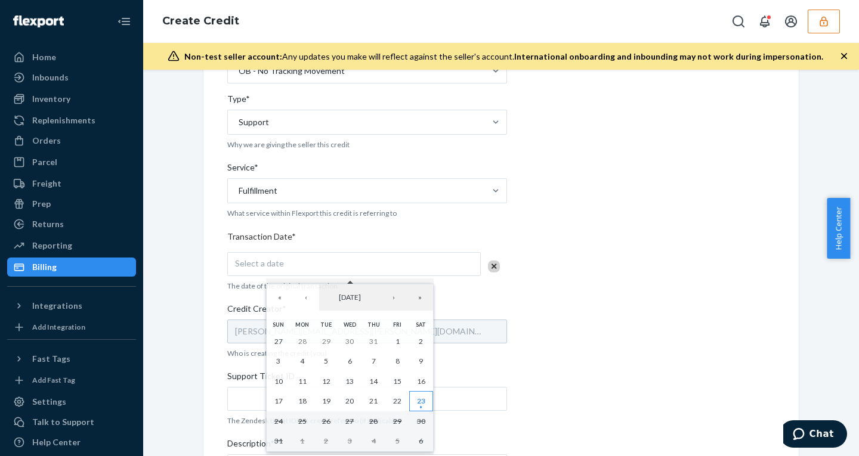
click at [422, 400] on abbr "23" at bounding box center [421, 401] width 8 height 9
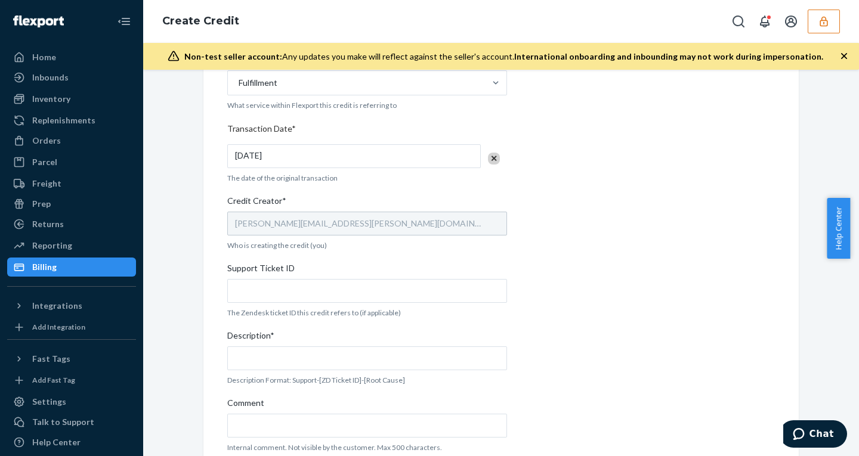
scroll to position [359, 0]
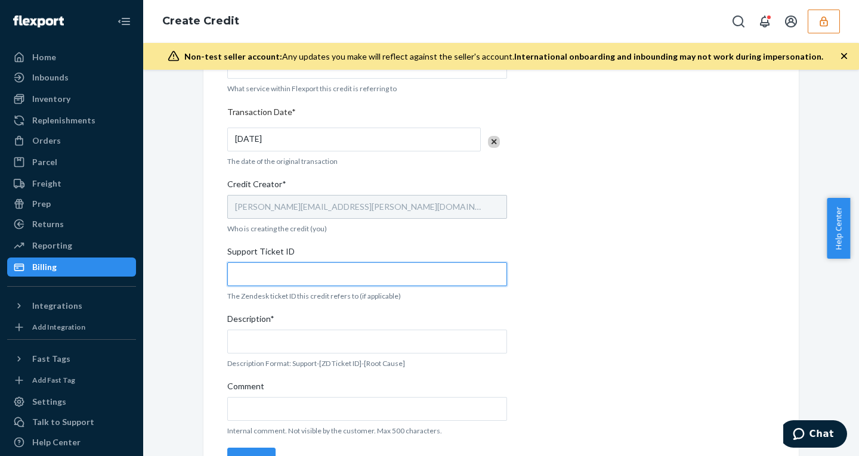
click at [270, 270] on input "Support Ticket ID" at bounding box center [367, 274] width 280 height 24
paste input "803939"
type input "803939"
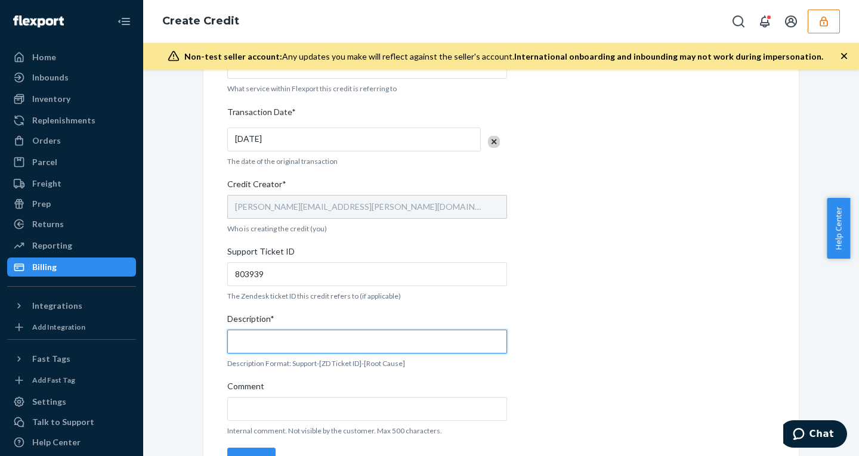
click at [285, 333] on input "Description*" at bounding box center [367, 342] width 280 height 24
paste input "803939"
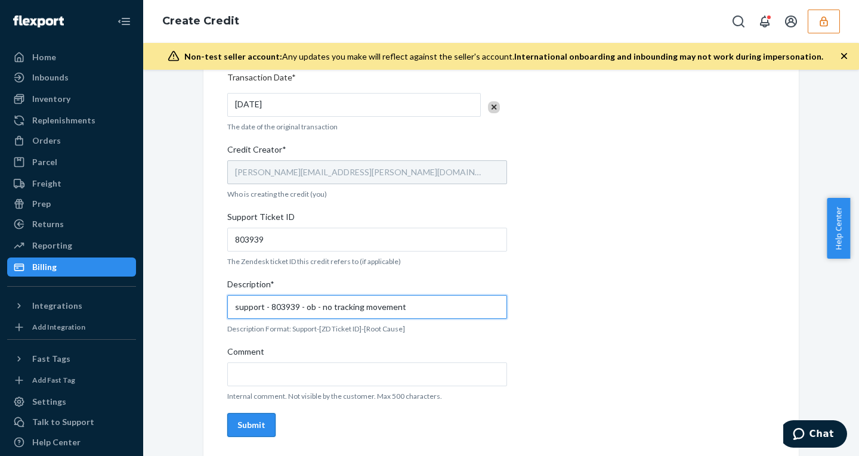
type input "support - 803939 - ob - no tracking movement"
click at [239, 419] on div "Submit" at bounding box center [251, 425] width 28 height 12
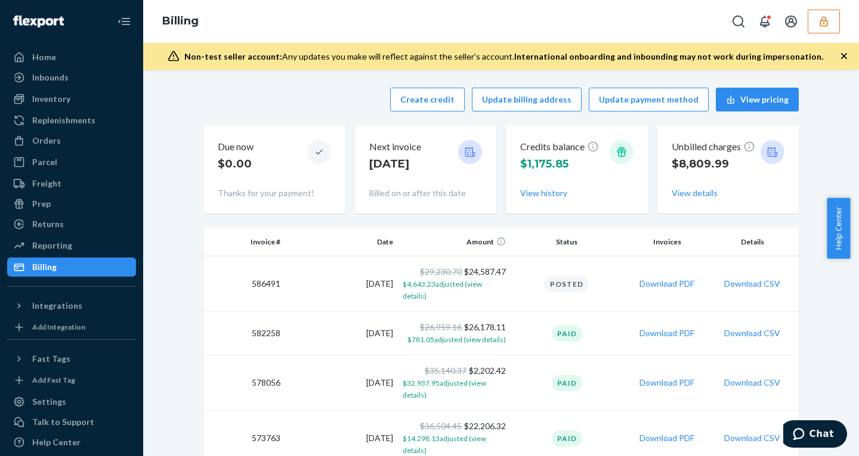
click at [827, 17] on icon "button" at bounding box center [824, 22] width 12 height 12
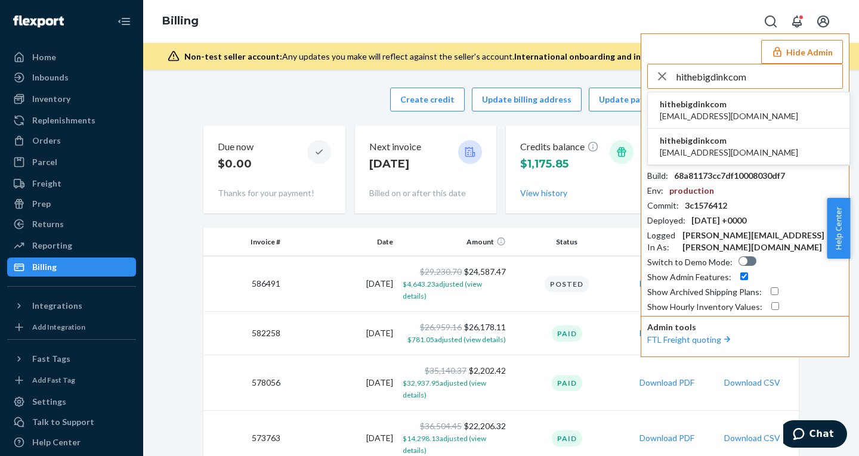
type input "hithebigdinkcom"
click at [728, 101] on span "hithebigdinkcom" at bounding box center [729, 104] width 138 height 12
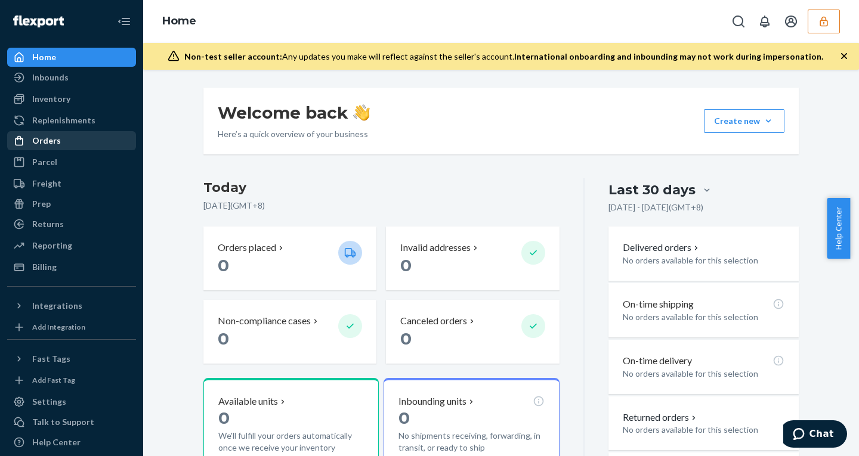
click at [36, 141] on div "Orders" at bounding box center [46, 141] width 29 height 12
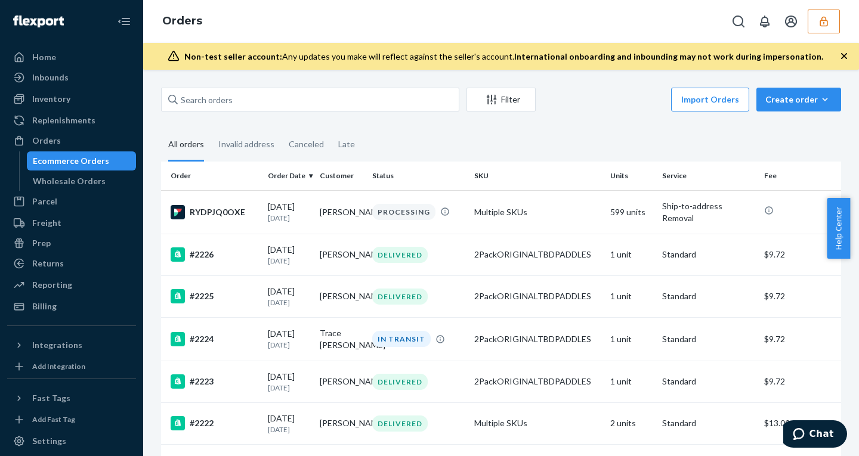
click at [812, 18] on button "button" at bounding box center [823, 22] width 32 height 24
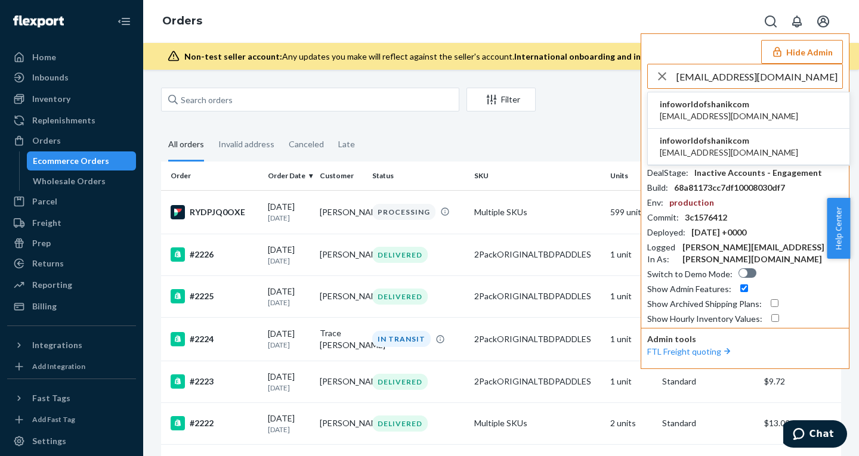
type input "[EMAIL_ADDRESS][DOMAIN_NAME]"
click at [747, 113] on span "[EMAIL_ADDRESS][DOMAIN_NAME]" at bounding box center [729, 116] width 138 height 12
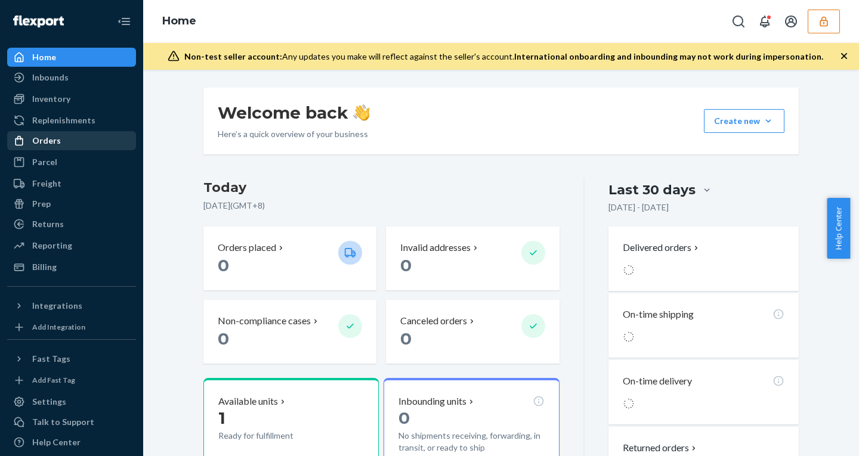
click at [39, 140] on div "Orders" at bounding box center [46, 141] width 29 height 12
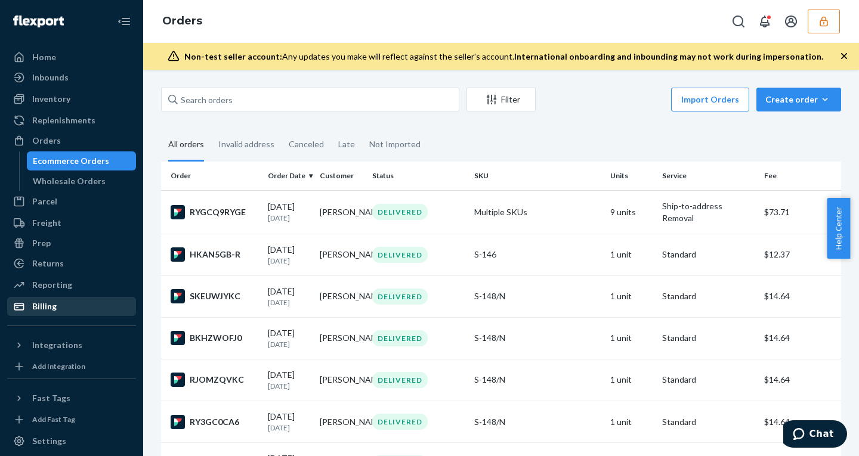
click at [72, 306] on div "Billing" at bounding box center [71, 306] width 126 height 17
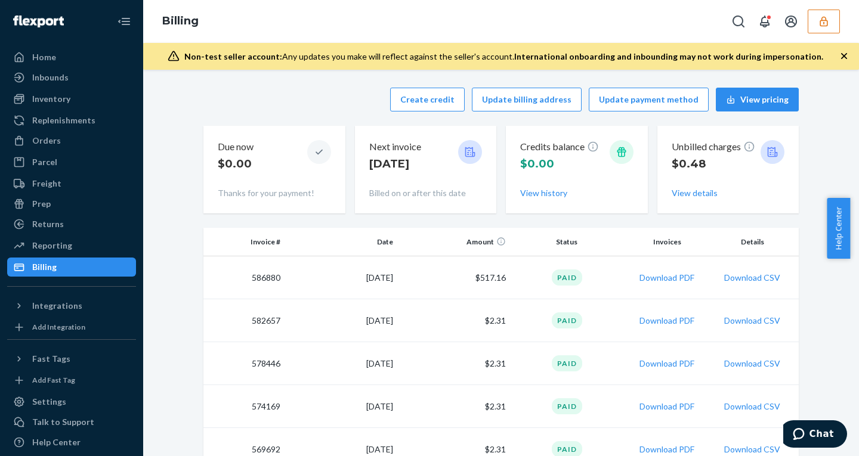
click at [825, 16] on icon "button" at bounding box center [824, 22] width 12 height 12
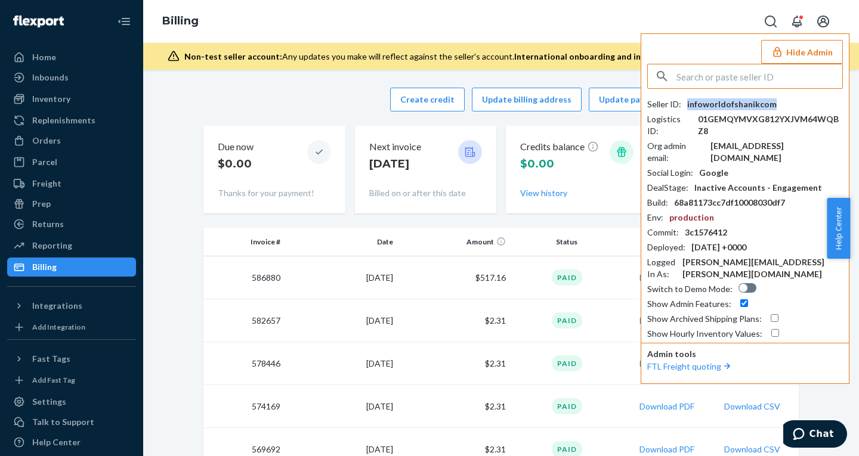
click at [741, 101] on div "infoworldofshanikcom" at bounding box center [731, 104] width 89 height 12
click at [750, 73] on input "text" at bounding box center [759, 76] width 166 height 24
paste input "sfnonboardingbottleneckgalleryflexportcom"
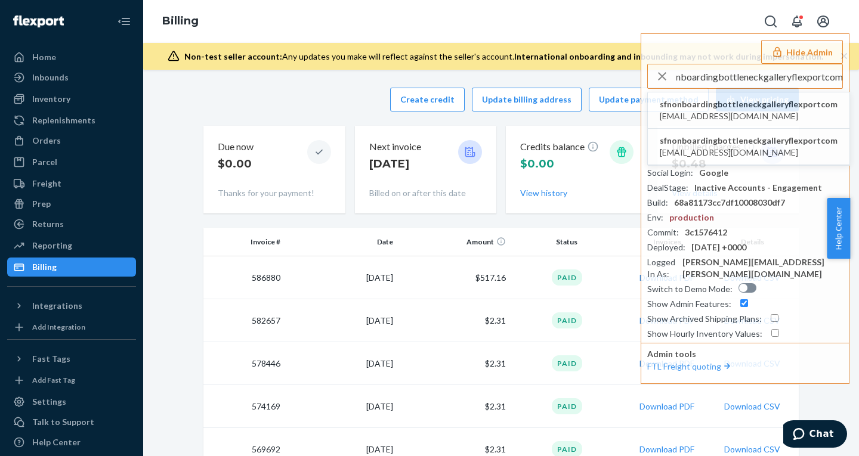
type input "sfnonboardingbottleneckgalleryflexportcom"
click at [683, 107] on span "sfnonboardingbottleneckgalleryflexportcom" at bounding box center [749, 104] width 178 height 12
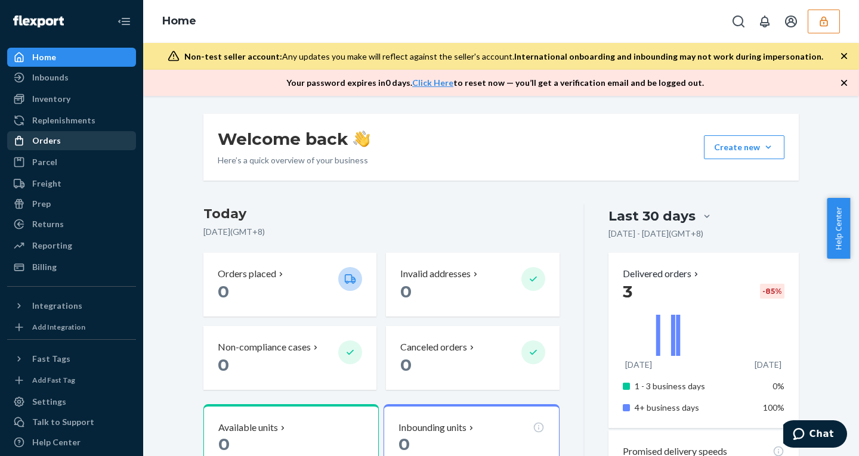
click at [50, 138] on div "Orders" at bounding box center [46, 141] width 29 height 12
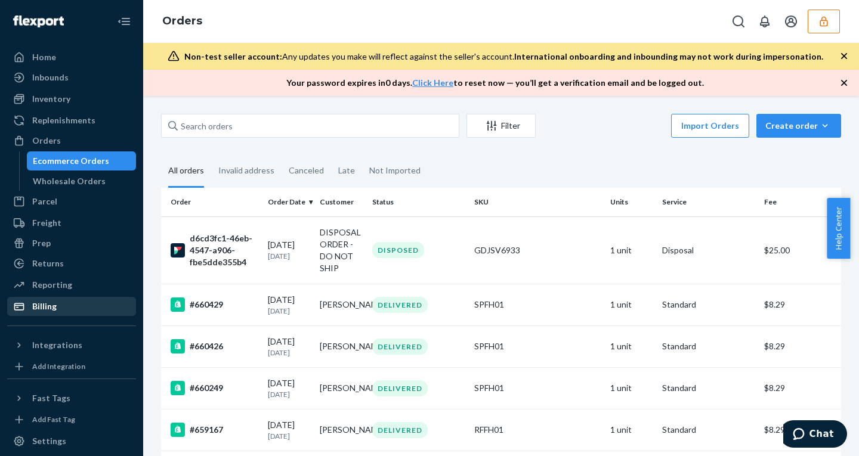
click at [47, 302] on div "Billing" at bounding box center [44, 307] width 24 height 12
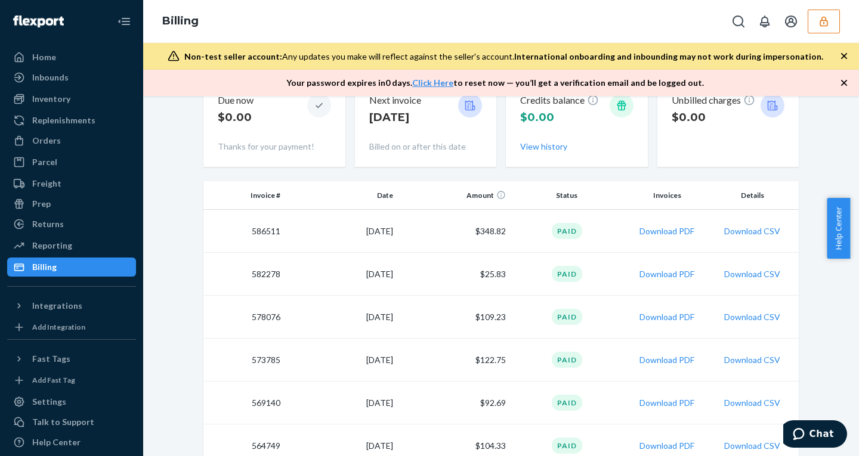
scroll to position [41, 0]
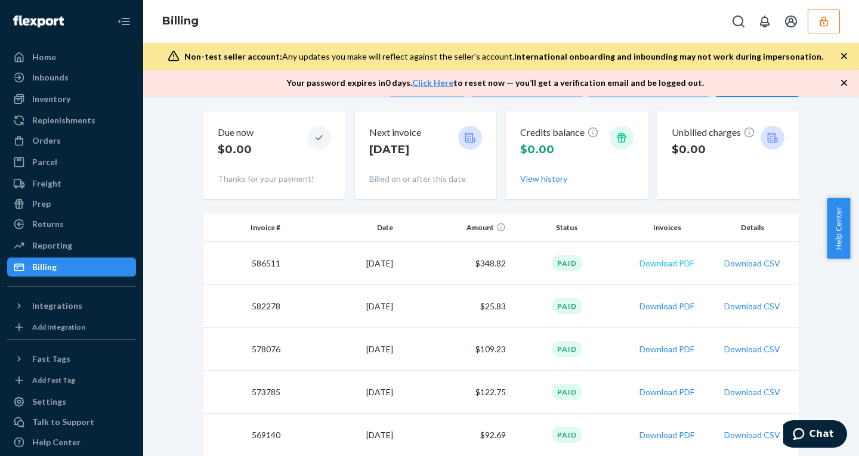
click at [659, 262] on button "Download PDF" at bounding box center [666, 264] width 55 height 12
click at [61, 143] on div "Orders" at bounding box center [71, 140] width 126 height 17
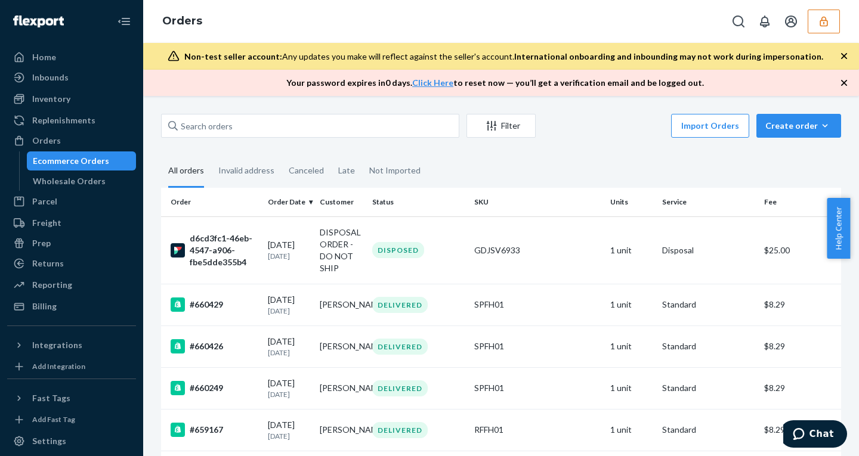
click at [257, 237] on td "d6cd3fc1-46eb-4547-a906-fbe5dde355b4" at bounding box center [212, 249] width 102 height 67
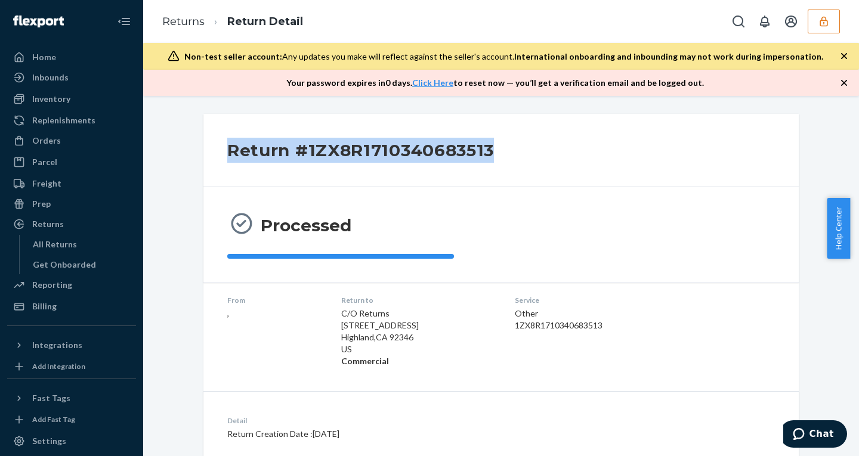
drag, startPoint x: 515, startPoint y: 150, endPoint x: 202, endPoint y: 151, distance: 313.7
click at [203, 151] on div "Return #1ZX8R1710340683513" at bounding box center [500, 150] width 595 height 73
copy h2 "Return #1ZX8R1710340683513"
click at [778, 153] on div "Return #1ZX8R1710340683513" at bounding box center [500, 150] width 595 height 73
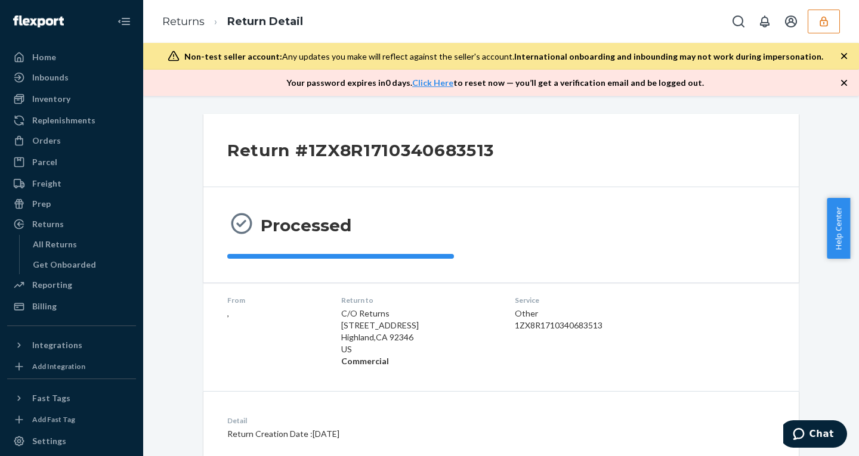
click at [762, 261] on div "Processed" at bounding box center [500, 234] width 595 height 95
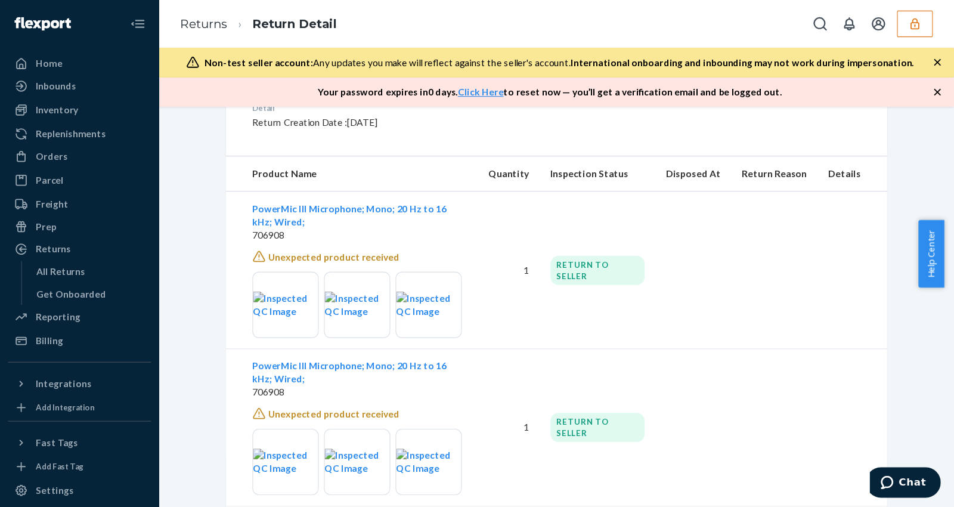
scroll to position [494, 0]
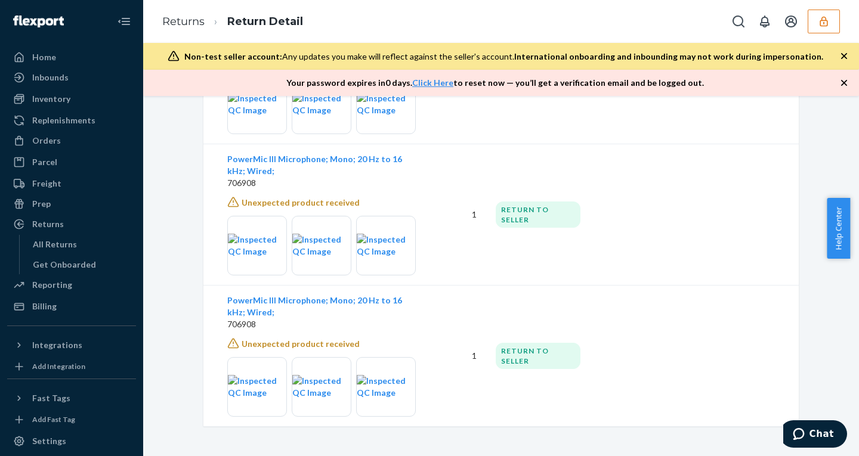
drag, startPoint x: 673, startPoint y: 103, endPoint x: 689, endPoint y: 203, distance: 101.4
drag, startPoint x: 689, startPoint y: 203, endPoint x: 745, endPoint y: 142, distance: 83.2
click at [745, 142] on td at bounding box center [767, 73] width 63 height 142
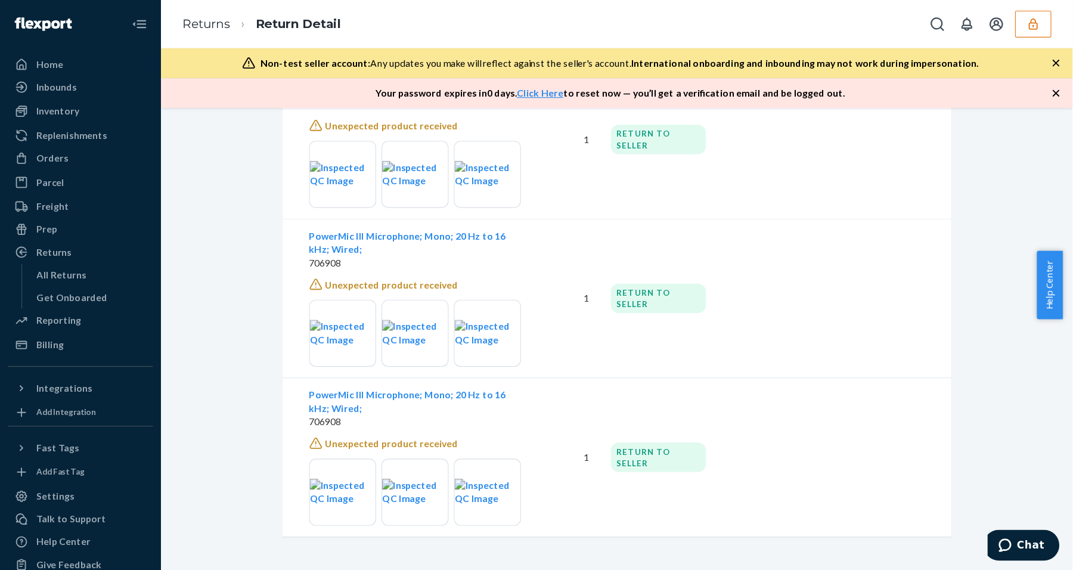
scroll to position [380, 0]
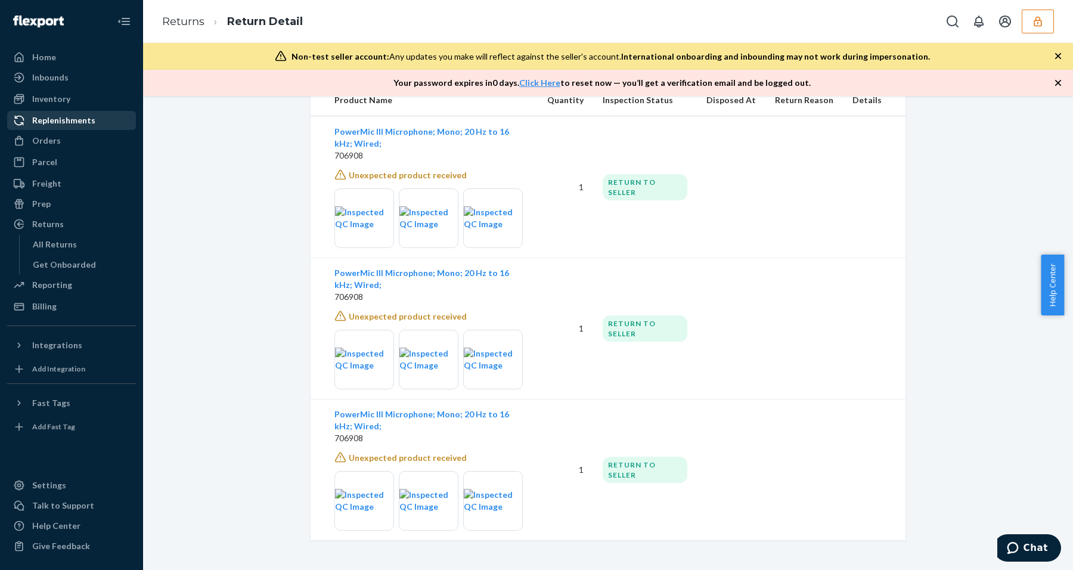
click at [119, 128] on div "Replenishments" at bounding box center [71, 120] width 126 height 17
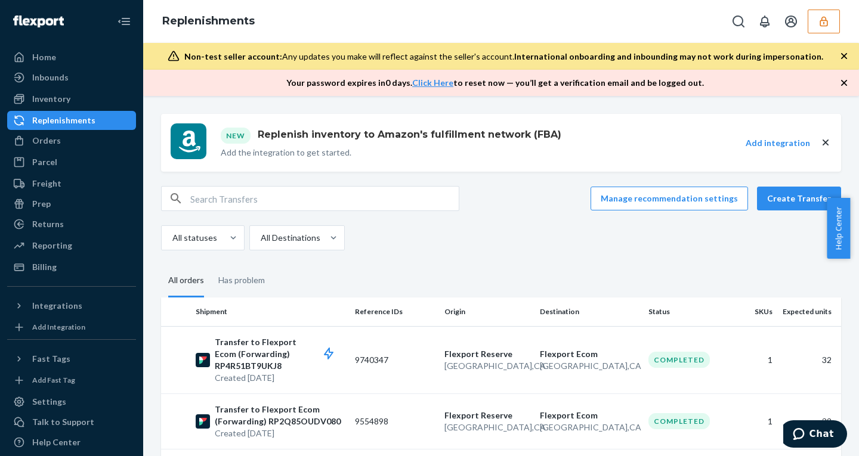
click at [834, 21] on button "button" at bounding box center [823, 22] width 32 height 24
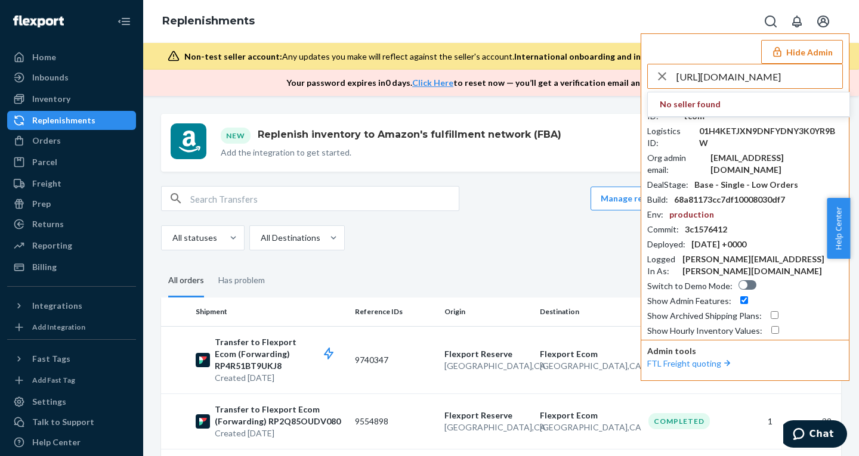
click at [707, 78] on input "[URL][DOMAIN_NAME]" at bounding box center [759, 76] width 166 height 24
paste input "austindollskillcom"
type input "austindollskillcom"
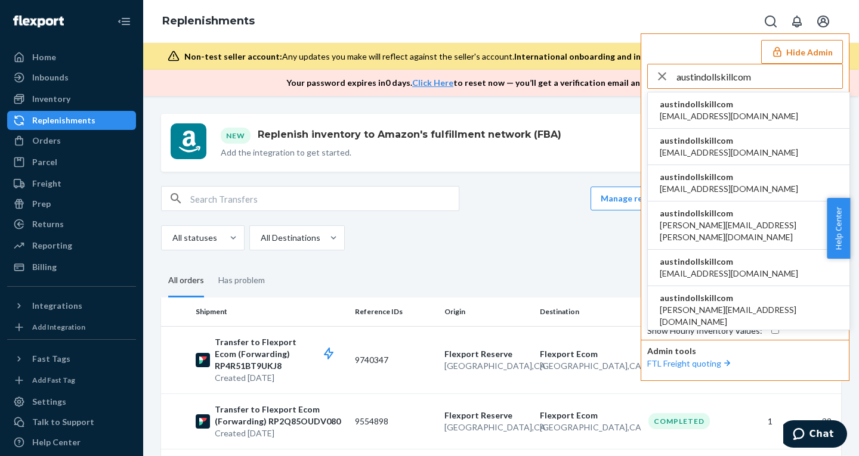
click at [707, 115] on span "alyssa@dollskill.com" at bounding box center [729, 116] width 138 height 12
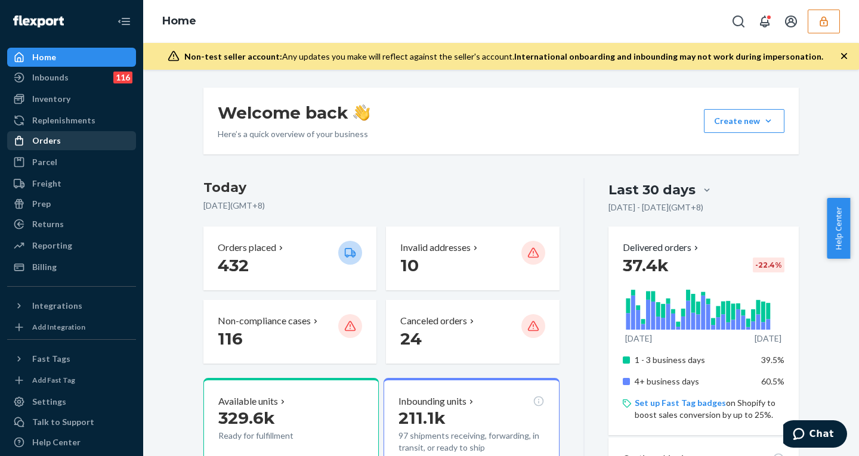
click at [69, 138] on div "Orders" at bounding box center [71, 140] width 126 height 17
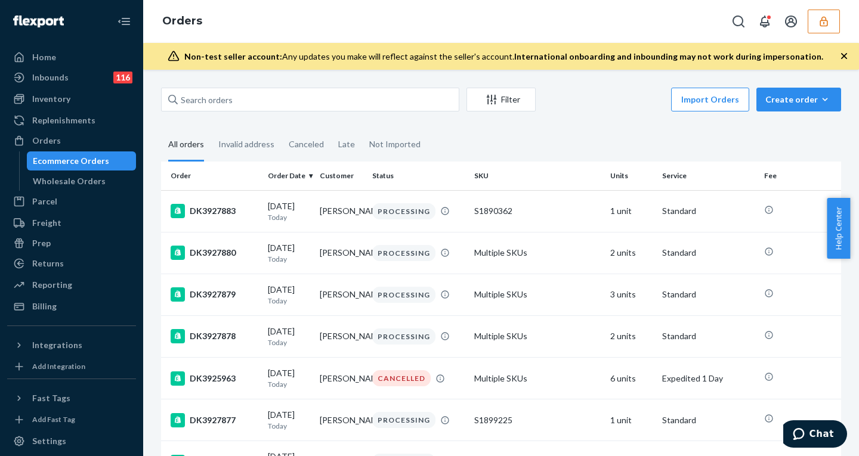
click at [844, 52] on icon "button" at bounding box center [844, 56] width 12 height 12
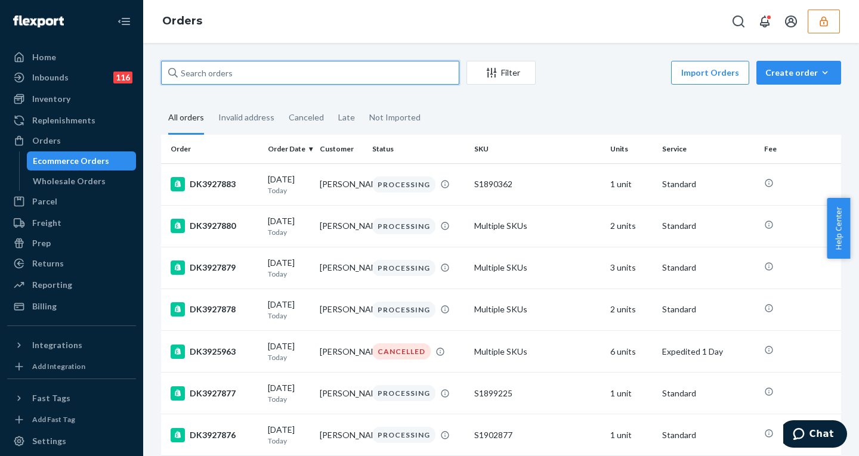
click at [239, 71] on input "text" at bounding box center [310, 73] width 298 height 24
paste input "DK3840660"
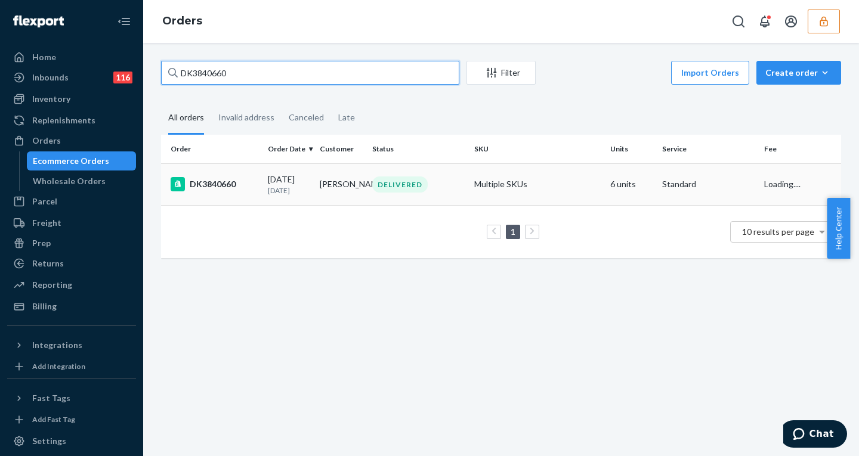
type input "DK3840660"
click at [290, 190] on p "1 month ago" at bounding box center [289, 190] width 42 height 10
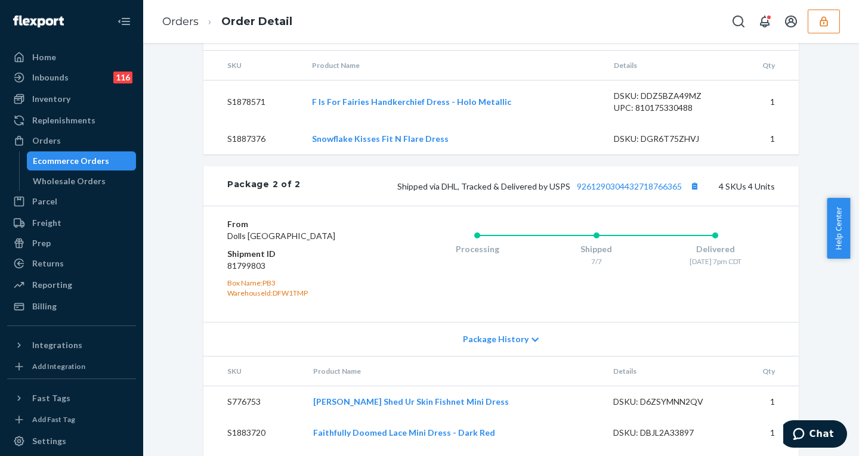
scroll to position [977, 0]
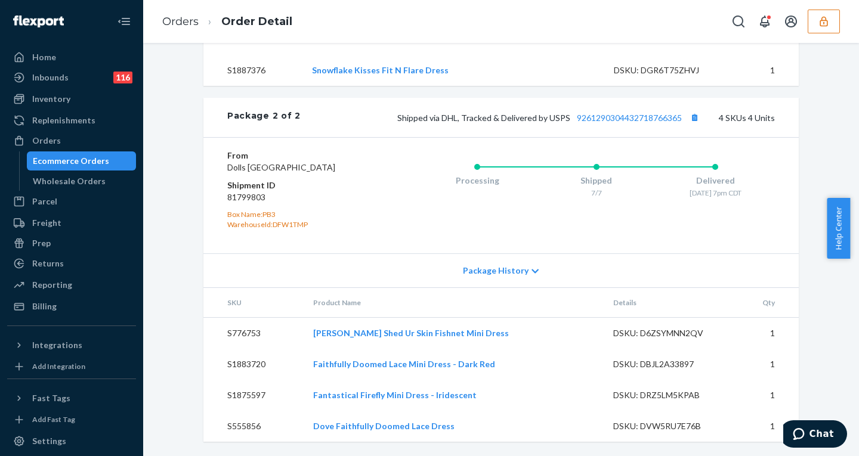
click at [496, 281] on div "Package History" at bounding box center [500, 270] width 595 height 34
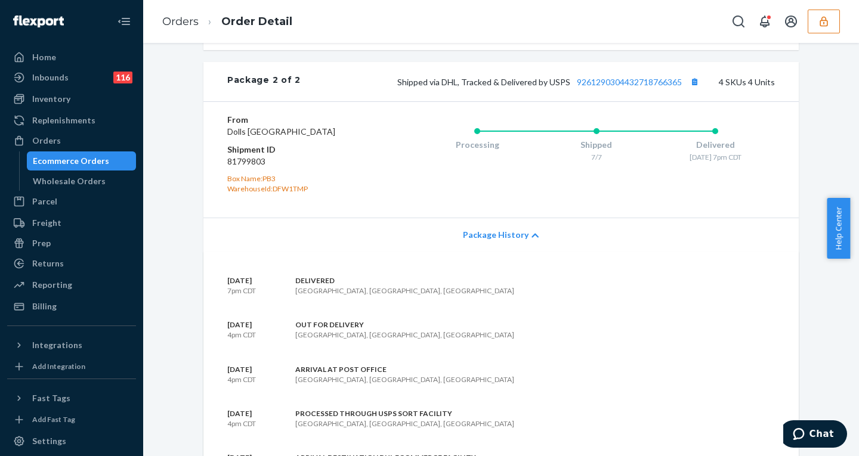
click at [493, 241] on span "Package History" at bounding box center [496, 235] width 66 height 12
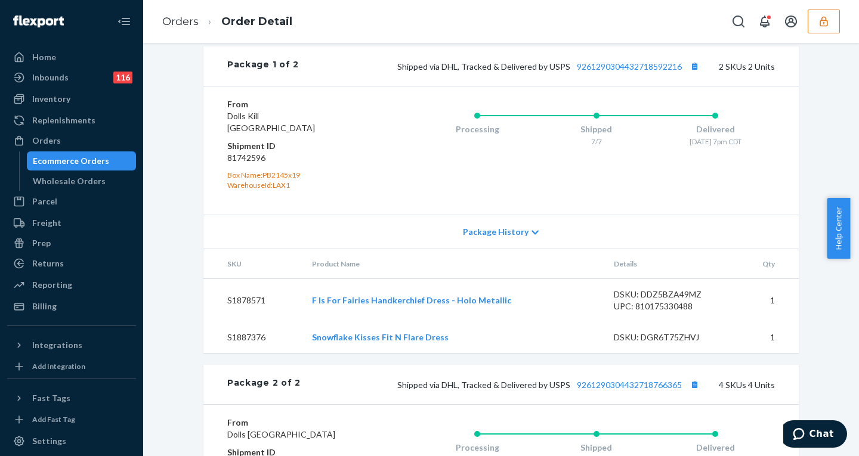
scroll to position [581, 0]
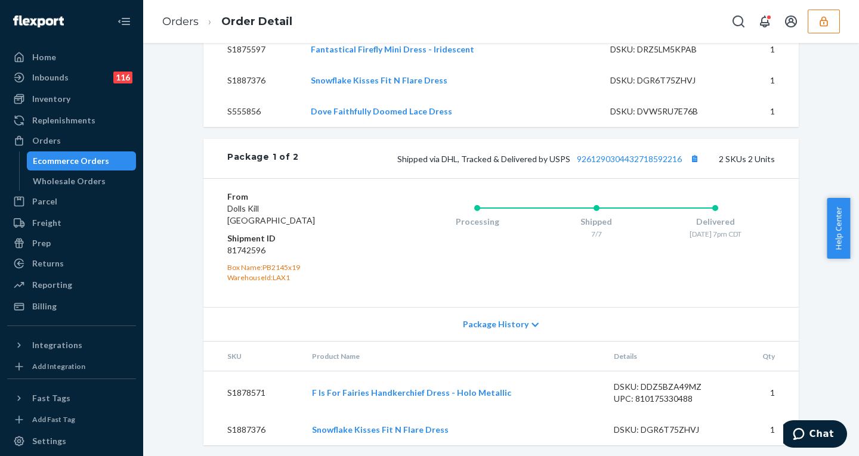
click at [497, 295] on div "Processing Shipped 7/7 Delivered 7/12 - 7pm CDT" at bounding box center [572, 243] width 405 height 104
click at [501, 341] on div "Package History" at bounding box center [500, 324] width 595 height 34
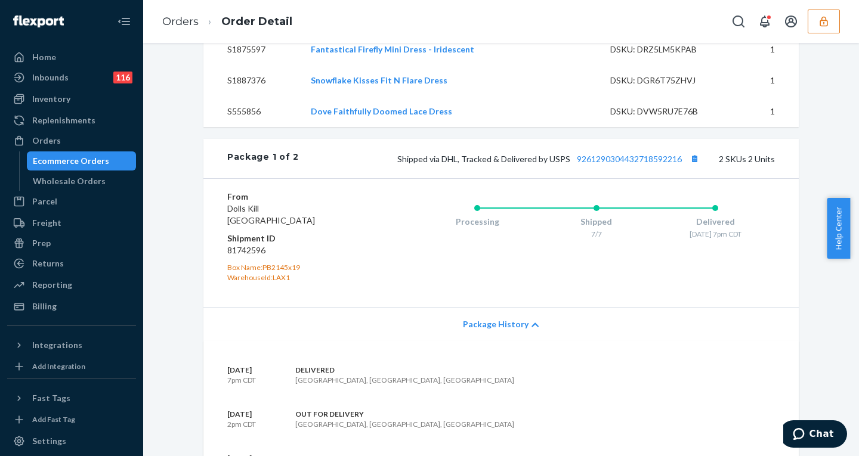
click at [501, 341] on div "Package History" at bounding box center [500, 324] width 595 height 34
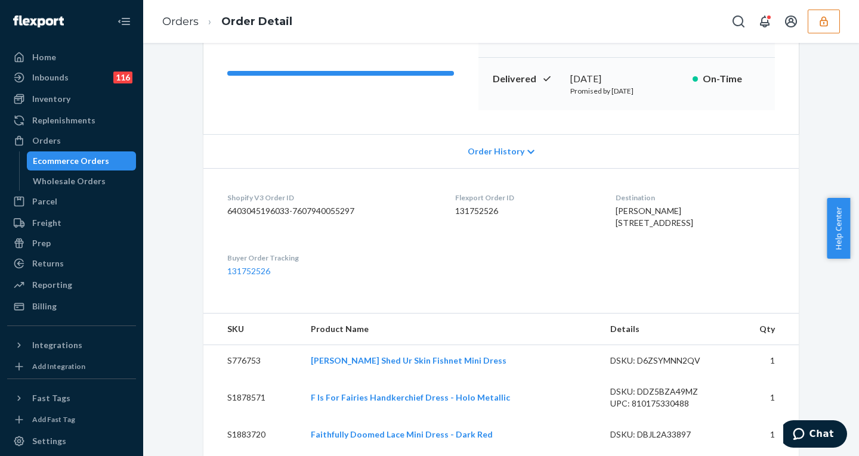
scroll to position [0, 0]
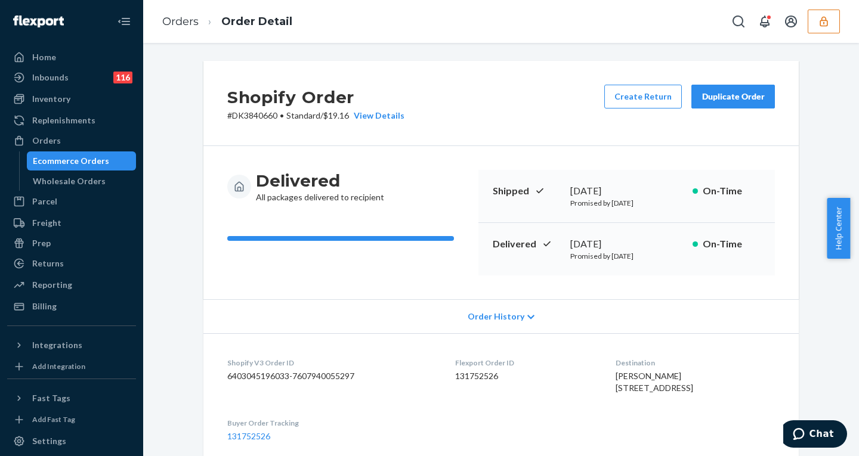
click at [505, 323] on div "Order History" at bounding box center [500, 316] width 595 height 34
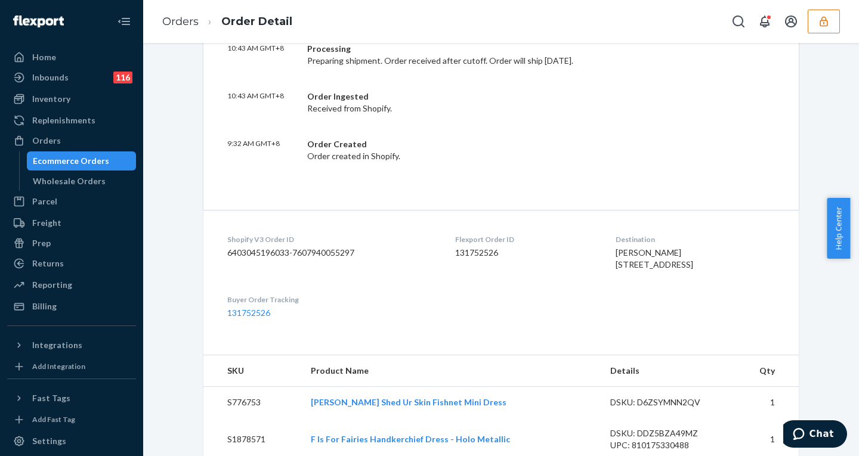
scroll to position [822, 0]
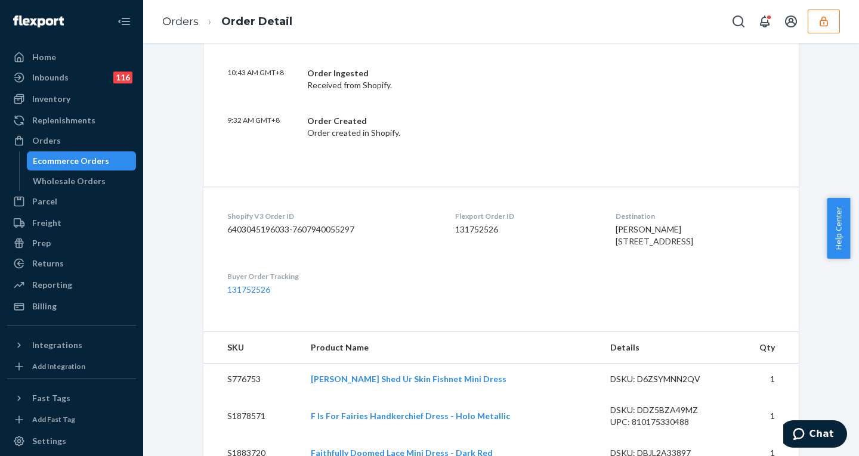
click at [324, 221] on dt "Shopify V3 Order ID" at bounding box center [331, 216] width 209 height 10
click at [324, 224] on dd "6403045196033-7607940055297" at bounding box center [331, 230] width 209 height 12
copy dd "7607940055297"
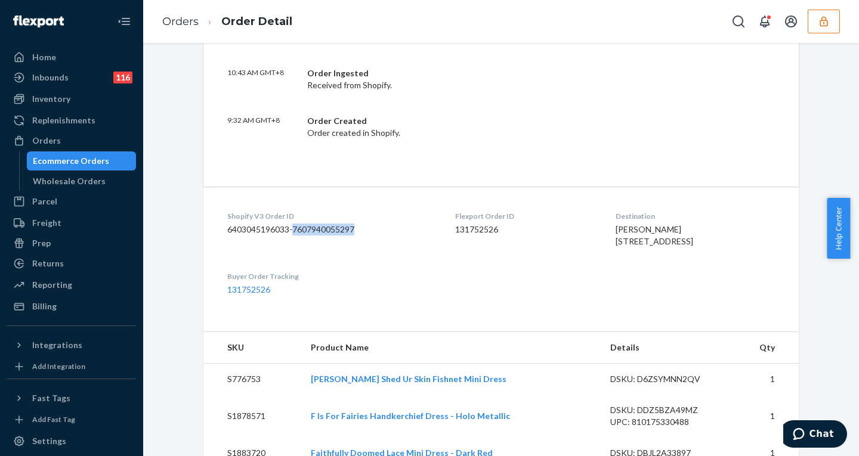
click at [340, 229] on dd "6403045196033-7607940055297" at bounding box center [331, 230] width 209 height 12
click at [79, 166] on div "Ecommerce Orders" at bounding box center [71, 161] width 76 height 12
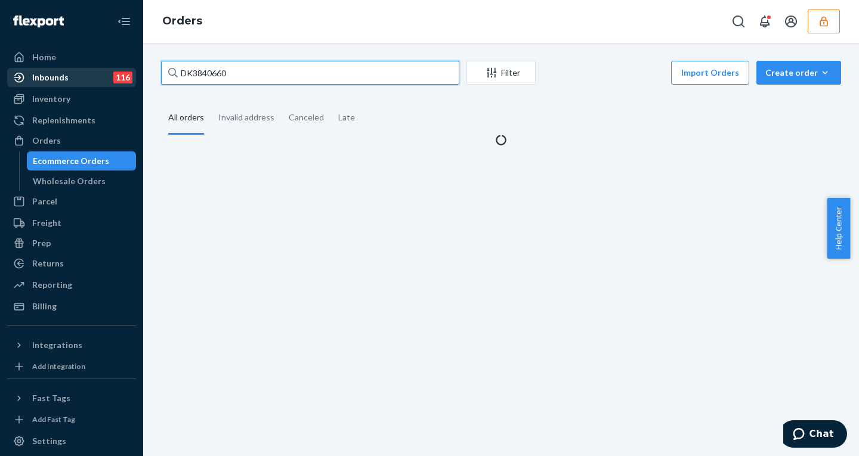
drag, startPoint x: 228, startPoint y: 72, endPoint x: 103, endPoint y: 72, distance: 124.6
click at [106, 72] on div "Home Inbounds 116 Shipping Plans Problems 116 Inventory Products Replenishments…" at bounding box center [429, 228] width 859 height 456
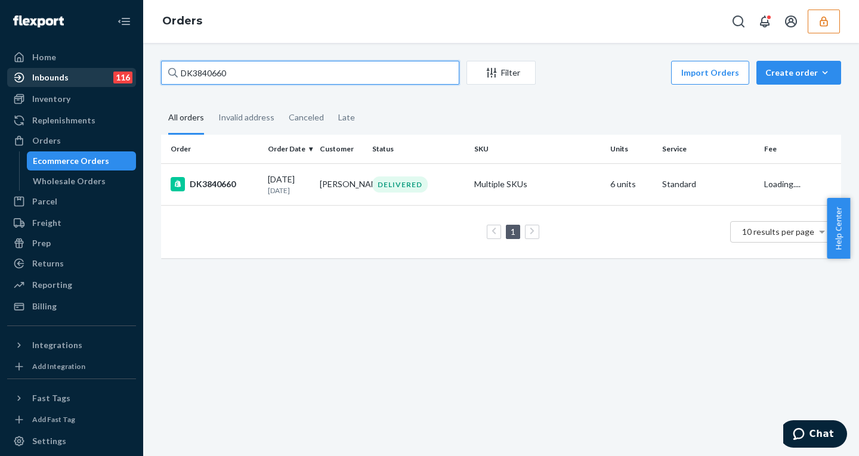
paste input "PD2322918"
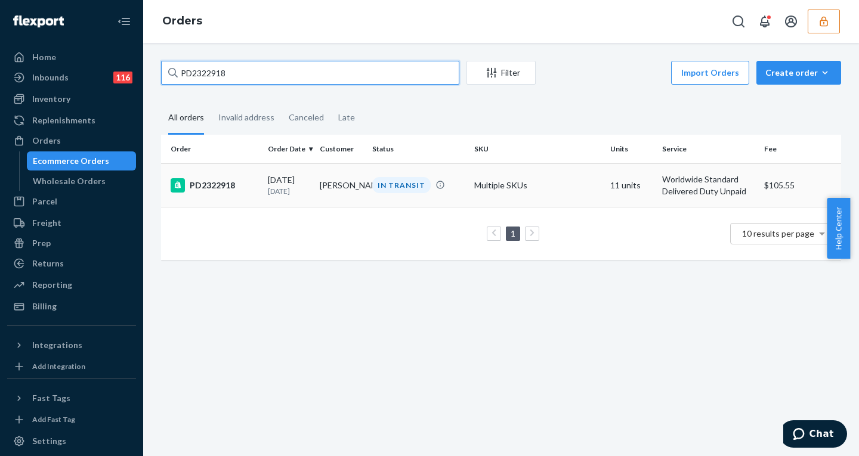
type input "PD2322918"
click at [294, 186] on p "[DATE]" at bounding box center [289, 191] width 42 height 10
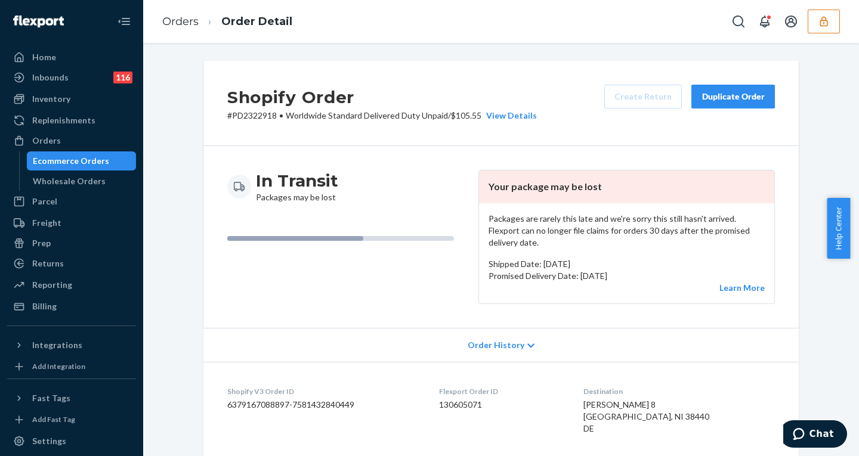
click at [490, 339] on span "Order History" at bounding box center [496, 345] width 57 height 12
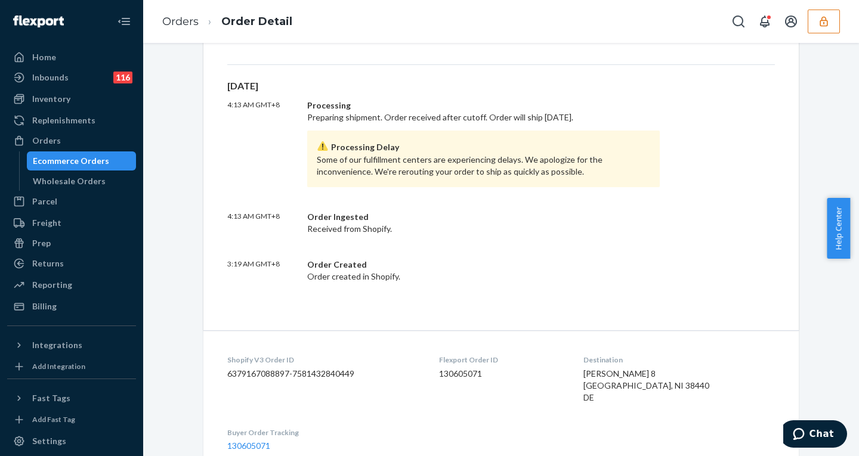
scroll to position [700, 0]
click at [315, 366] on dd "6379167088897-7581432840449" at bounding box center [323, 372] width 193 height 12
copy dd "7581432840449"
click at [826, 18] on icon "button" at bounding box center [824, 22] width 12 height 12
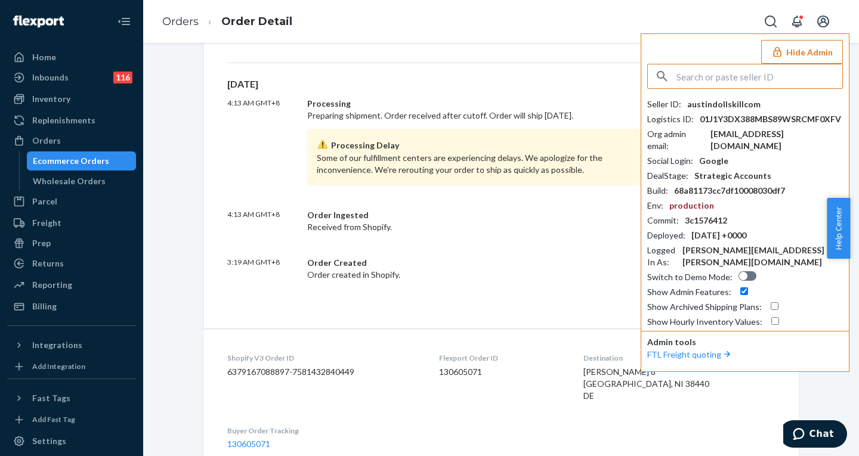
click at [759, 71] on input "text" at bounding box center [759, 76] width 166 height 24
paste input "ash@jlintimates.com"
type input "ash@jlintimates.com"
click at [696, 111] on span "ash@jlintimates.com" at bounding box center [729, 116] width 138 height 12
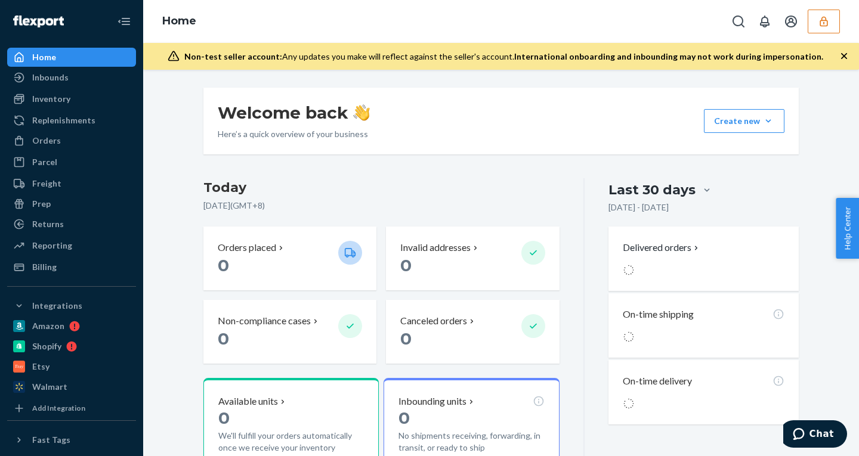
click at [818, 21] on icon "button" at bounding box center [824, 22] width 12 height 12
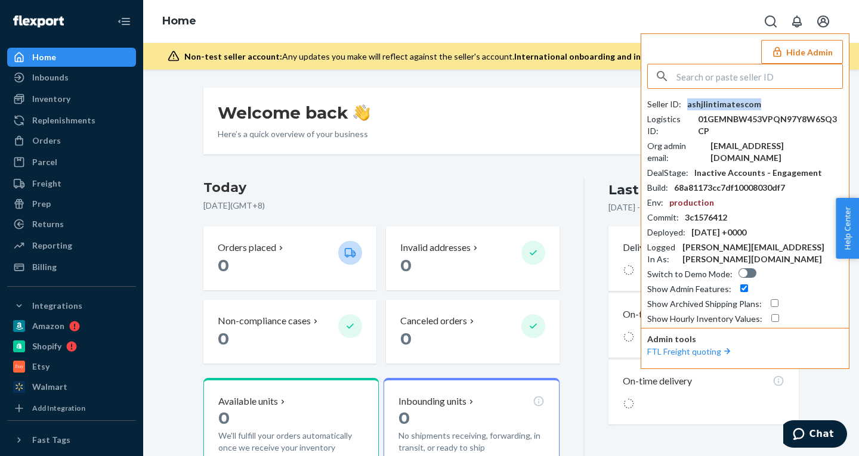
click at [729, 103] on div "ashjlintimatescom" at bounding box center [724, 104] width 74 height 12
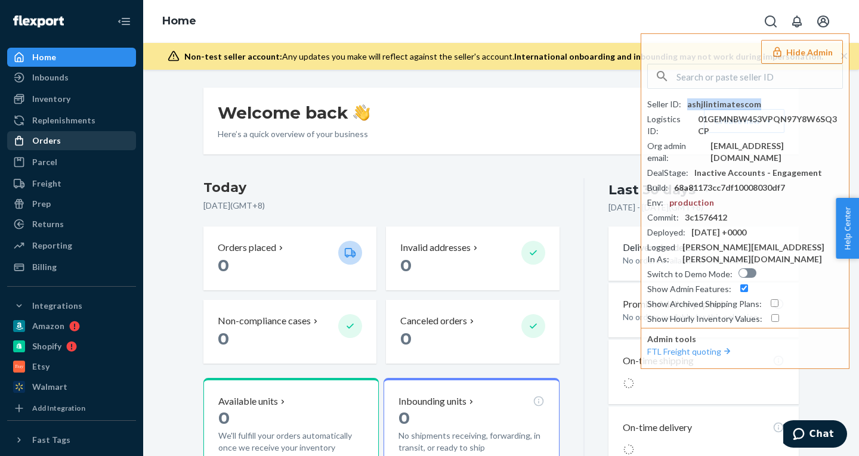
click at [47, 141] on div "Orders" at bounding box center [46, 141] width 29 height 12
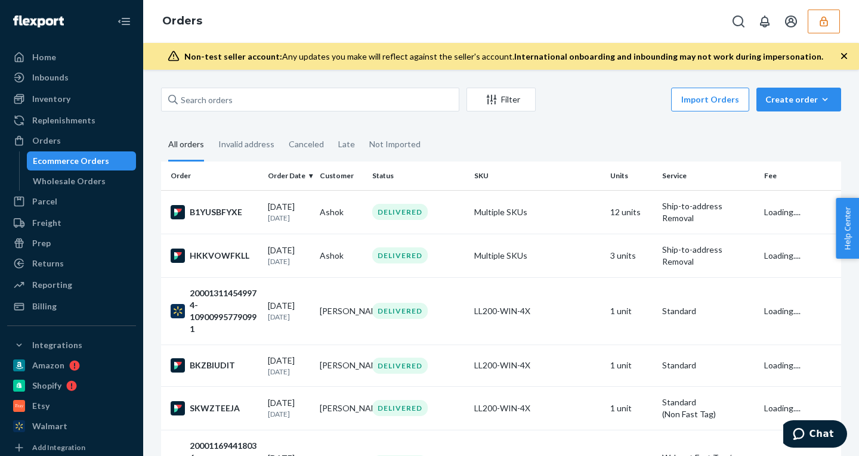
click at [843, 60] on icon "button" at bounding box center [844, 56] width 12 height 12
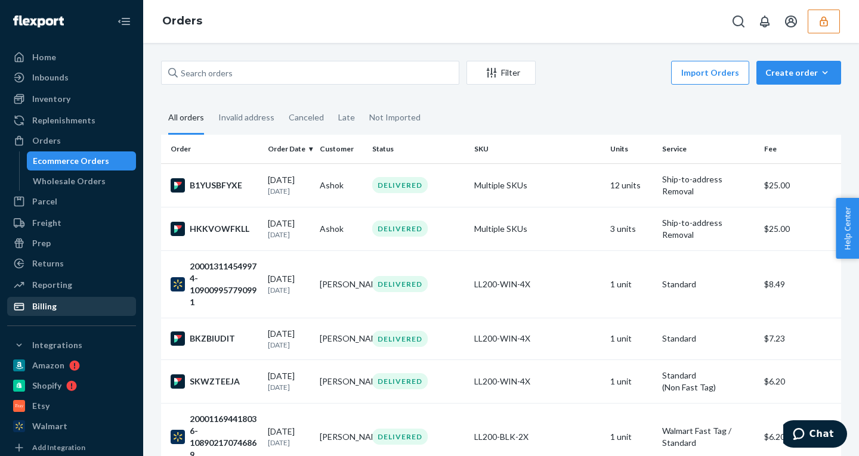
click at [34, 305] on div "Billing" at bounding box center [44, 307] width 24 height 12
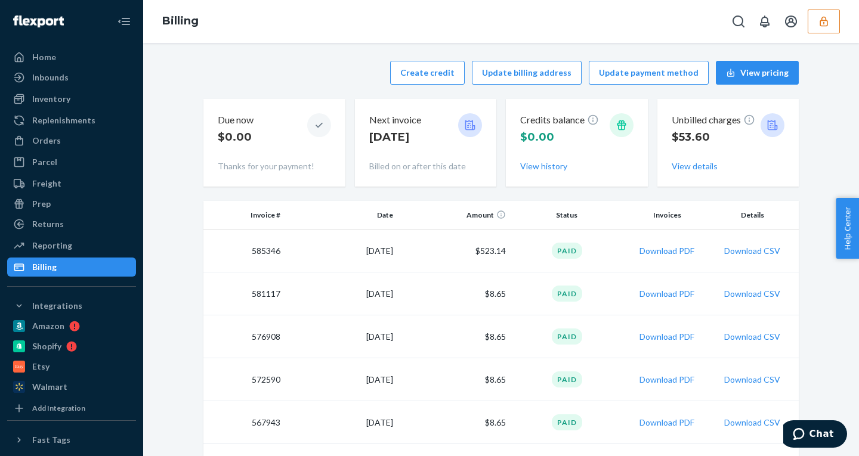
click at [825, 18] on icon "button" at bounding box center [824, 22] width 12 height 12
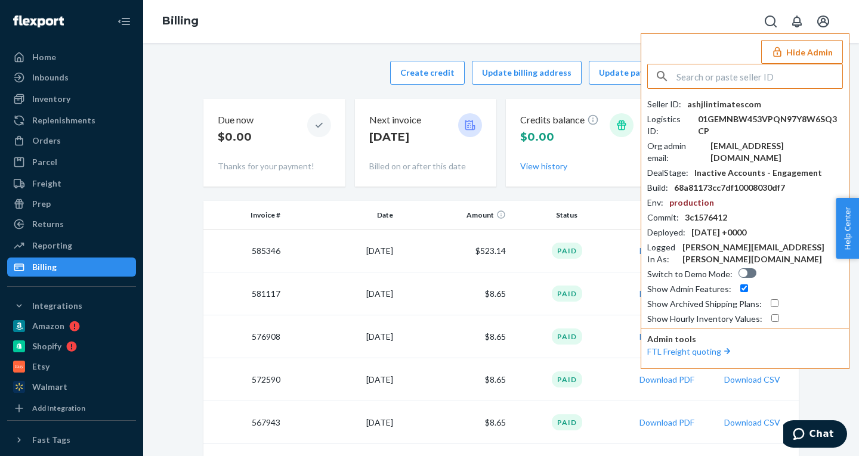
click at [714, 73] on input "text" at bounding box center [759, 76] width 166 height 24
paste input "Henry"
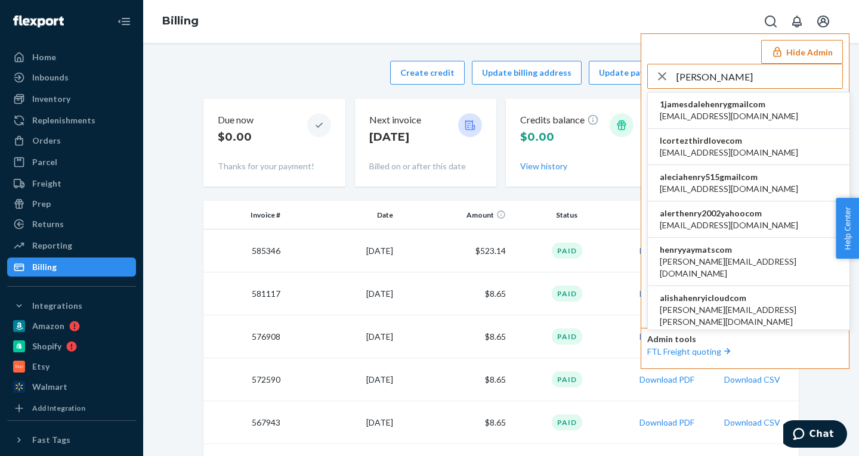
click at [686, 81] on input "Henry" at bounding box center [759, 76] width 166 height 24
paste input "timliftednaturalscom"
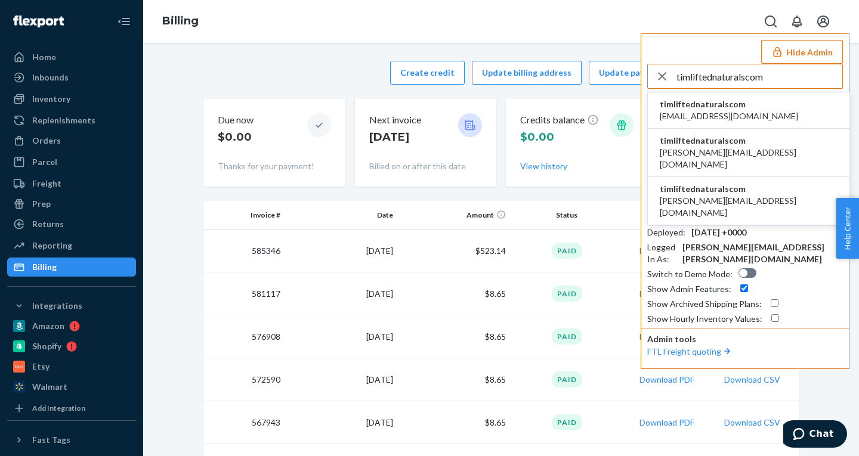
type input "timliftednaturalscom"
click at [707, 113] on span "rachel@greendeskvirtualassistance.com" at bounding box center [729, 116] width 138 height 12
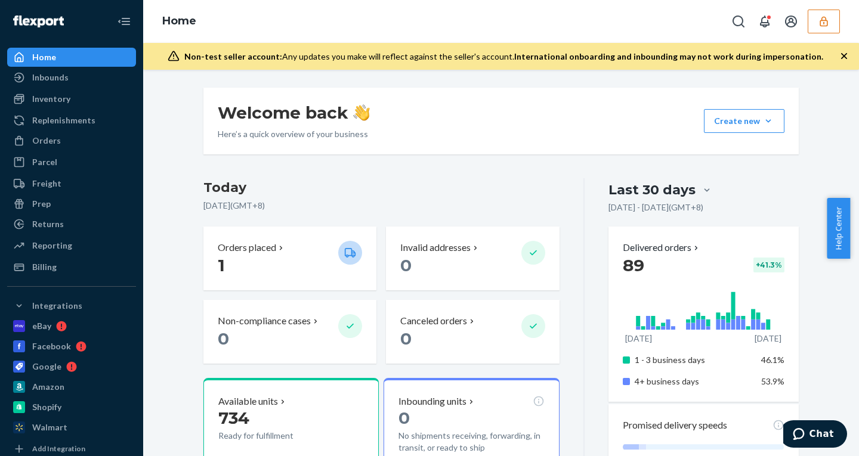
click at [841, 49] on div "Non-test seller account: Any updates you make will reflect against the seller's…" at bounding box center [501, 56] width 716 height 27
click at [841, 55] on icon "button" at bounding box center [844, 56] width 12 height 12
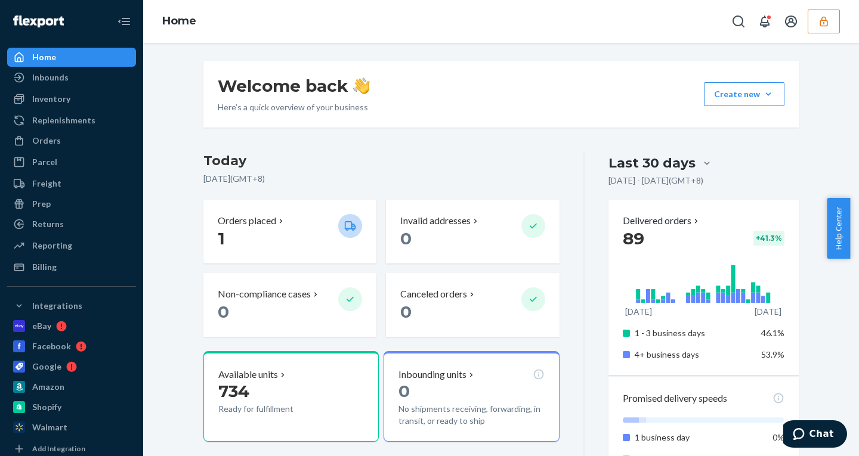
click at [824, 26] on icon "button" at bounding box center [823, 21] width 8 height 10
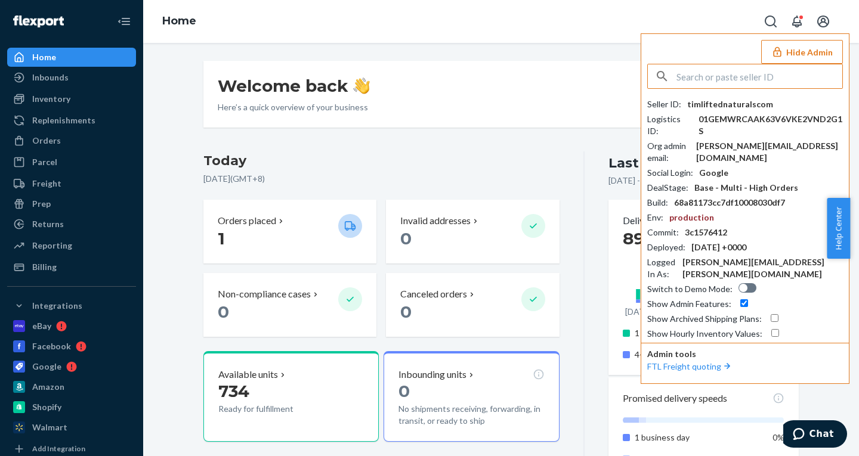
click at [813, 45] on button "Hide Admin" at bounding box center [802, 52] width 82 height 24
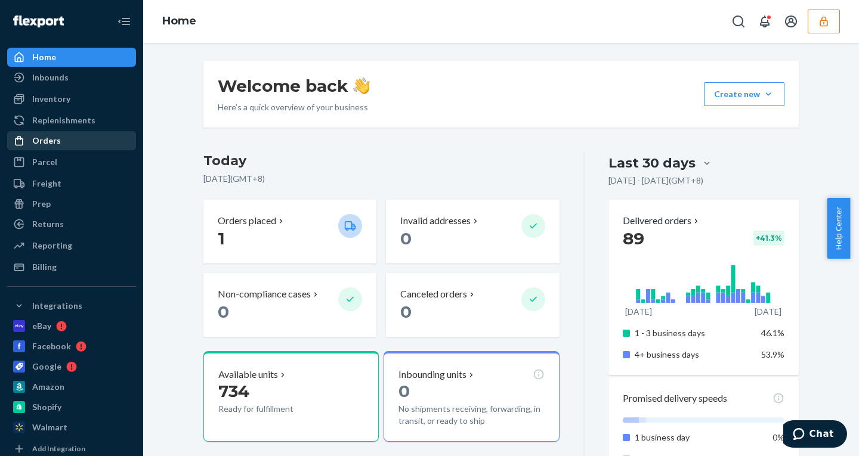
click at [37, 137] on div "Orders" at bounding box center [46, 141] width 29 height 12
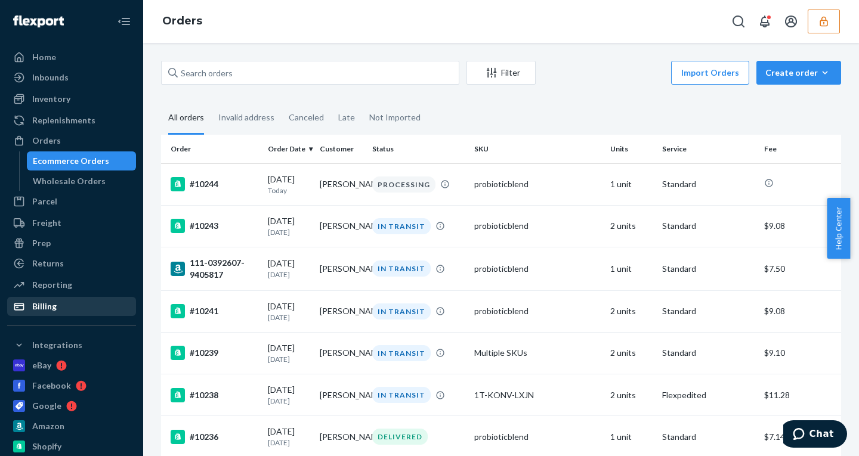
click at [47, 313] on div "Billing" at bounding box center [71, 306] width 126 height 17
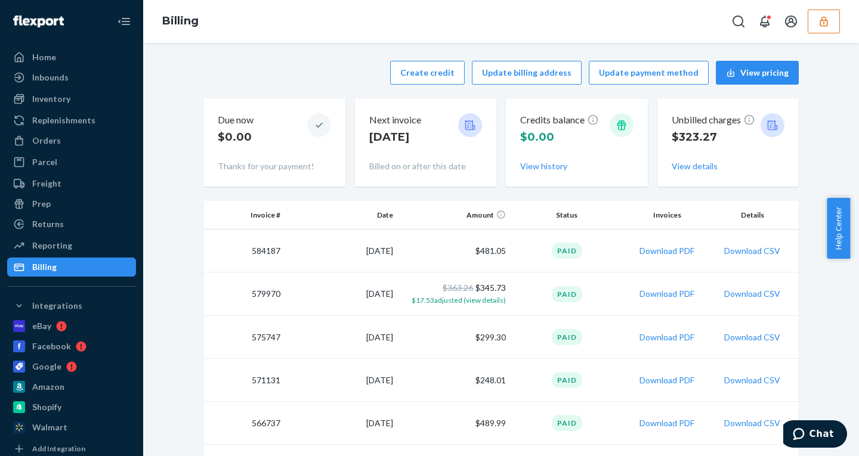
click at [823, 24] on icon "button" at bounding box center [824, 22] width 12 height 12
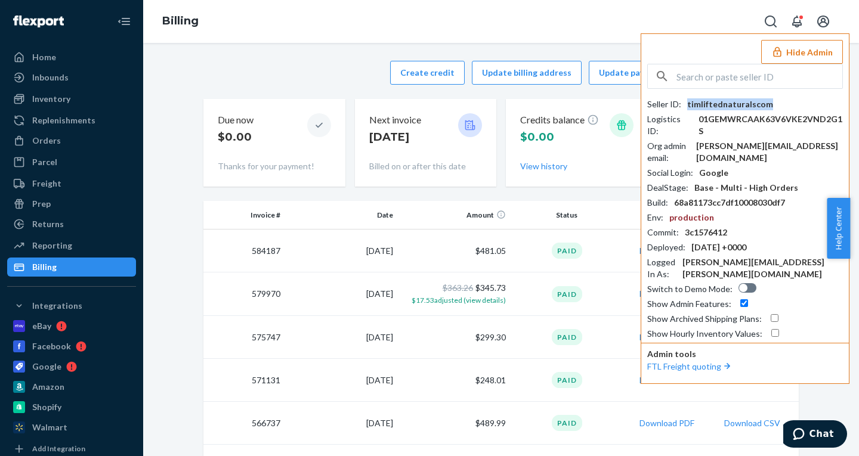
click at [714, 103] on div "timliftednaturalscom" at bounding box center [730, 104] width 86 height 12
copy div "timliftednaturalscom"
click at [753, 140] on div "sylvia@liftednaturals.com" at bounding box center [769, 152] width 147 height 24
copy div "sylvia@liftednaturals.com"
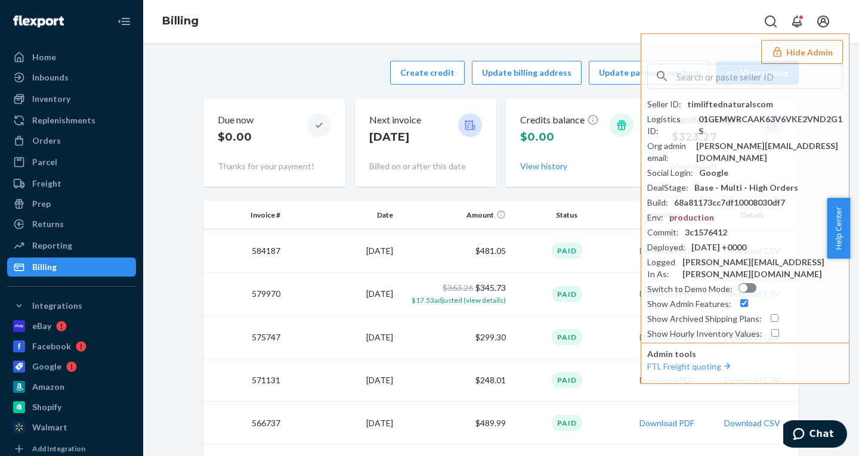
click at [579, 217] on th "Status" at bounding box center [566, 215] width 113 height 29
click at [797, 38] on div "Hide Admin Seller ID : timliftednaturalscom Logistics ID : 01GEMWRCAAK63V6VKE2V…" at bounding box center [744, 208] width 209 height 351
click at [812, 51] on button "Hide Admin" at bounding box center [802, 52] width 82 height 24
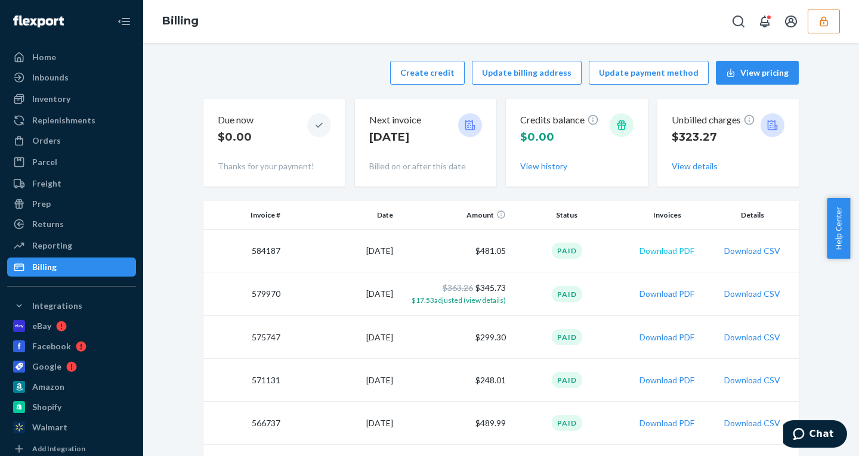
click at [663, 250] on button "Download PDF" at bounding box center [666, 251] width 55 height 12
click at [832, 29] on button "button" at bounding box center [823, 22] width 32 height 24
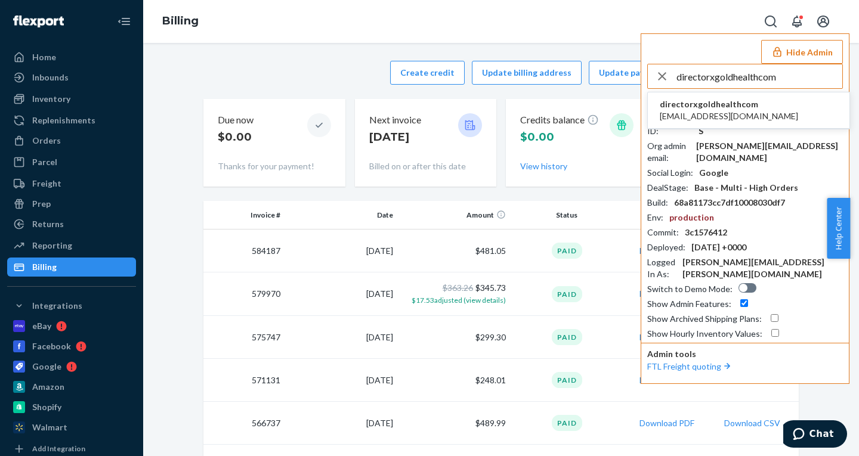
type input "directorxgoldhealthcom"
click at [723, 109] on span "directorxgoldhealthcom" at bounding box center [729, 104] width 138 height 12
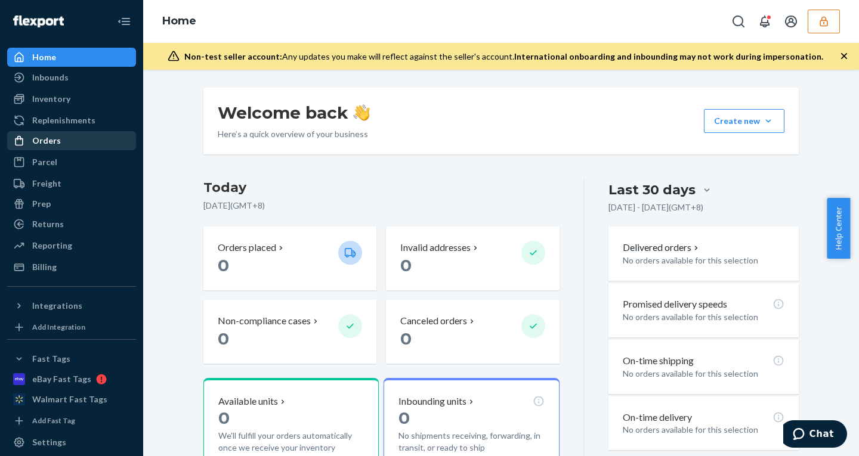
click at [73, 139] on div "Orders" at bounding box center [71, 140] width 126 height 17
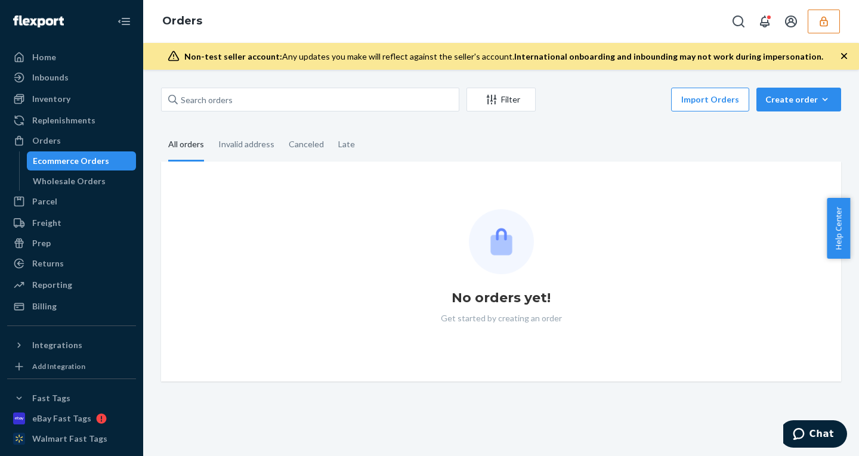
click at [842, 54] on icon "button" at bounding box center [844, 56] width 6 height 6
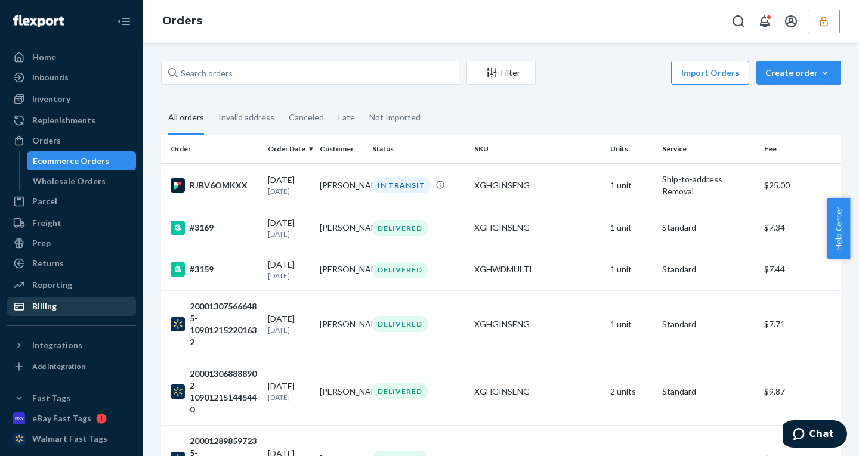
click at [60, 304] on div "Billing" at bounding box center [71, 306] width 126 height 17
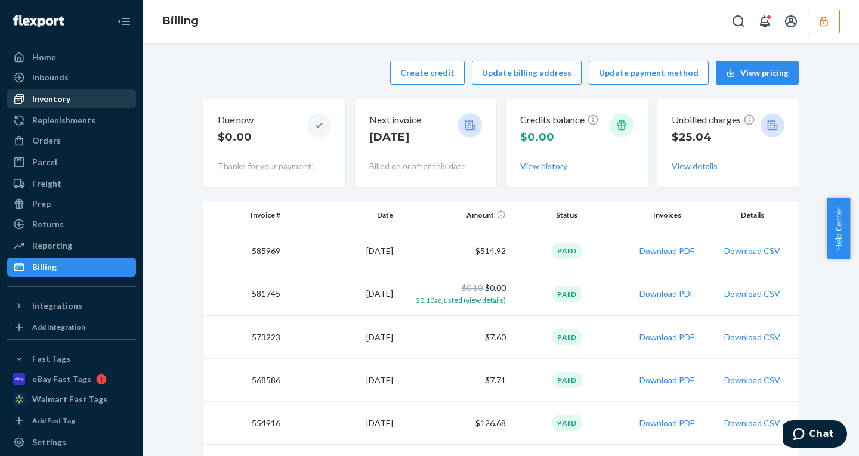
click at [48, 95] on div "Inventory" at bounding box center [51, 99] width 38 height 12
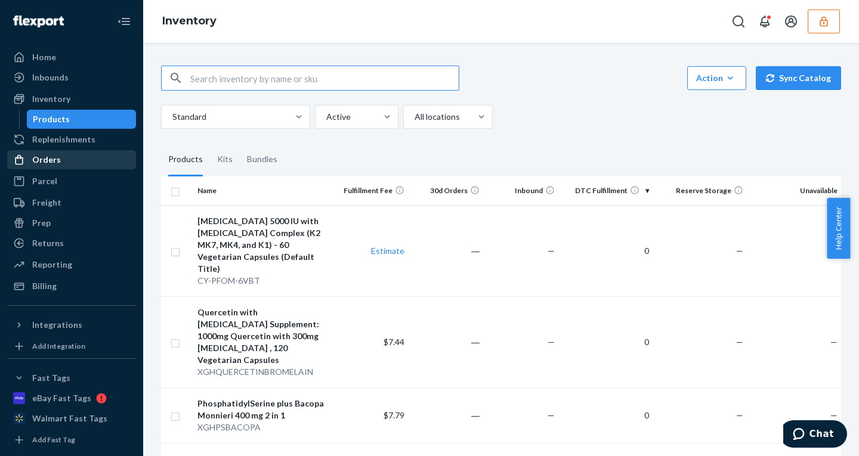
click at [26, 159] on div at bounding box center [22, 160] width 19 height 12
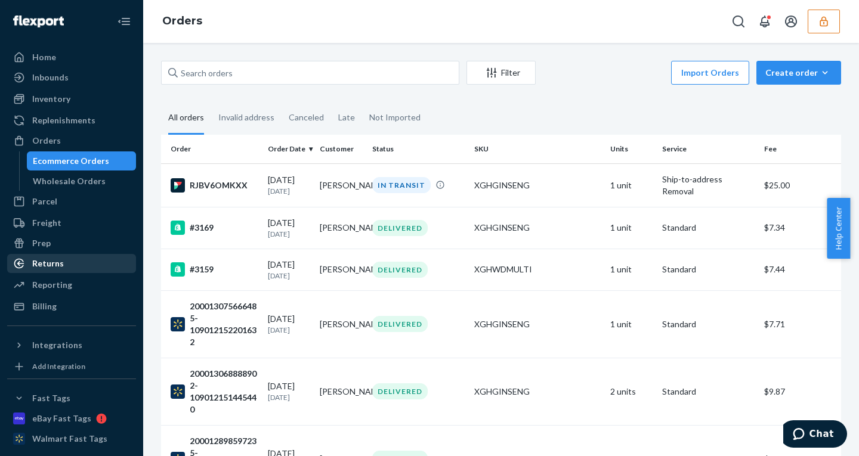
click at [38, 267] on div "Returns" at bounding box center [48, 264] width 32 height 12
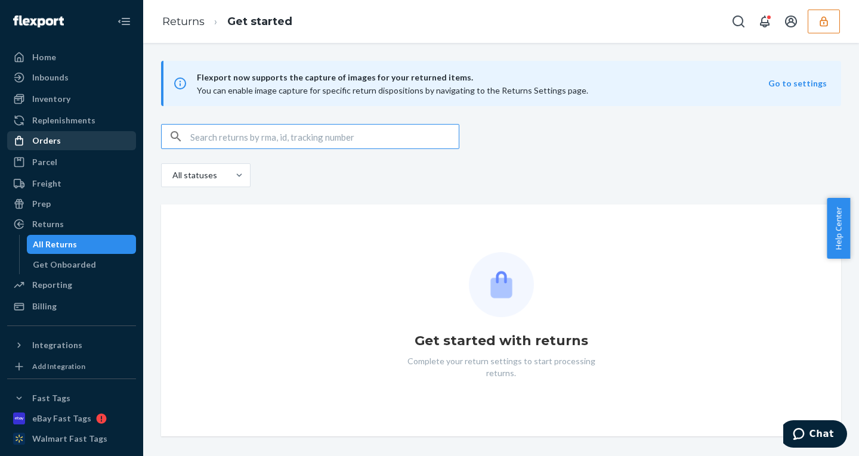
click at [61, 145] on div "Orders" at bounding box center [71, 140] width 126 height 17
